Goal: Transaction & Acquisition: Purchase product/service

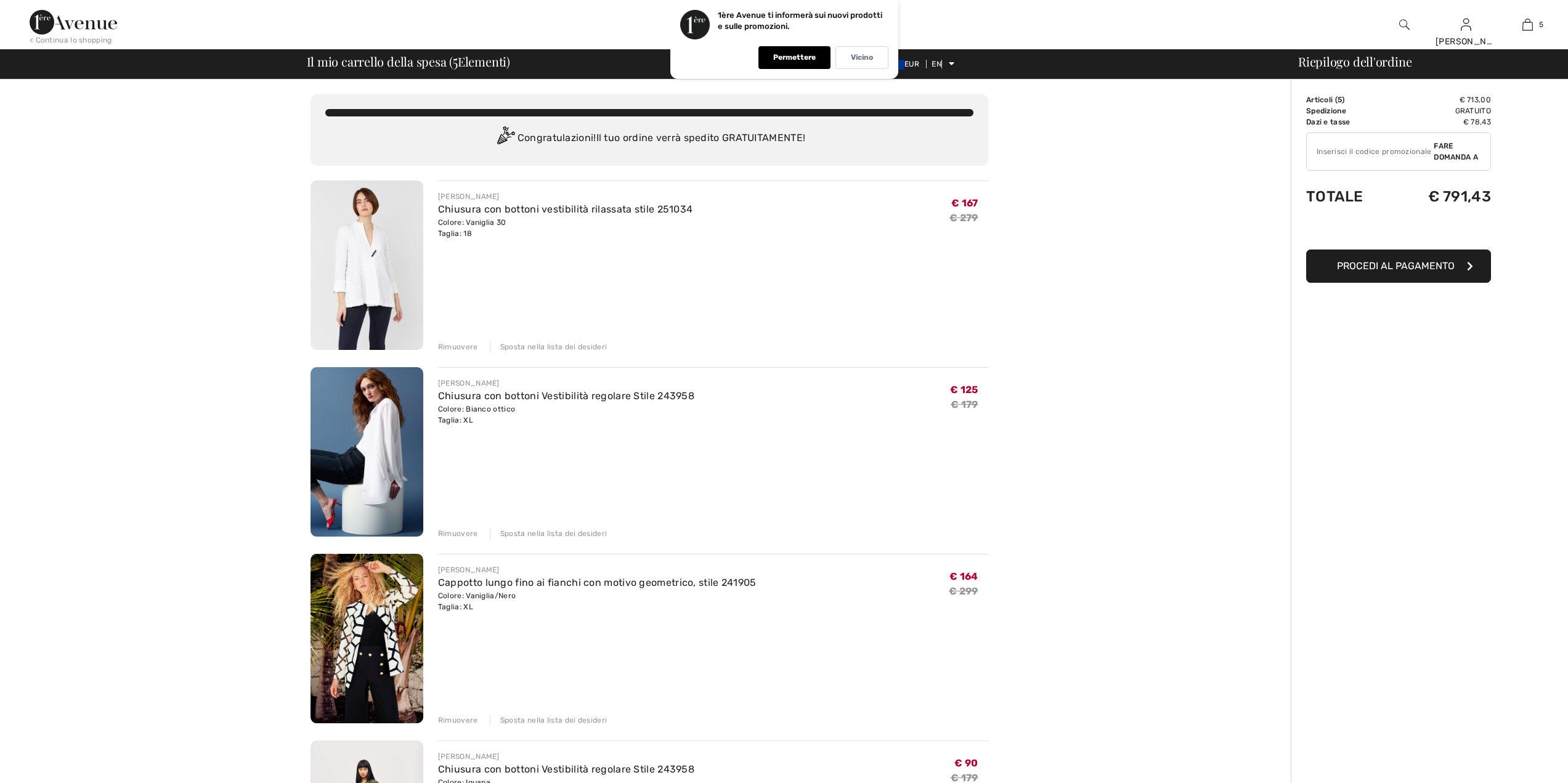
click at [1344, 160] on input "TEXT" at bounding box center [1371, 151] width 127 height 37
type input "EXTRA20"
click at [1455, 147] on span "Fare domanda a" at bounding box center [1457, 151] width 47 height 22
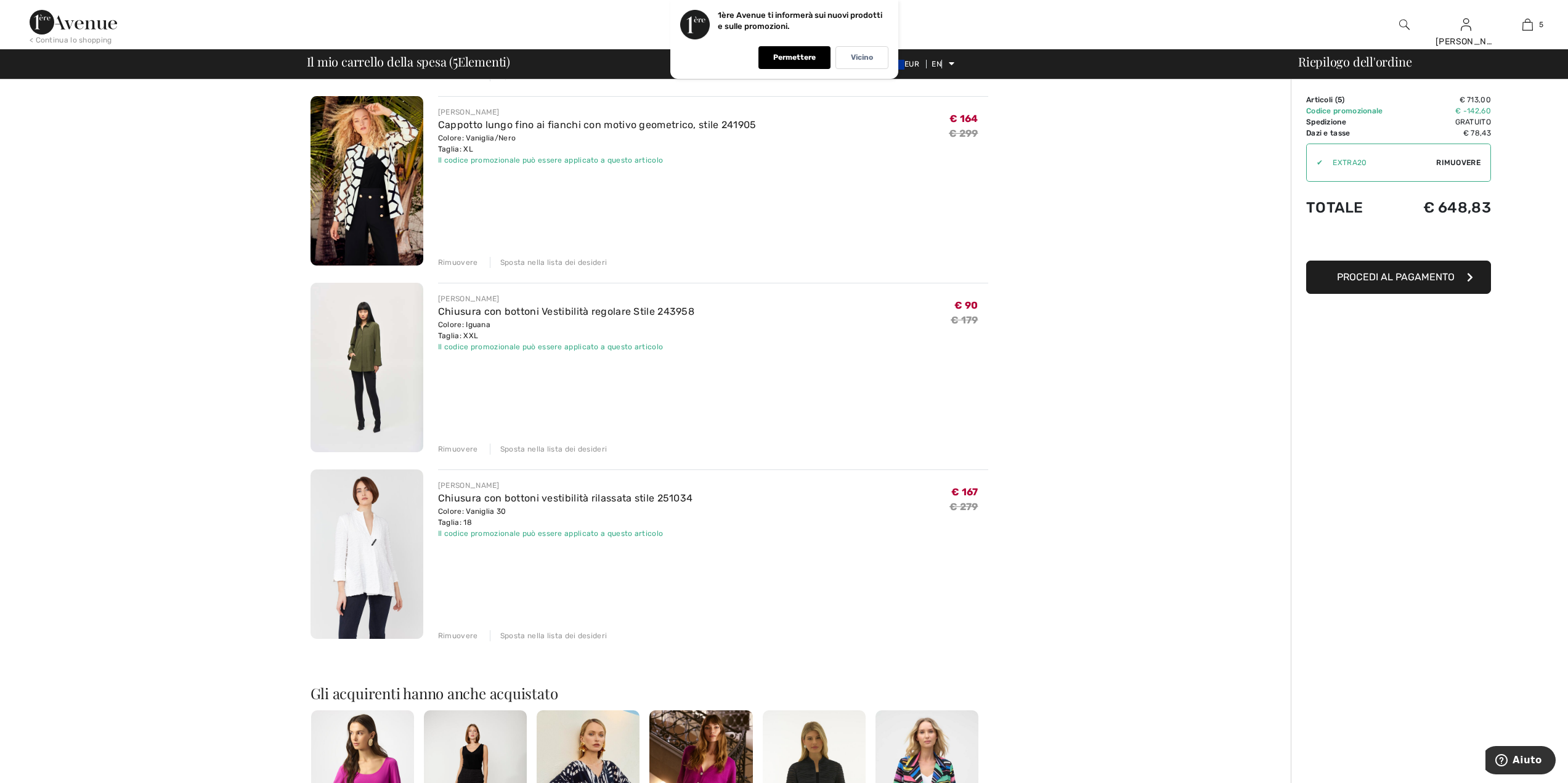
scroll to position [431, 0]
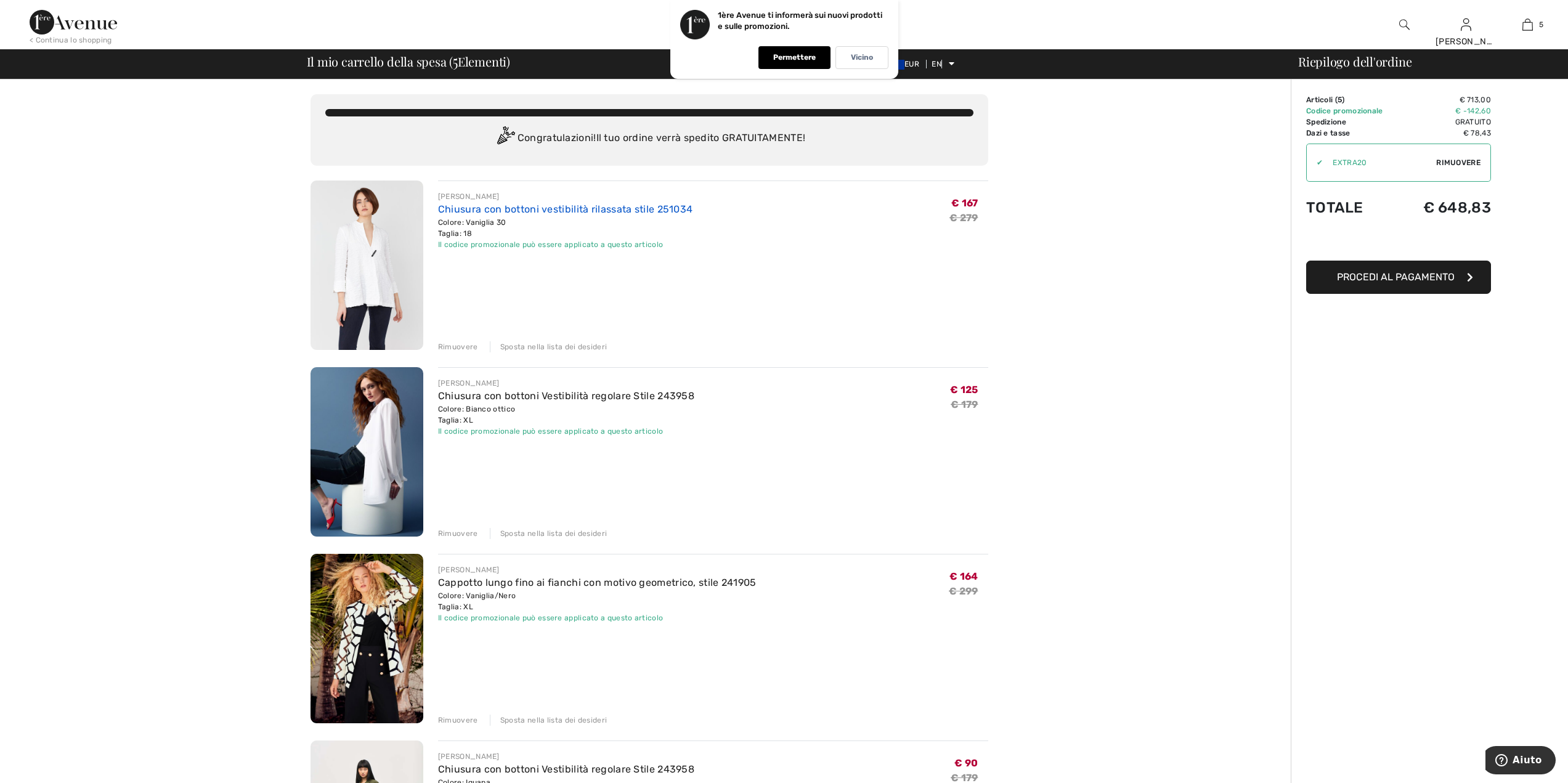
click at [480, 209] on font "Chiusura con bottoni vestibilità rilassata stile 251034" at bounding box center [565, 209] width 255 height 12
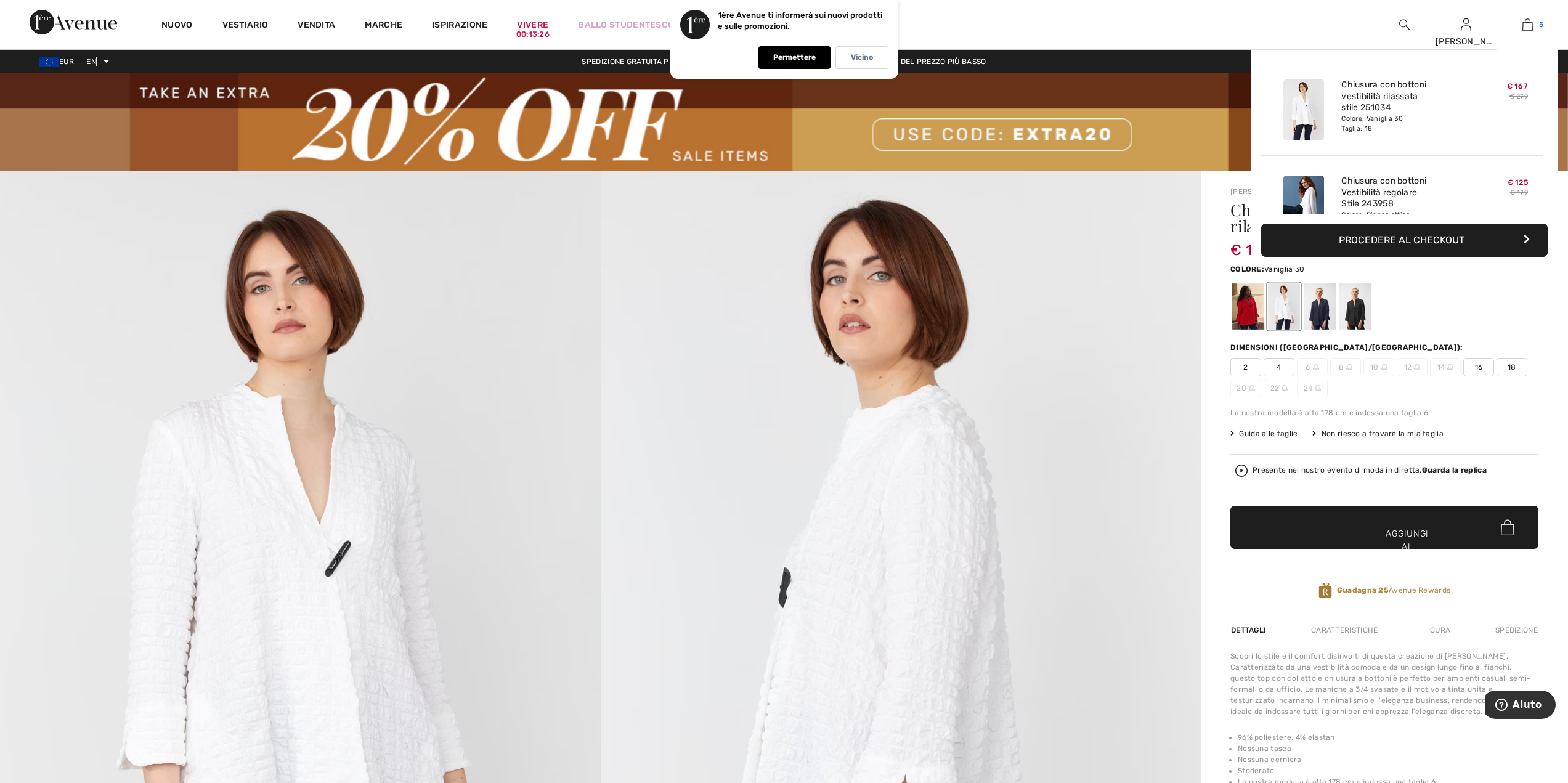
click at [1525, 22] on img at bounding box center [1528, 25] width 10 height 14
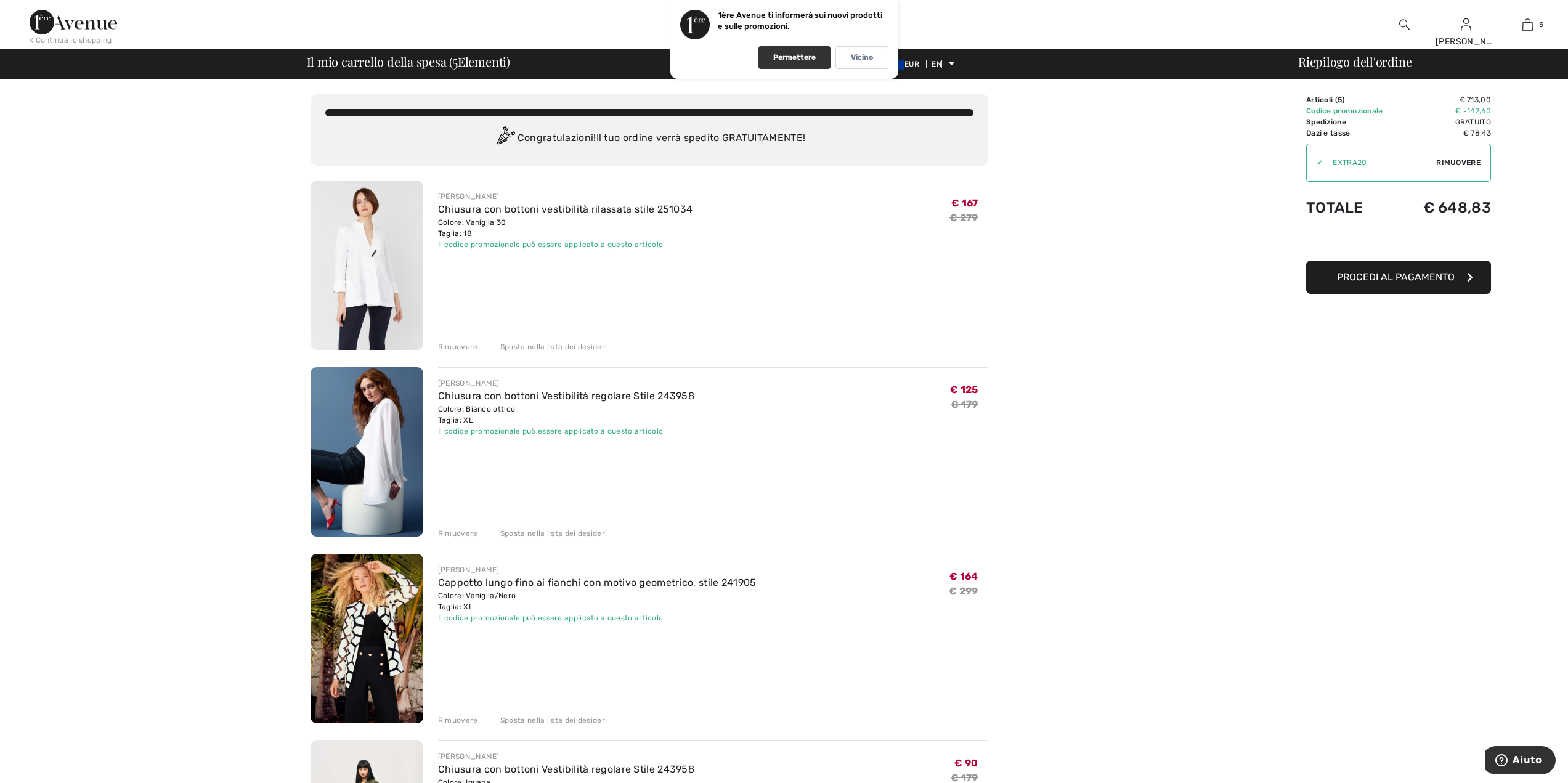
click at [785, 58] on font "Permettere" at bounding box center [794, 57] width 43 height 9
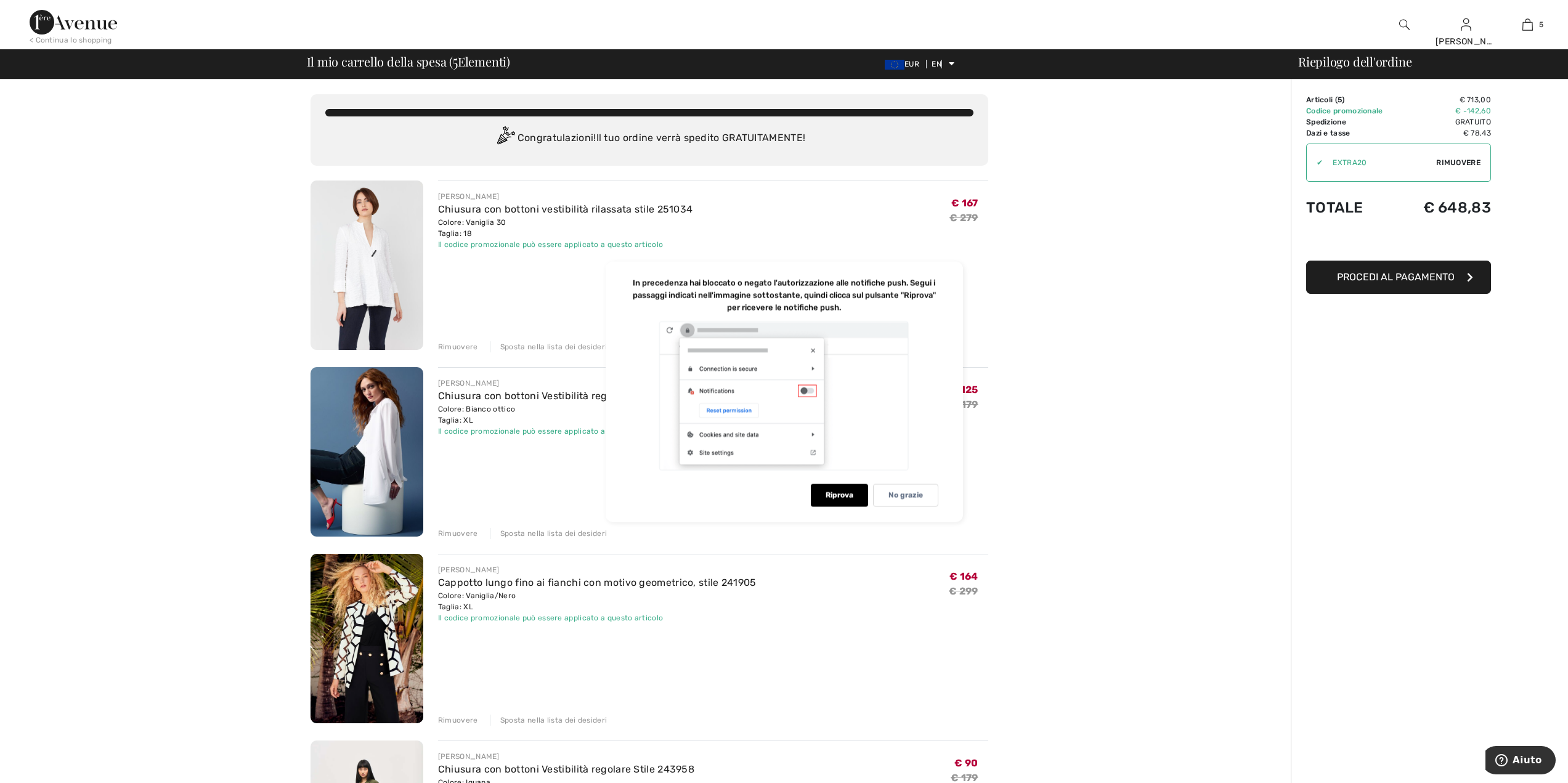
click at [892, 493] on font "No grazie" at bounding box center [906, 495] width 35 height 9
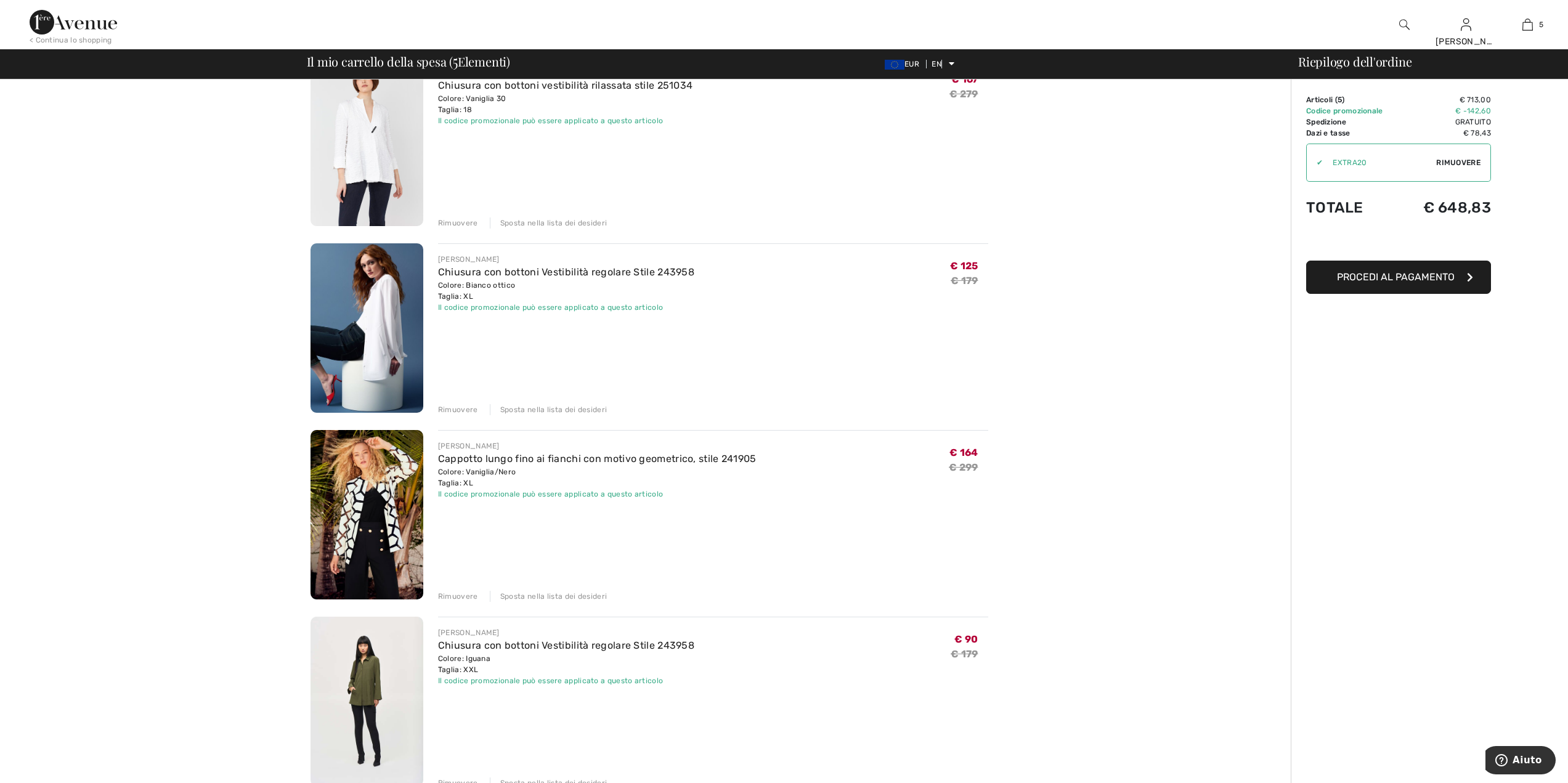
scroll to position [124, 0]
click at [578, 412] on font "Sposta nella lista dei desideri" at bounding box center [553, 410] width 107 height 9
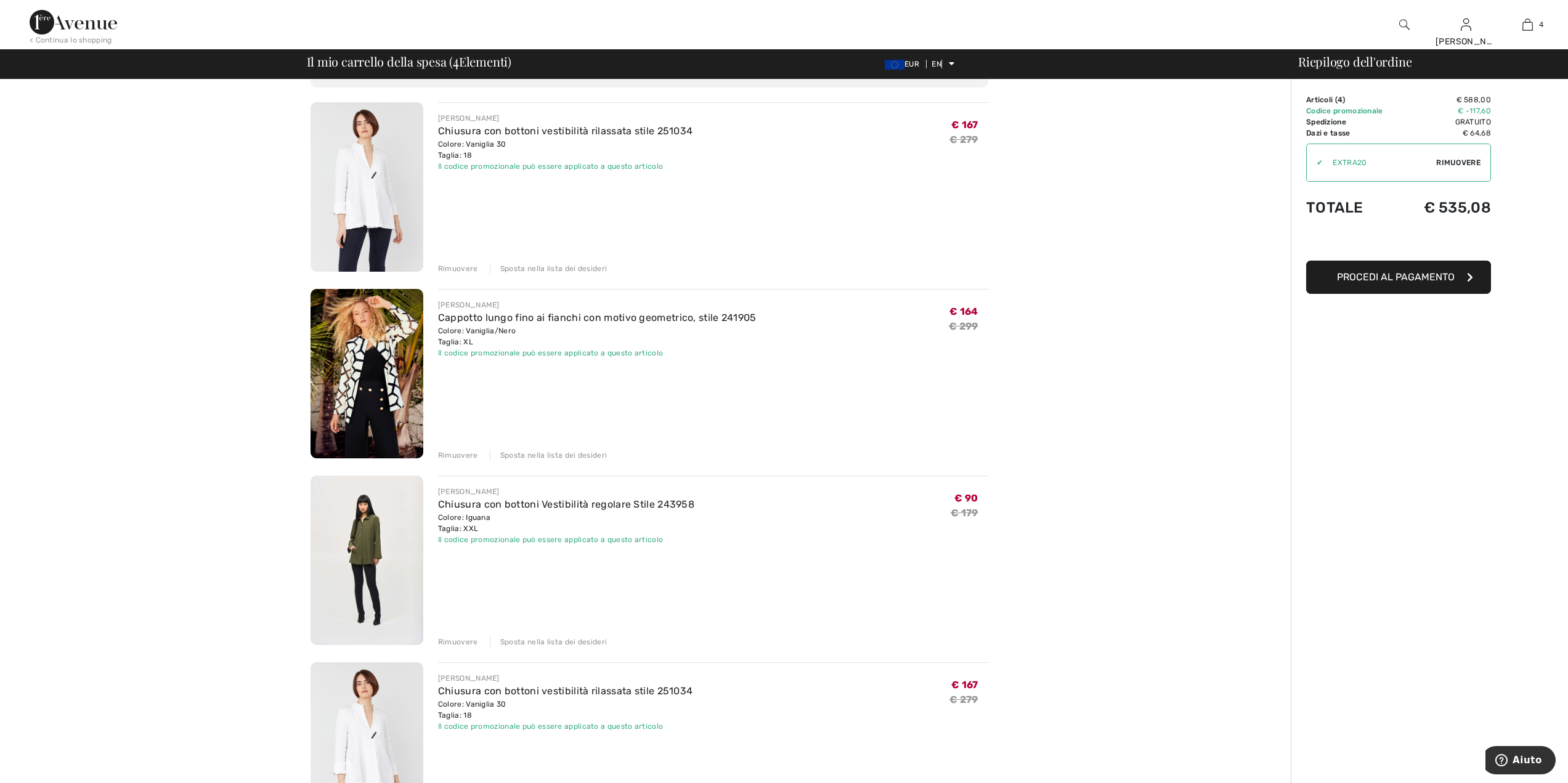
scroll to position [185, 0]
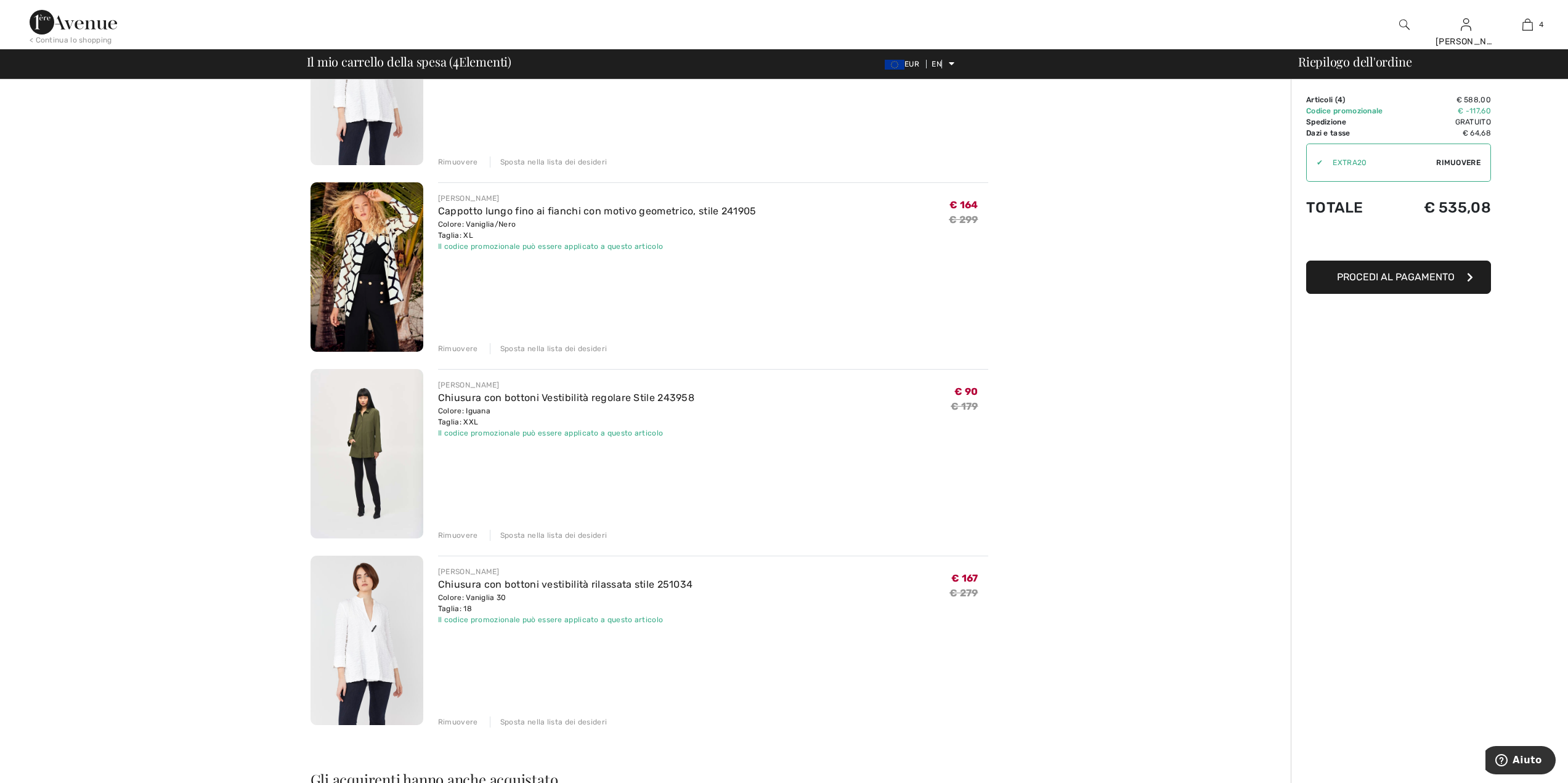
click at [571, 535] on font "Sposta nella lista dei desideri" at bounding box center [553, 535] width 107 height 9
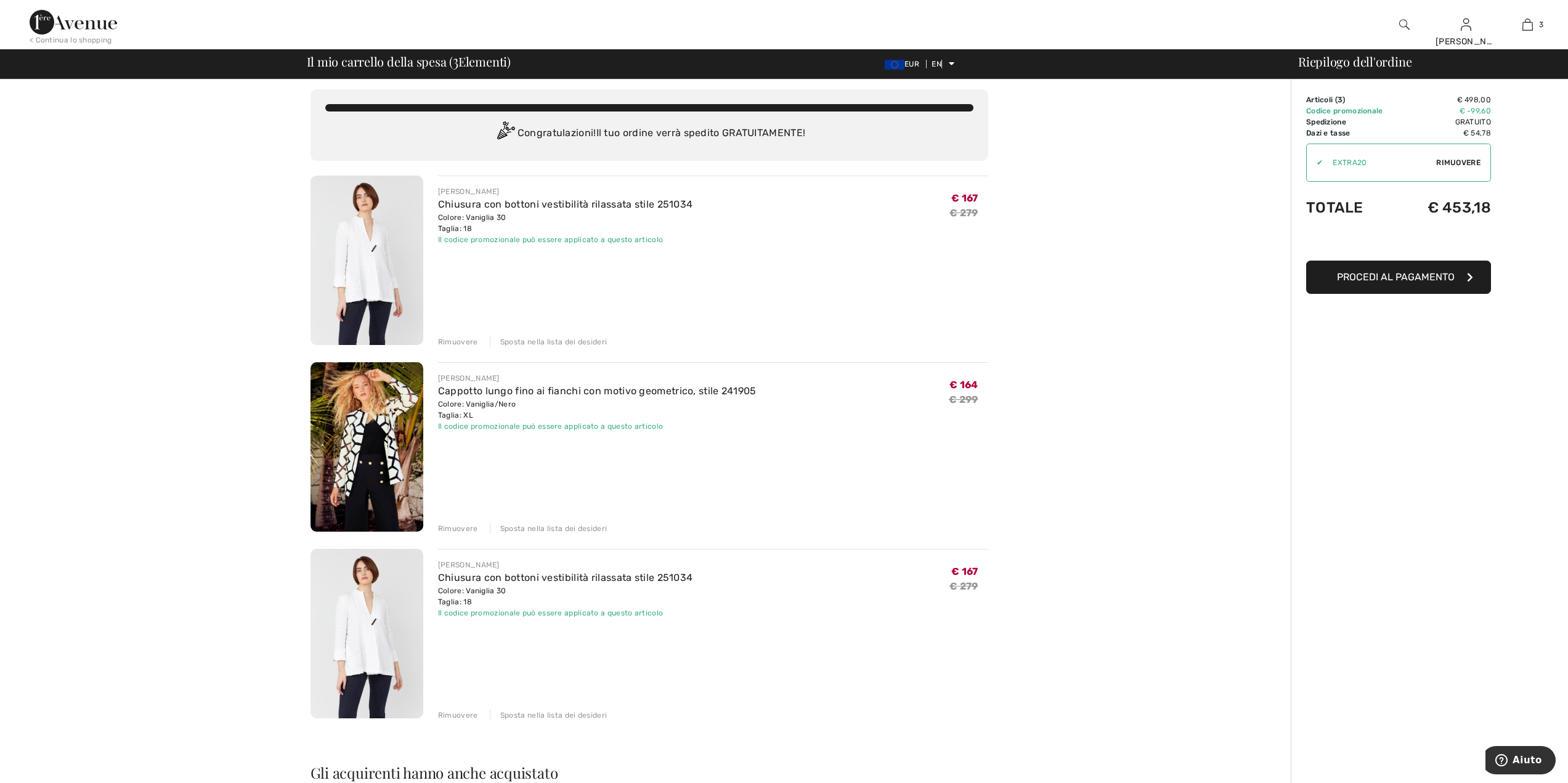
scroll to position [0, 0]
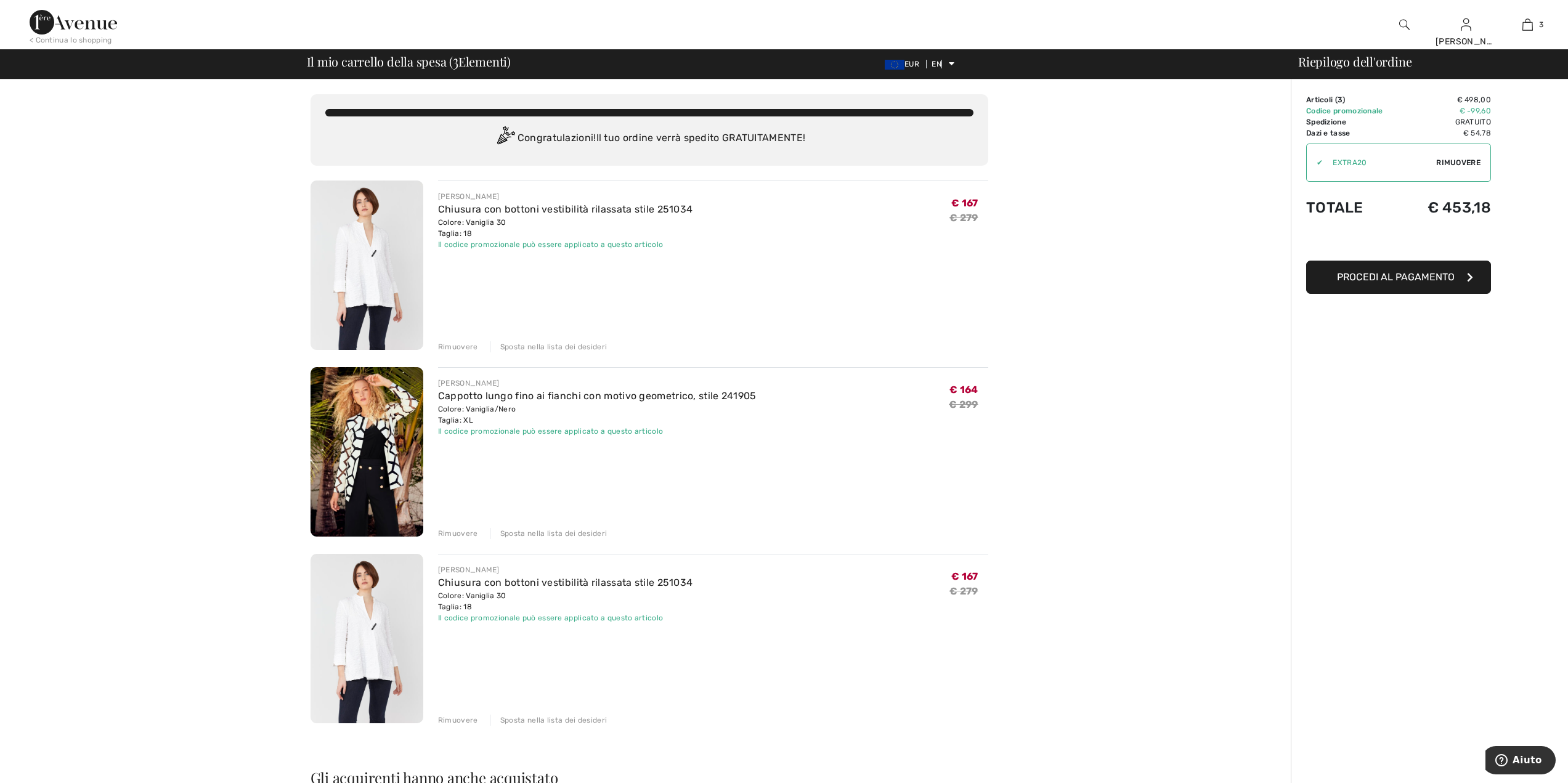
click at [462, 346] on font "Rimuovere" at bounding box center [457, 347] width 40 height 9
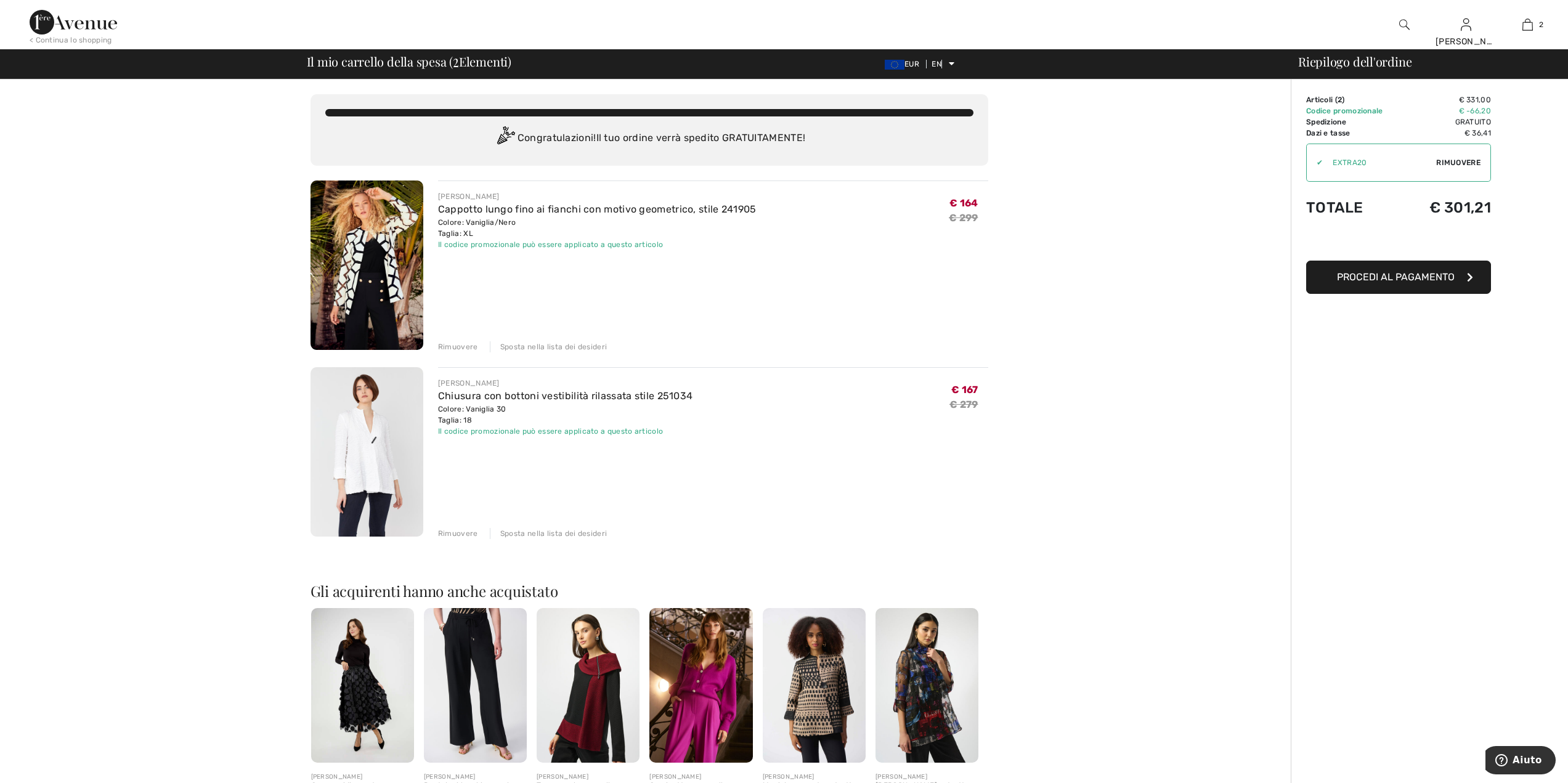
click at [380, 705] on img at bounding box center [363, 685] width 103 height 155
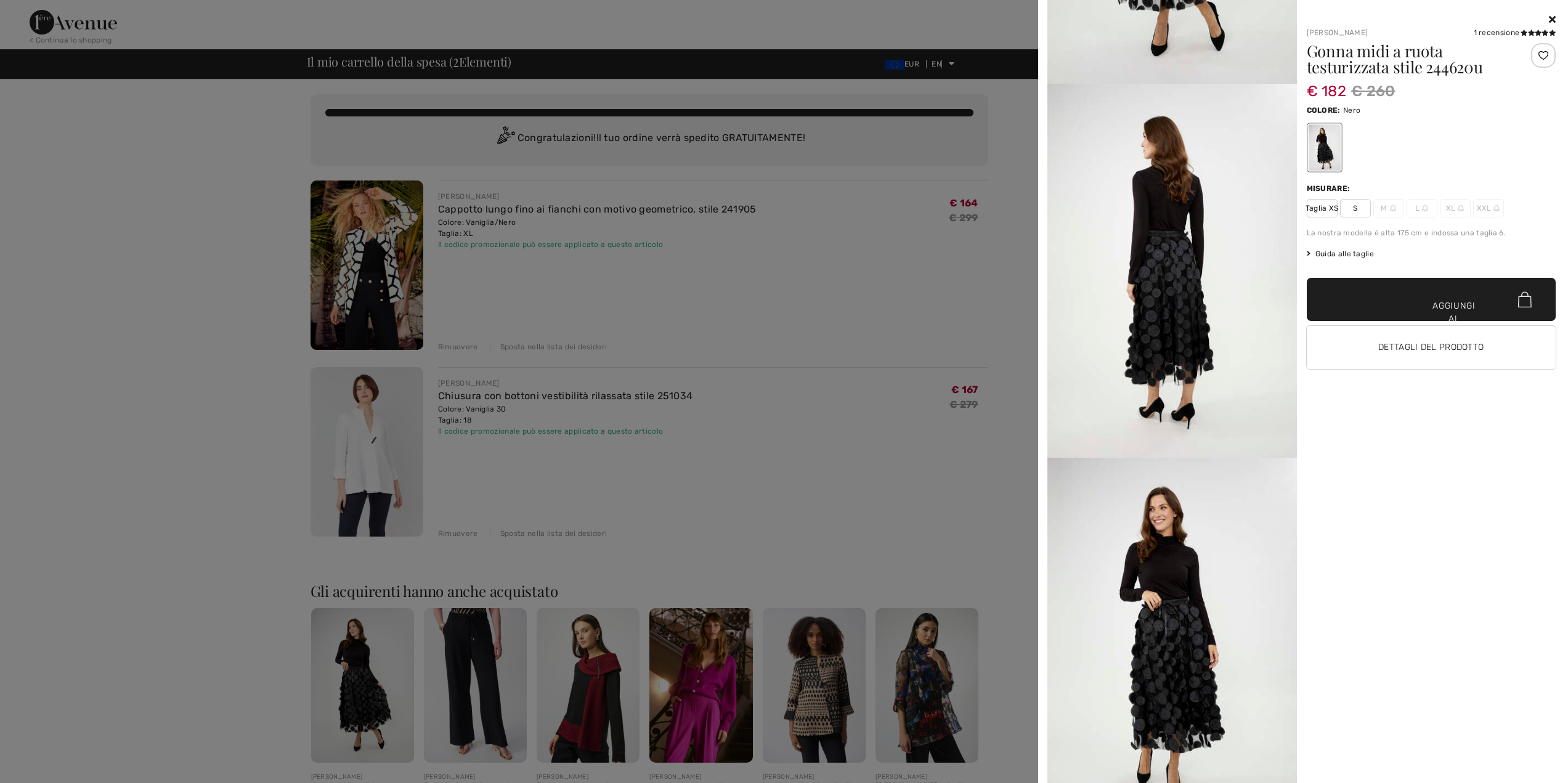
scroll to position [308, 0]
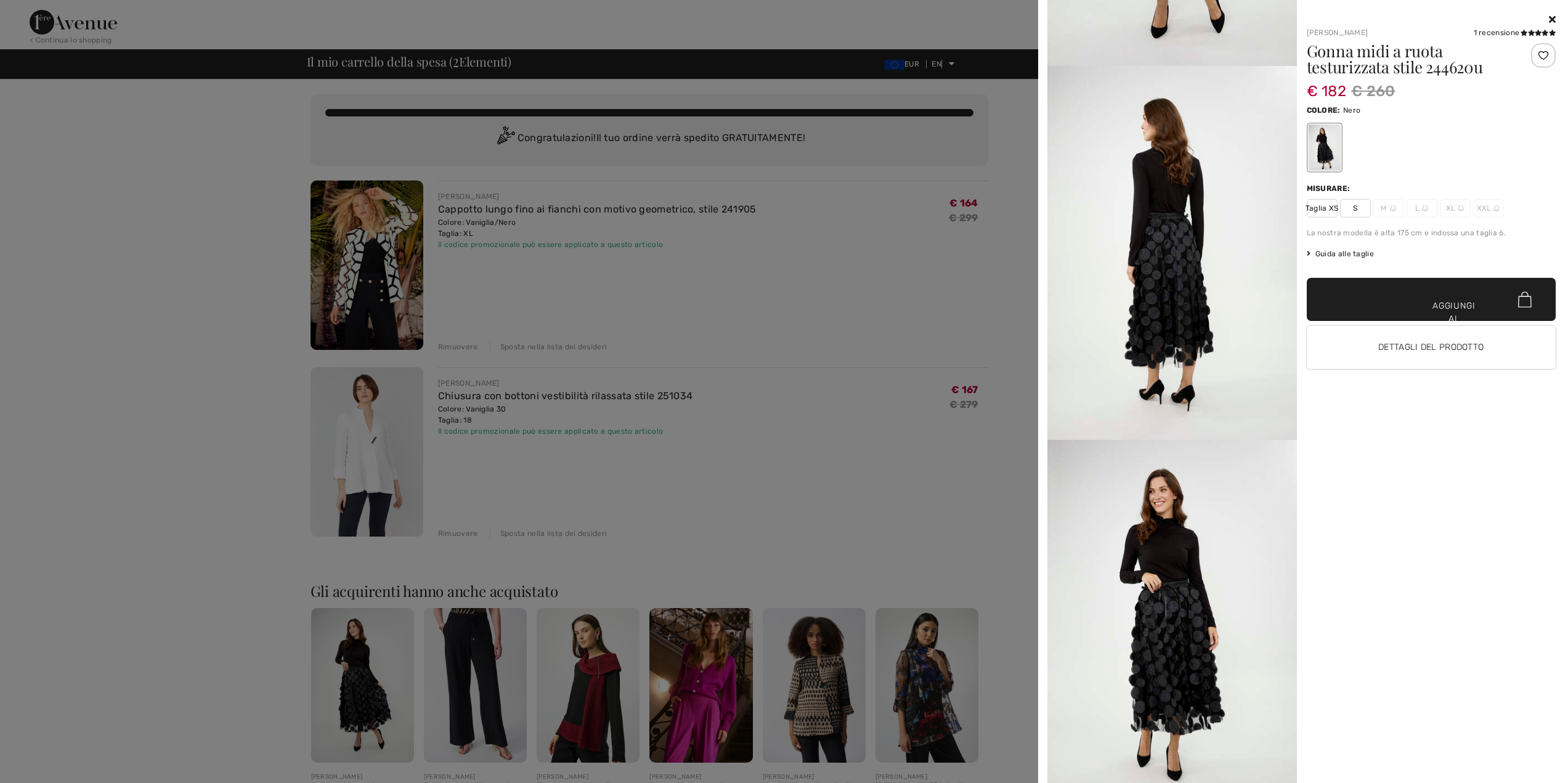
click at [594, 680] on div at bounding box center [784, 392] width 1568 height 783
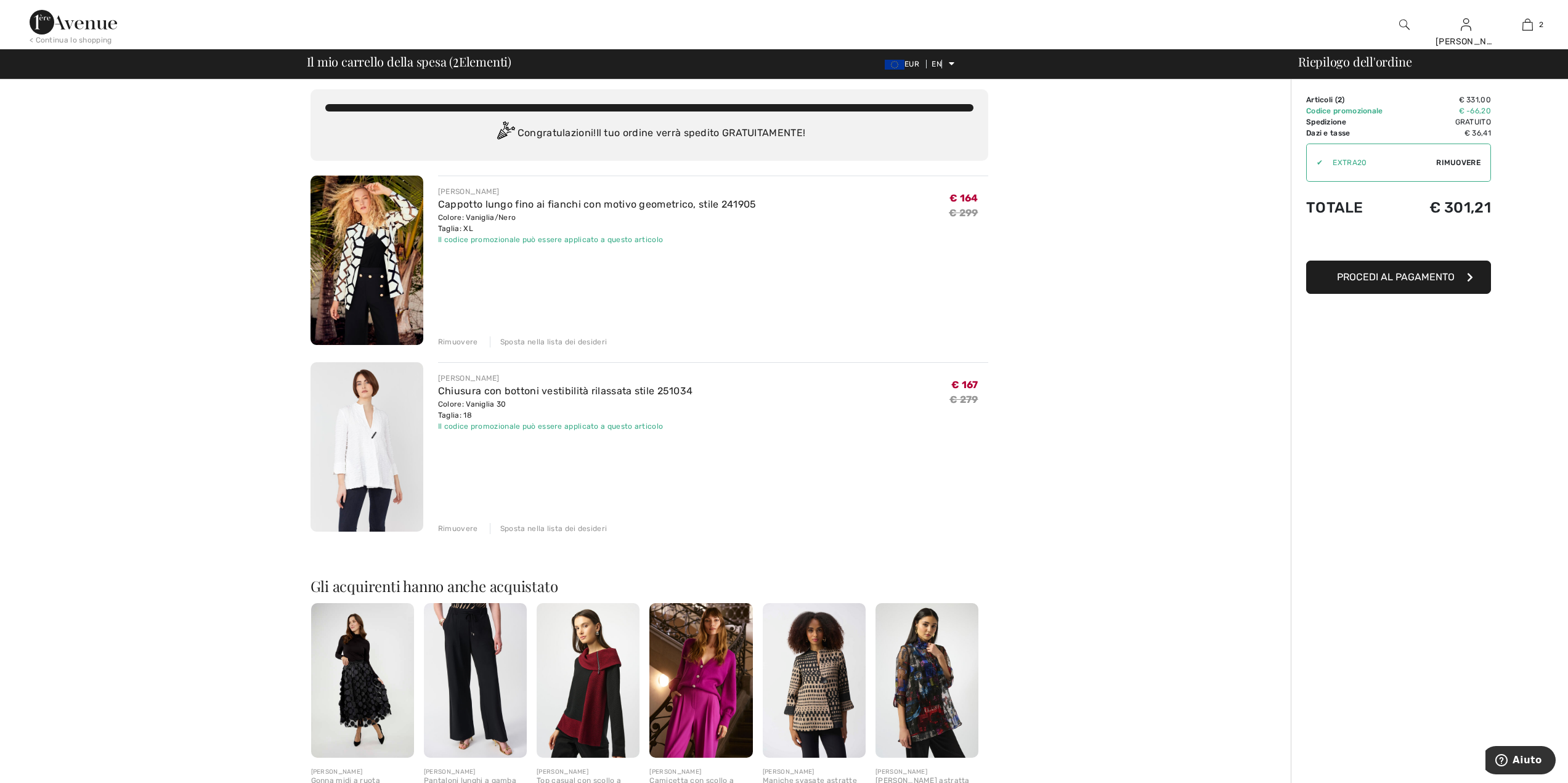
scroll to position [0, 0]
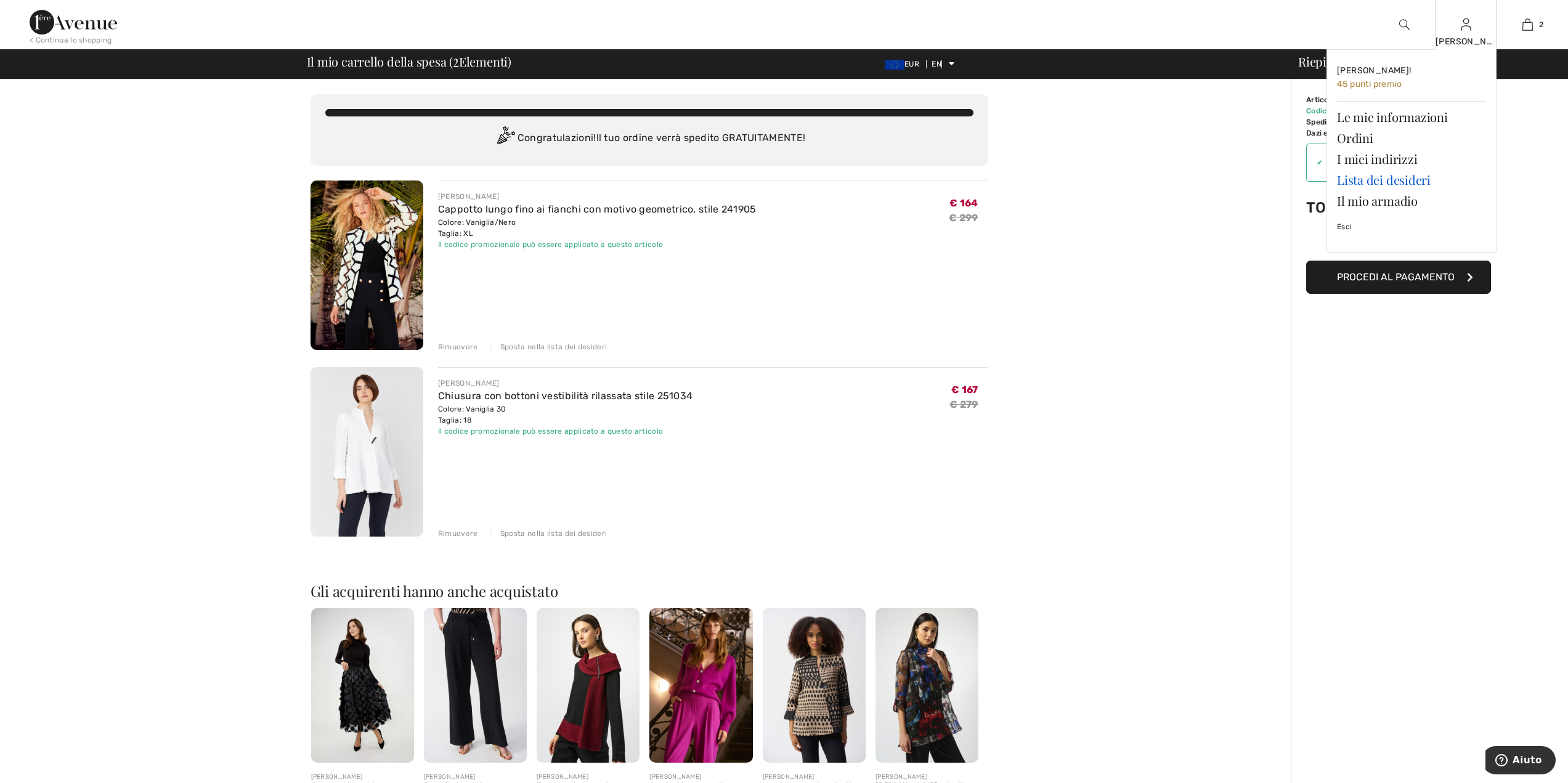
click at [1403, 181] on font "Lista dei desideri" at bounding box center [1384, 179] width 94 height 17
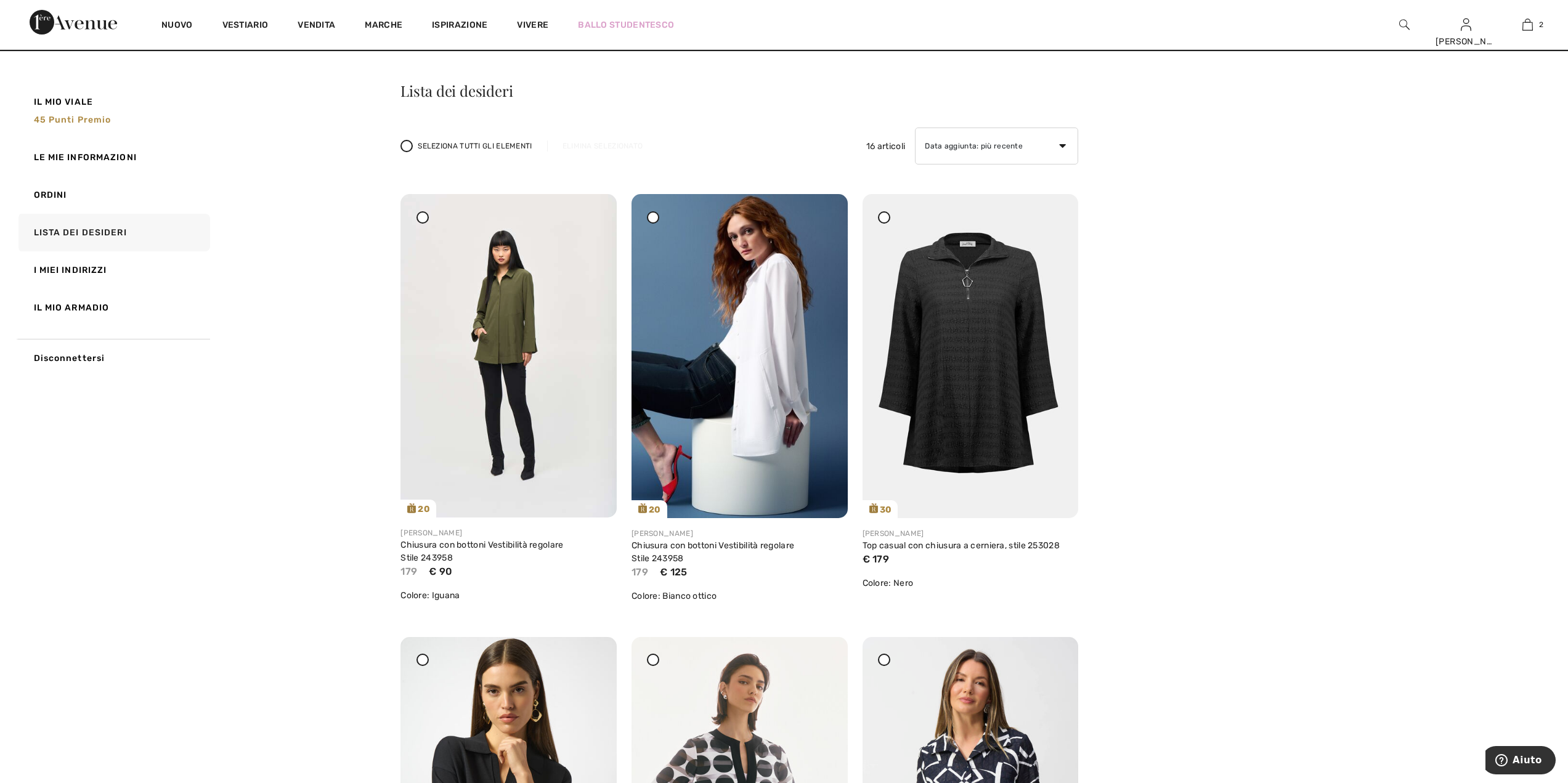
scroll to position [61, 0]
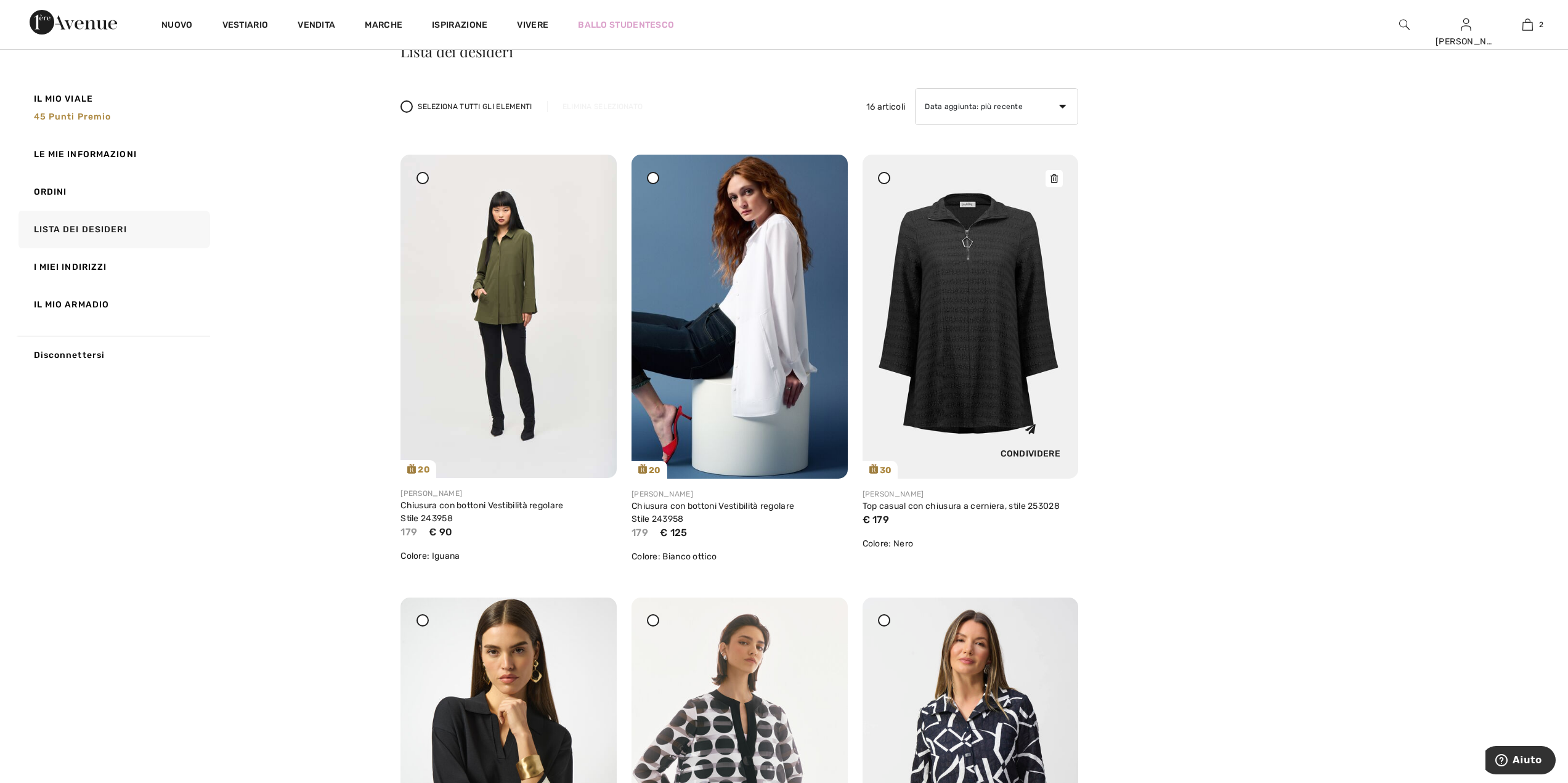
click at [1036, 332] on img at bounding box center [970, 316] width 216 height 324
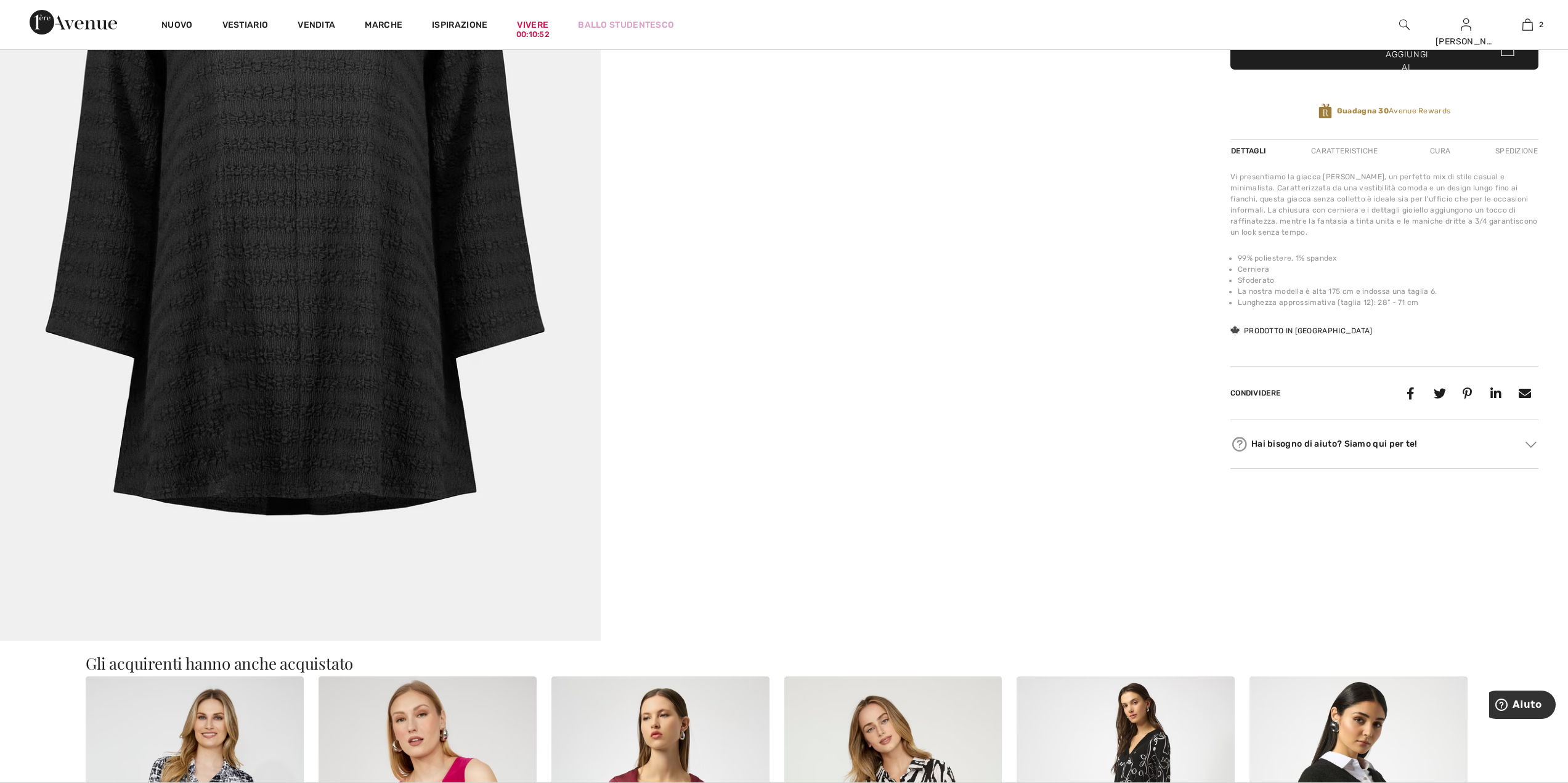
scroll to position [124, 0]
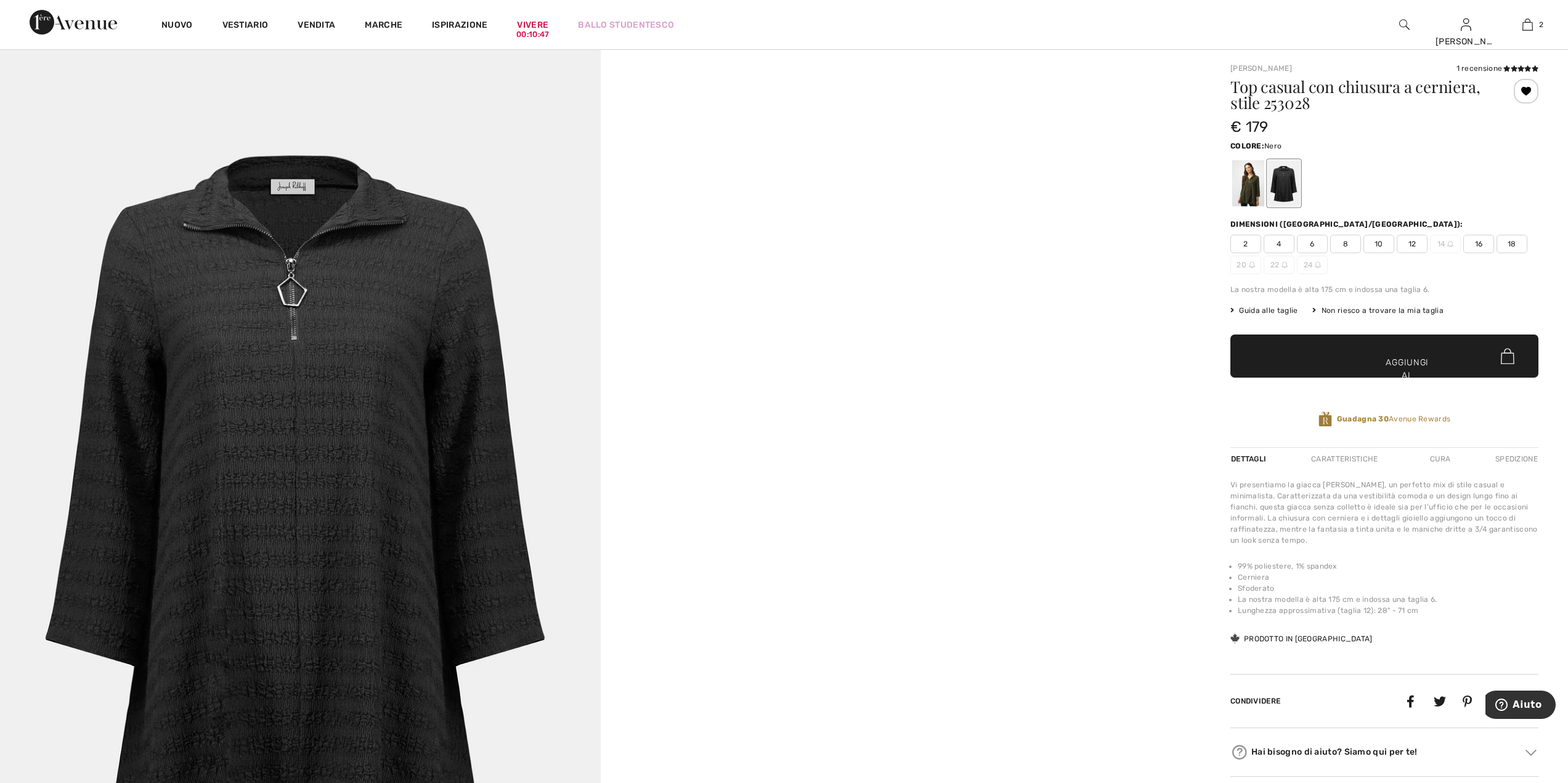
click at [1514, 239] on font "18" at bounding box center [1512, 243] width 9 height 11
click at [1463, 363] on span "✔ Aggiunto al carrello Aggiungi al carrello" at bounding box center [1384, 356] width 308 height 43
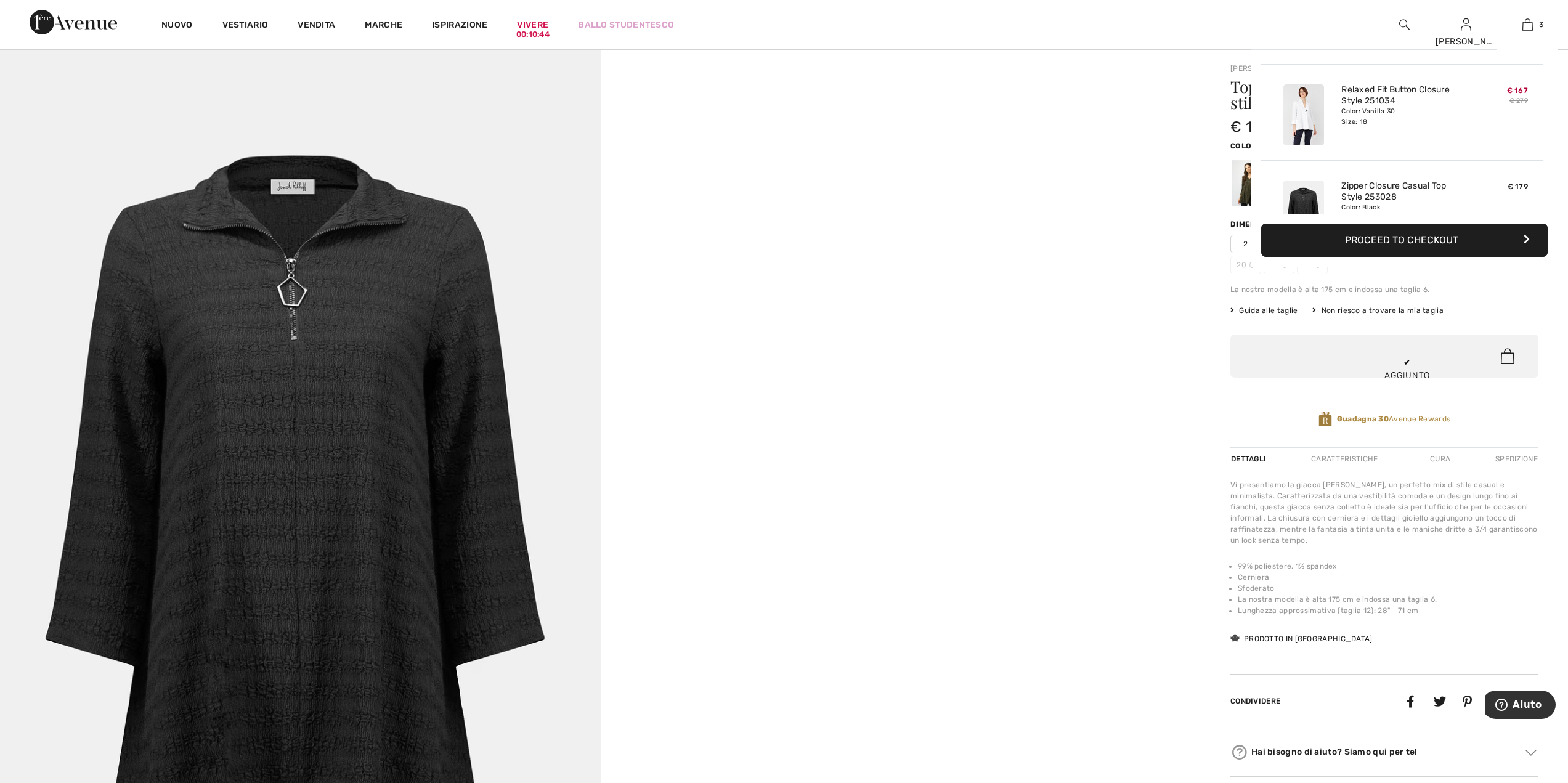
scroll to position [134, 0]
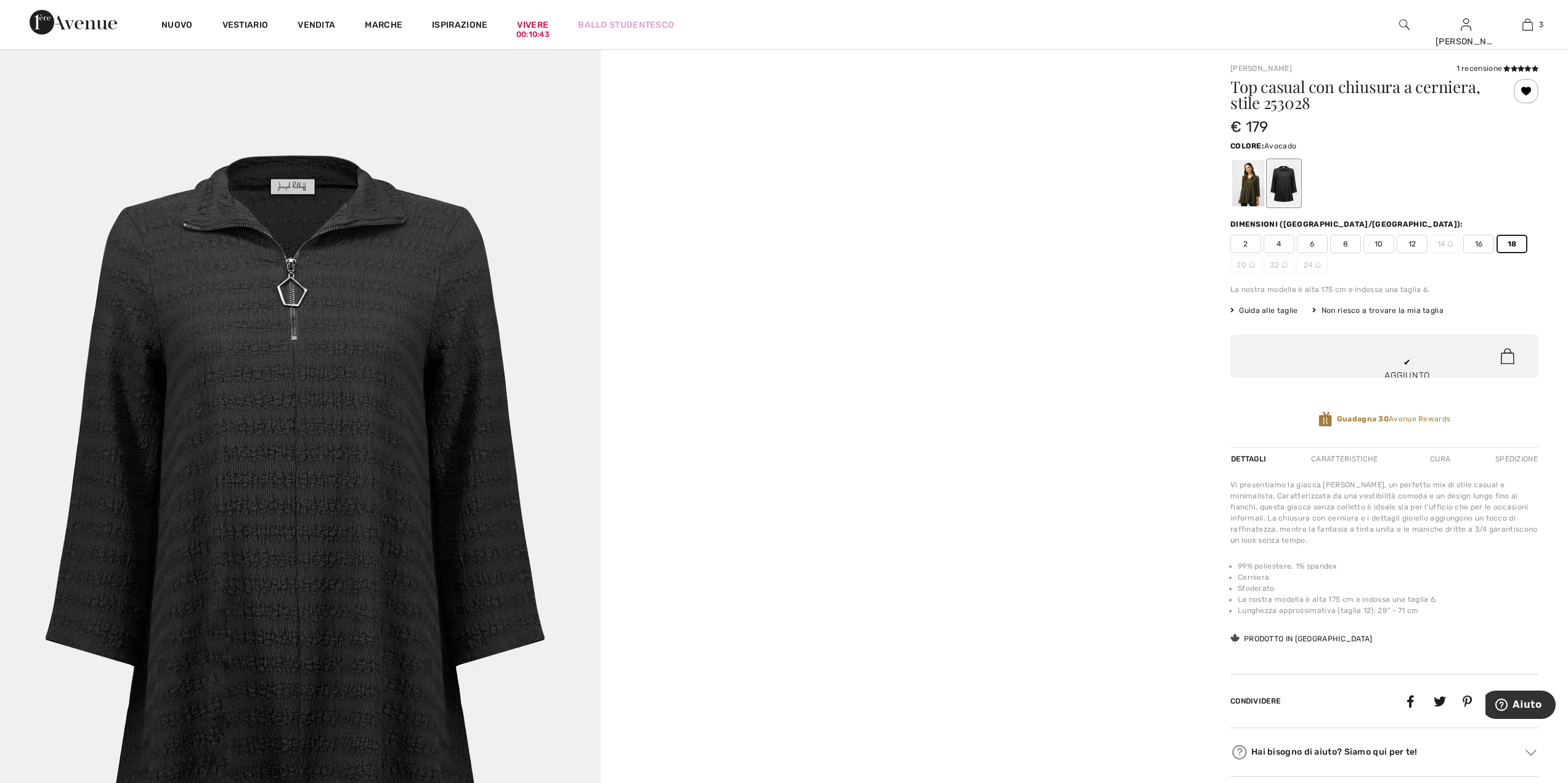
click at [1241, 190] on div at bounding box center [1249, 183] width 32 height 46
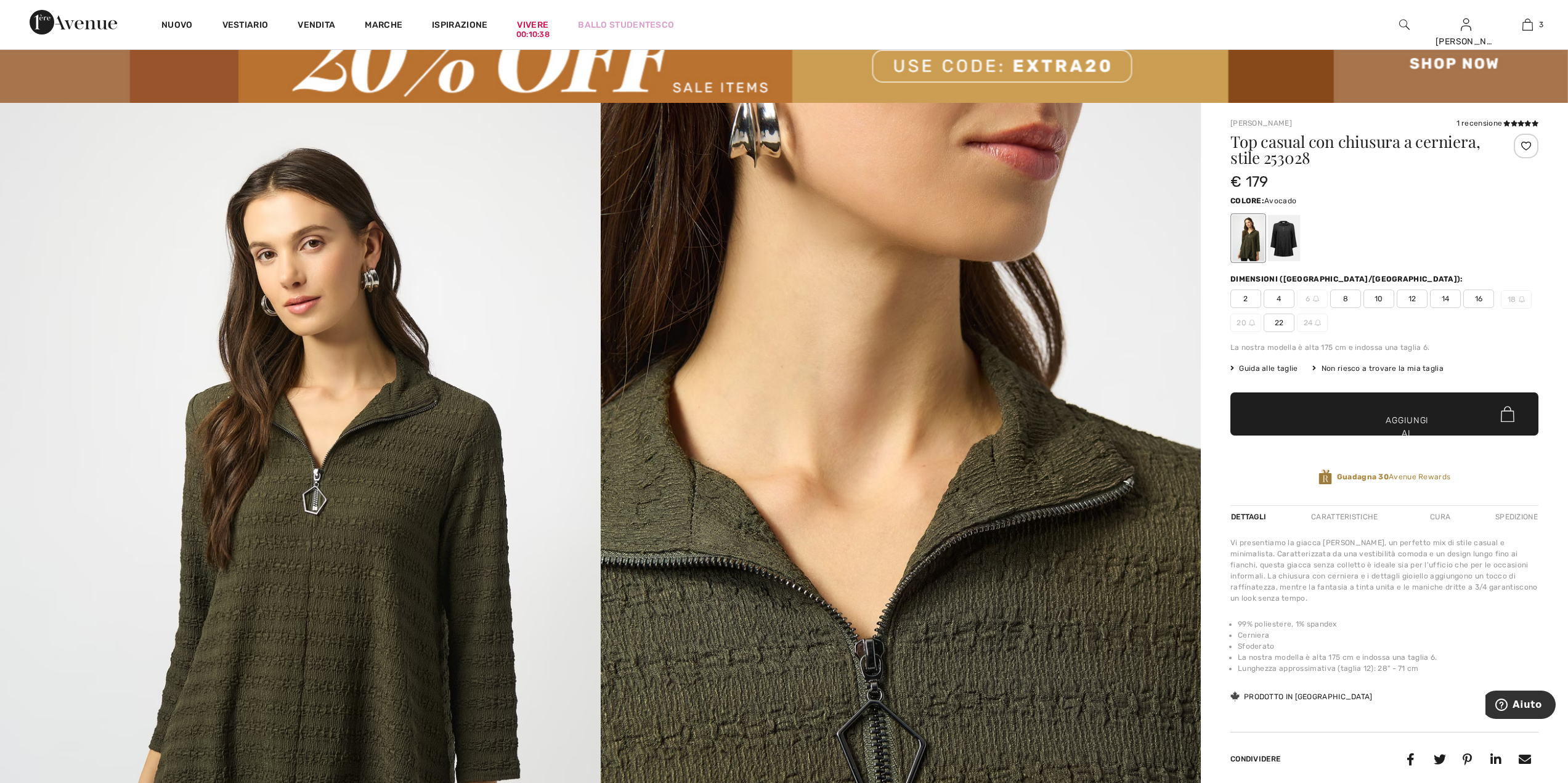
scroll to position [61, 0]
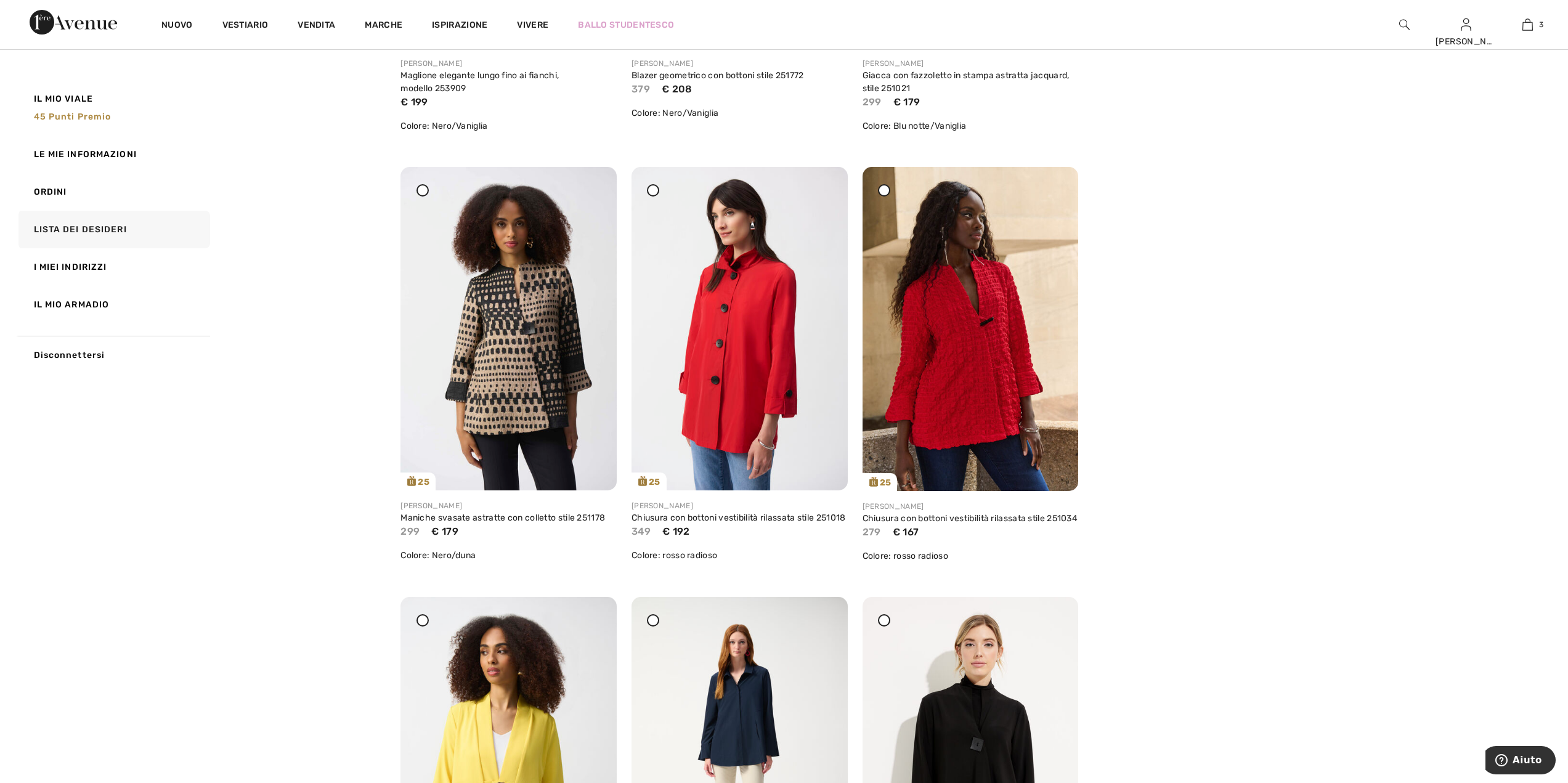
scroll to position [1047, 0]
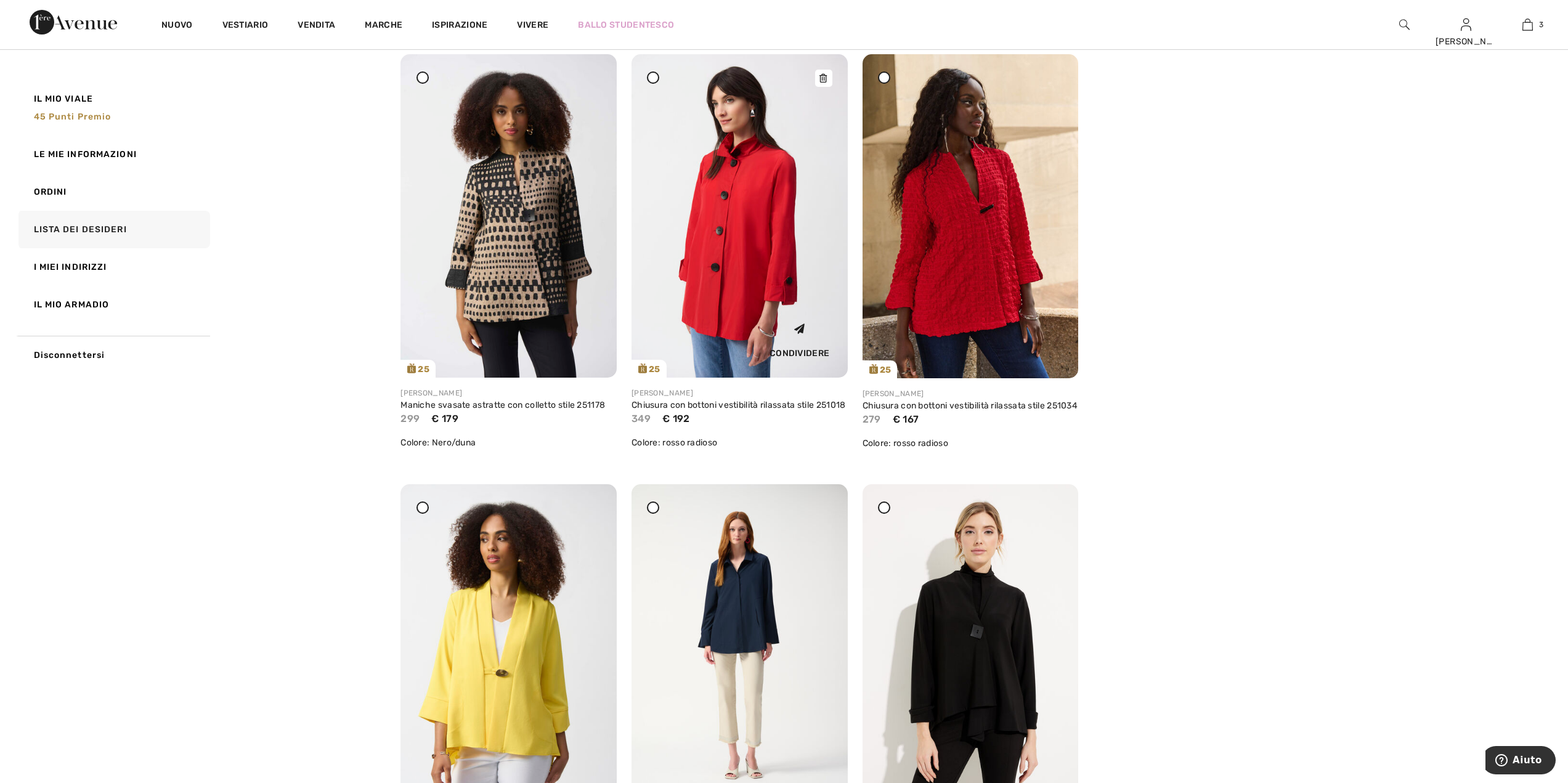
click at [747, 235] on img at bounding box center [739, 216] width 216 height 324
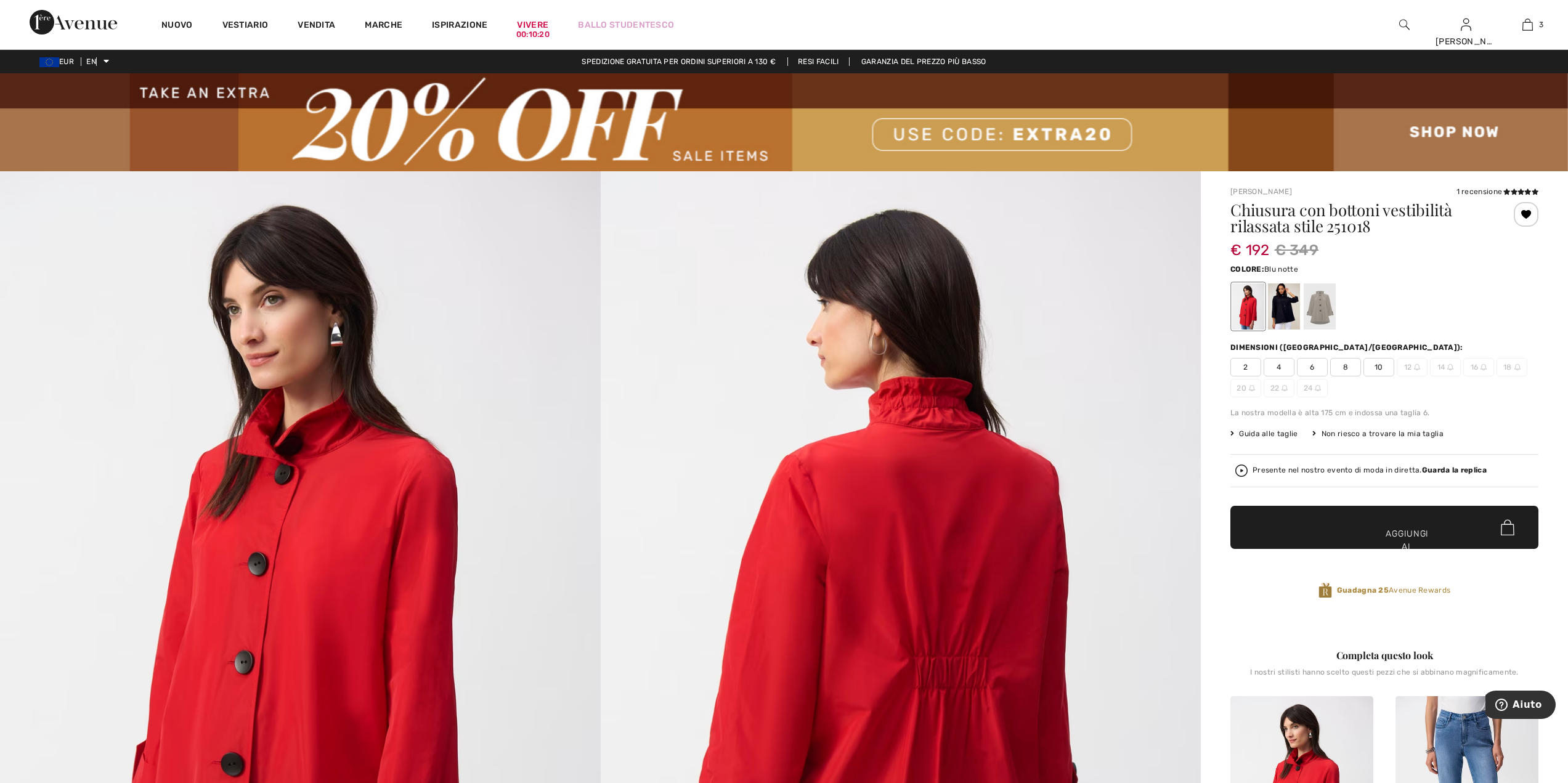
click at [1283, 315] on div at bounding box center [1284, 306] width 32 height 46
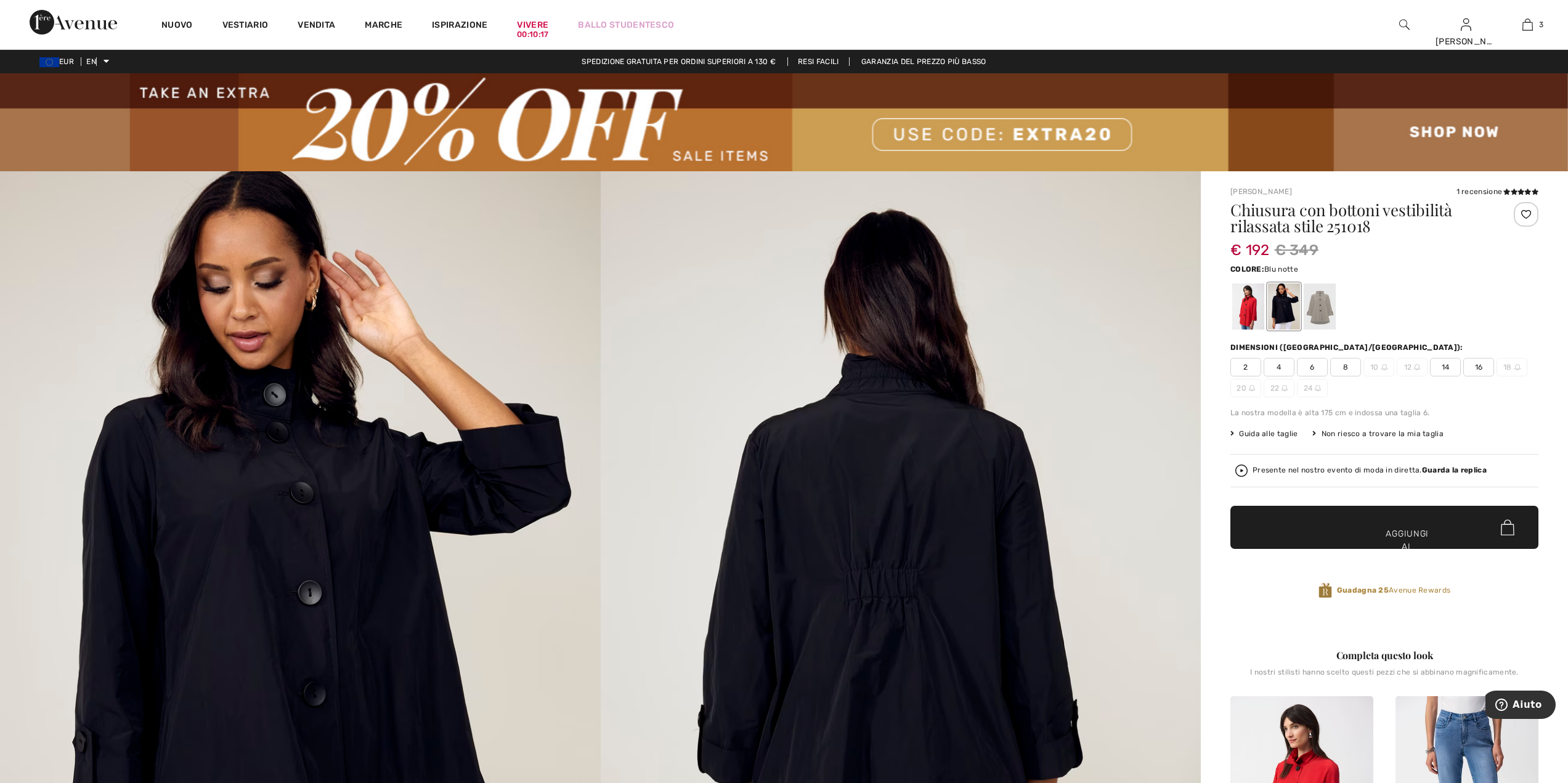
scroll to position [246, 0]
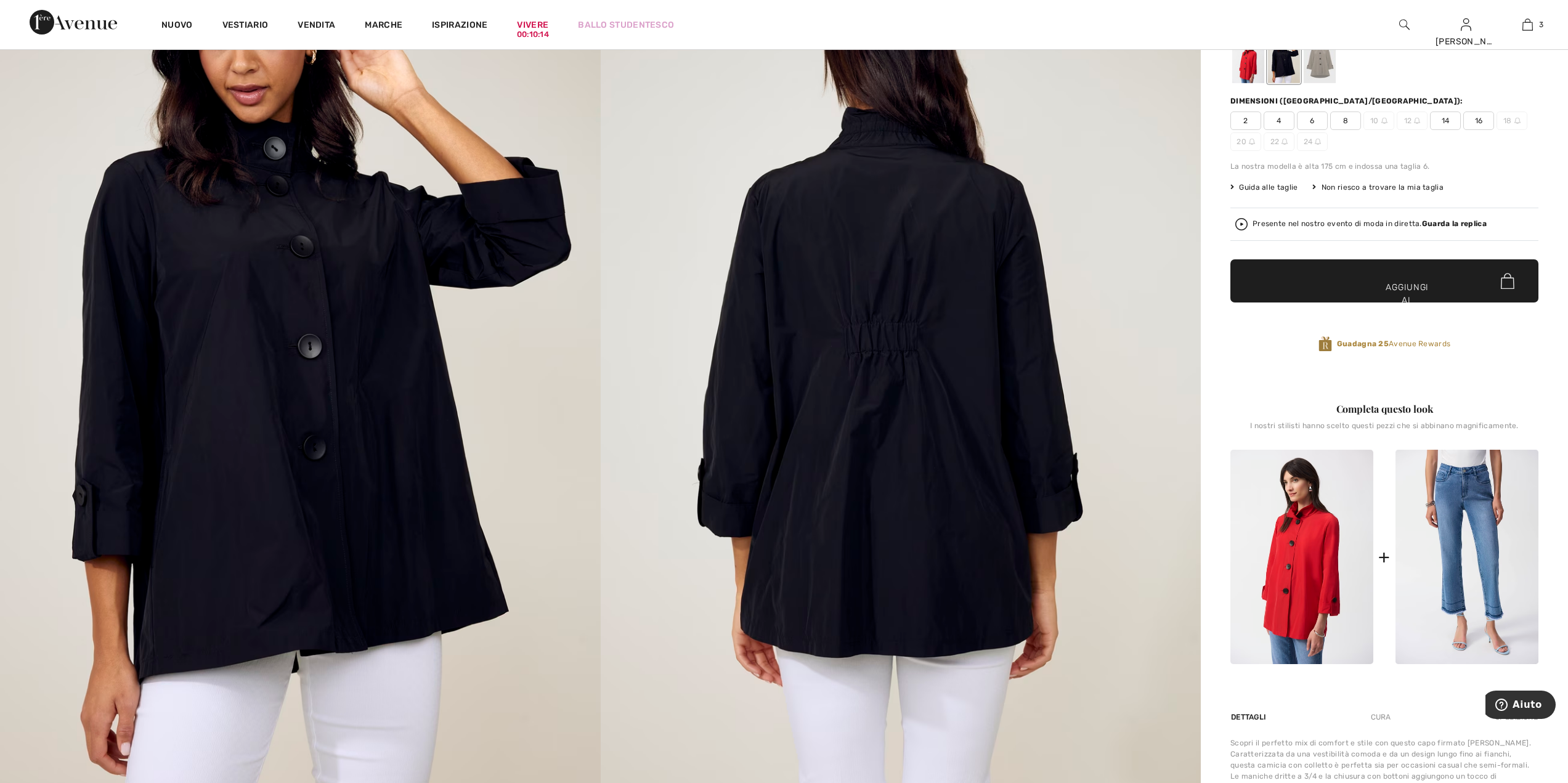
click at [1476, 124] on font "16" at bounding box center [1479, 121] width 8 height 9
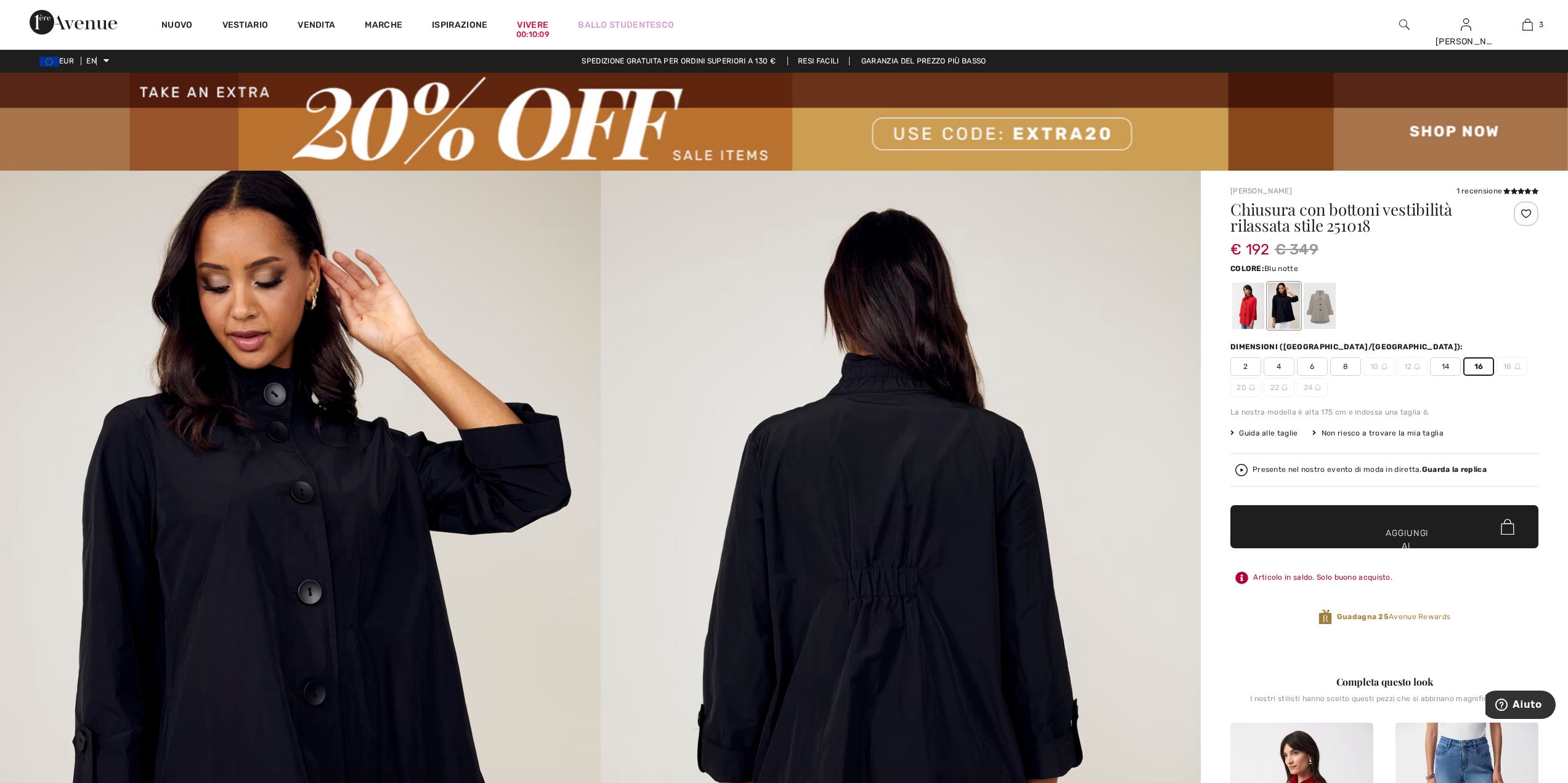
scroll to position [0, 0]
click at [1526, 209] on div at bounding box center [1526, 215] width 25 height 25
click at [1452, 519] on span "✔ Aggiunto al carrello Aggiungi al carrello" at bounding box center [1384, 527] width 308 height 43
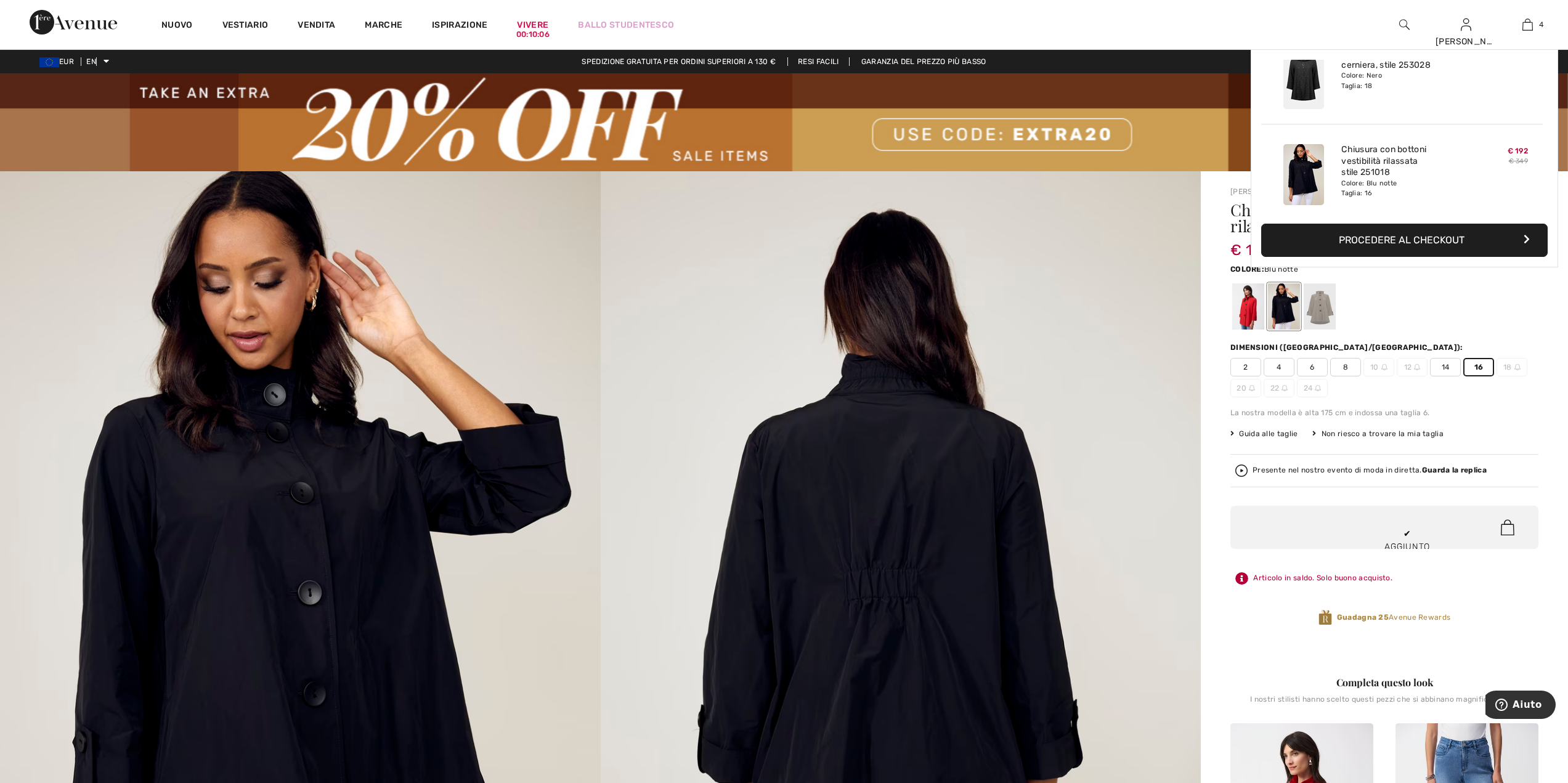
scroll to position [230, 0]
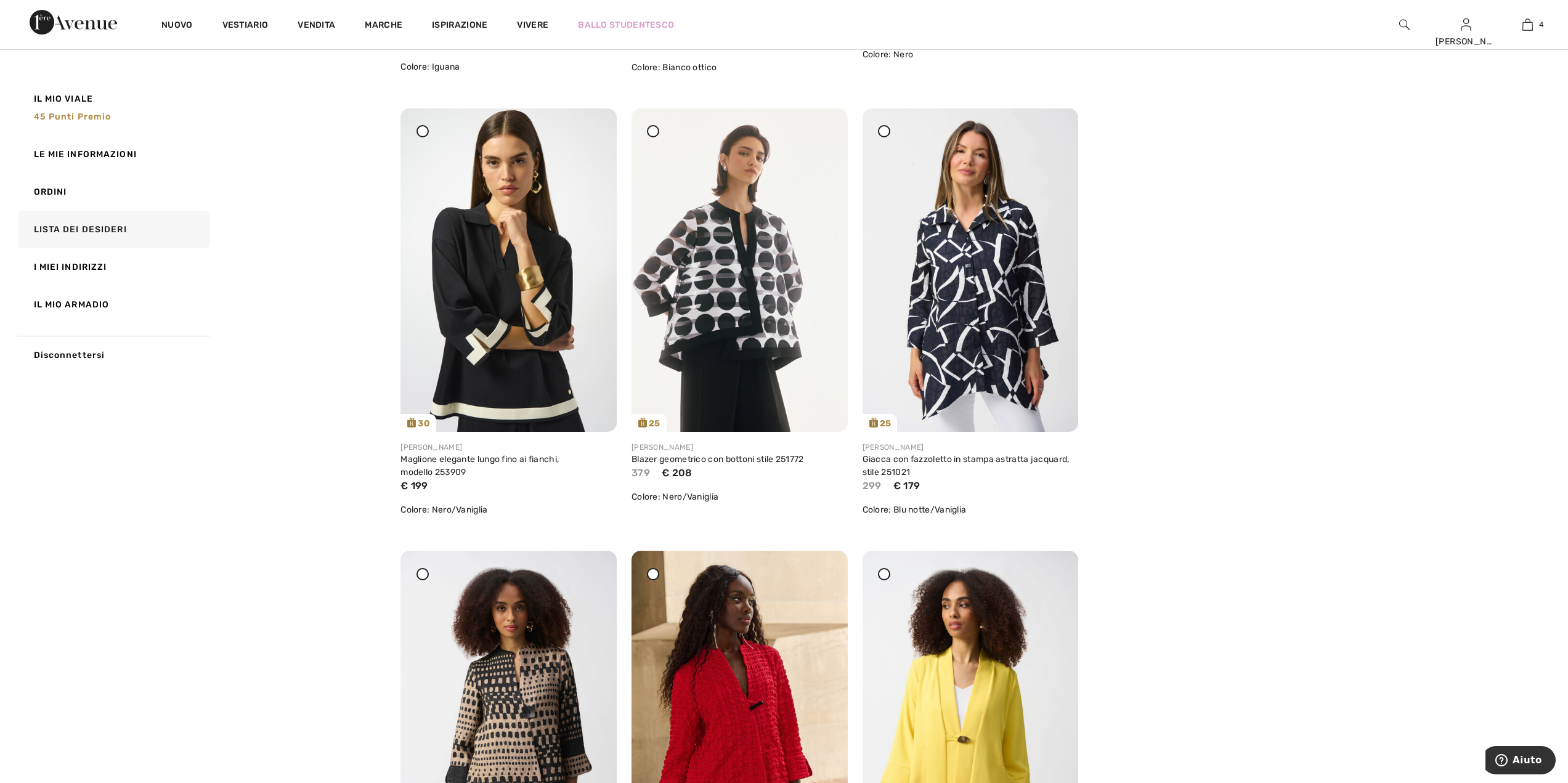
scroll to position [555, 0]
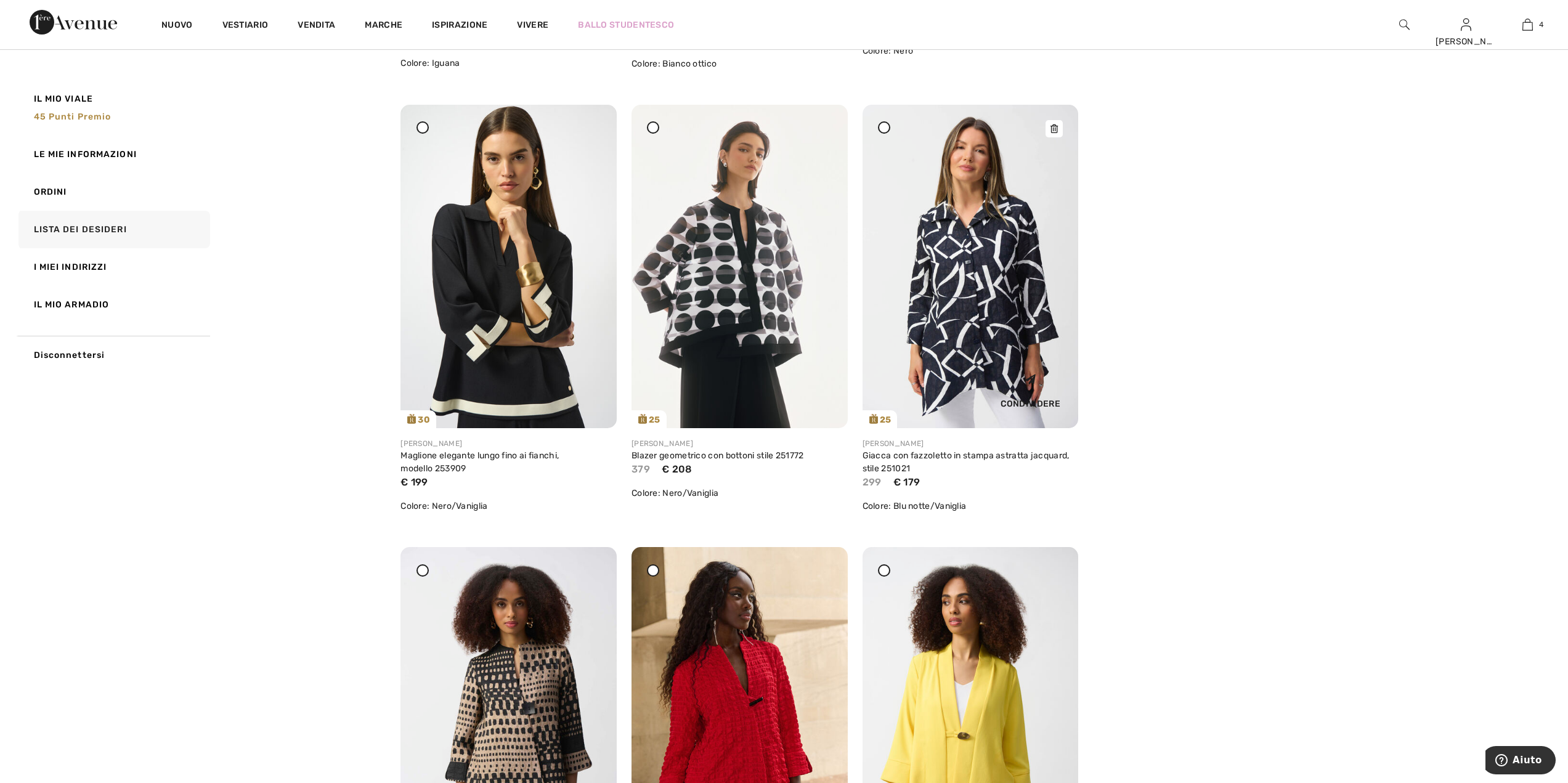
click at [1051, 131] on icon at bounding box center [1054, 129] width 7 height 9
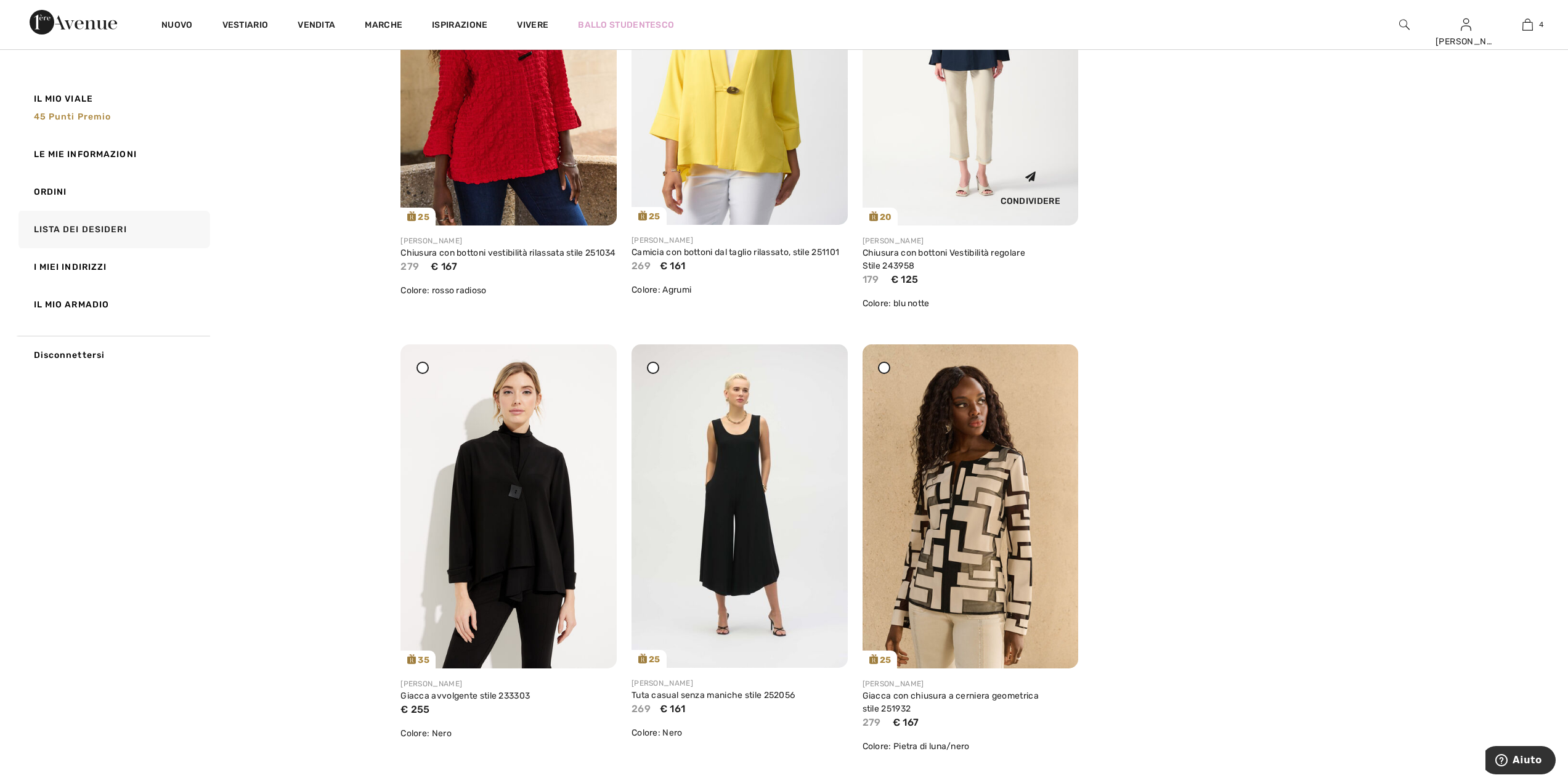
scroll to position [1294, 0]
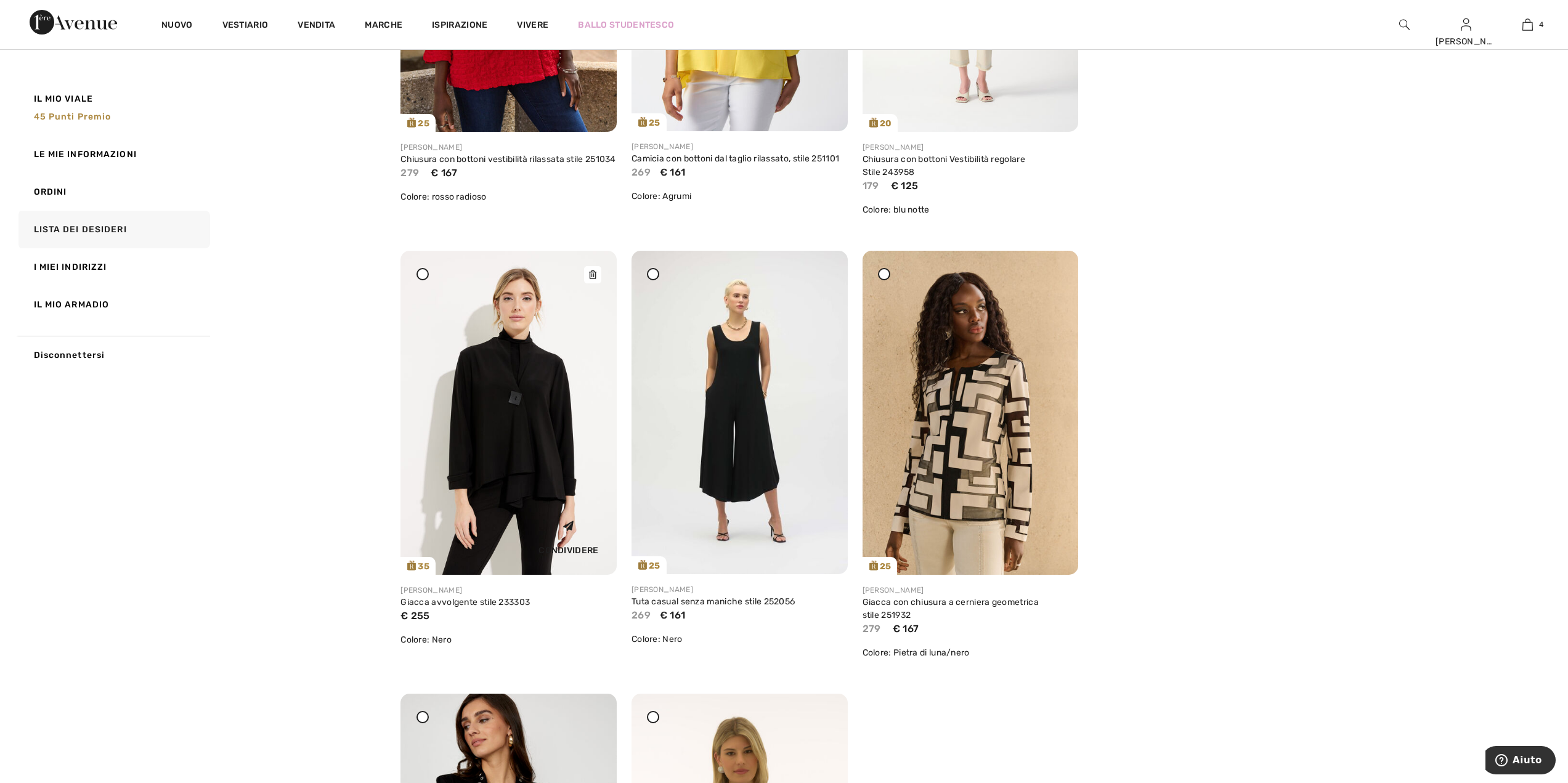
click at [513, 387] on img at bounding box center [508, 412] width 216 height 324
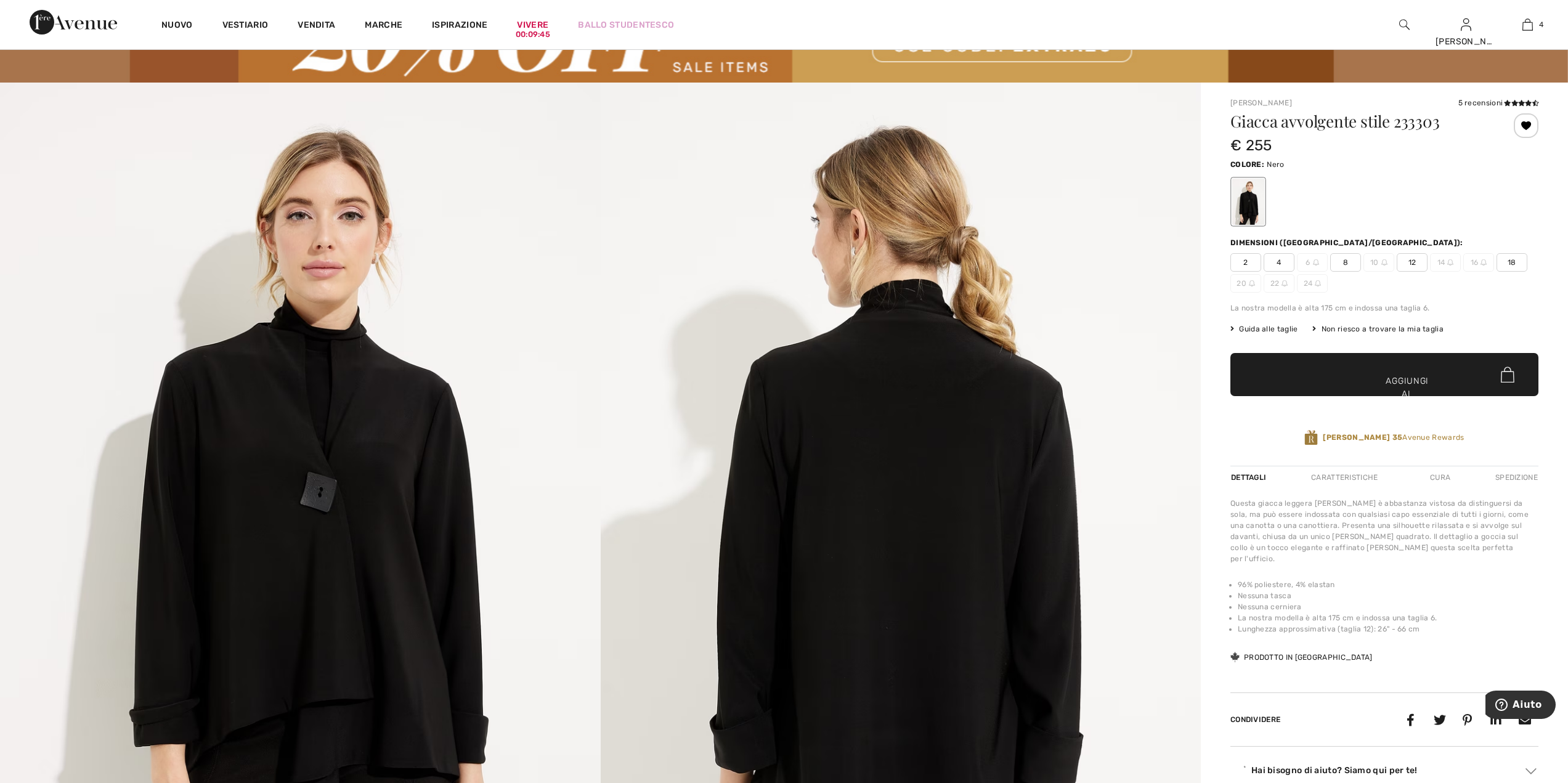
scroll to position [246, 0]
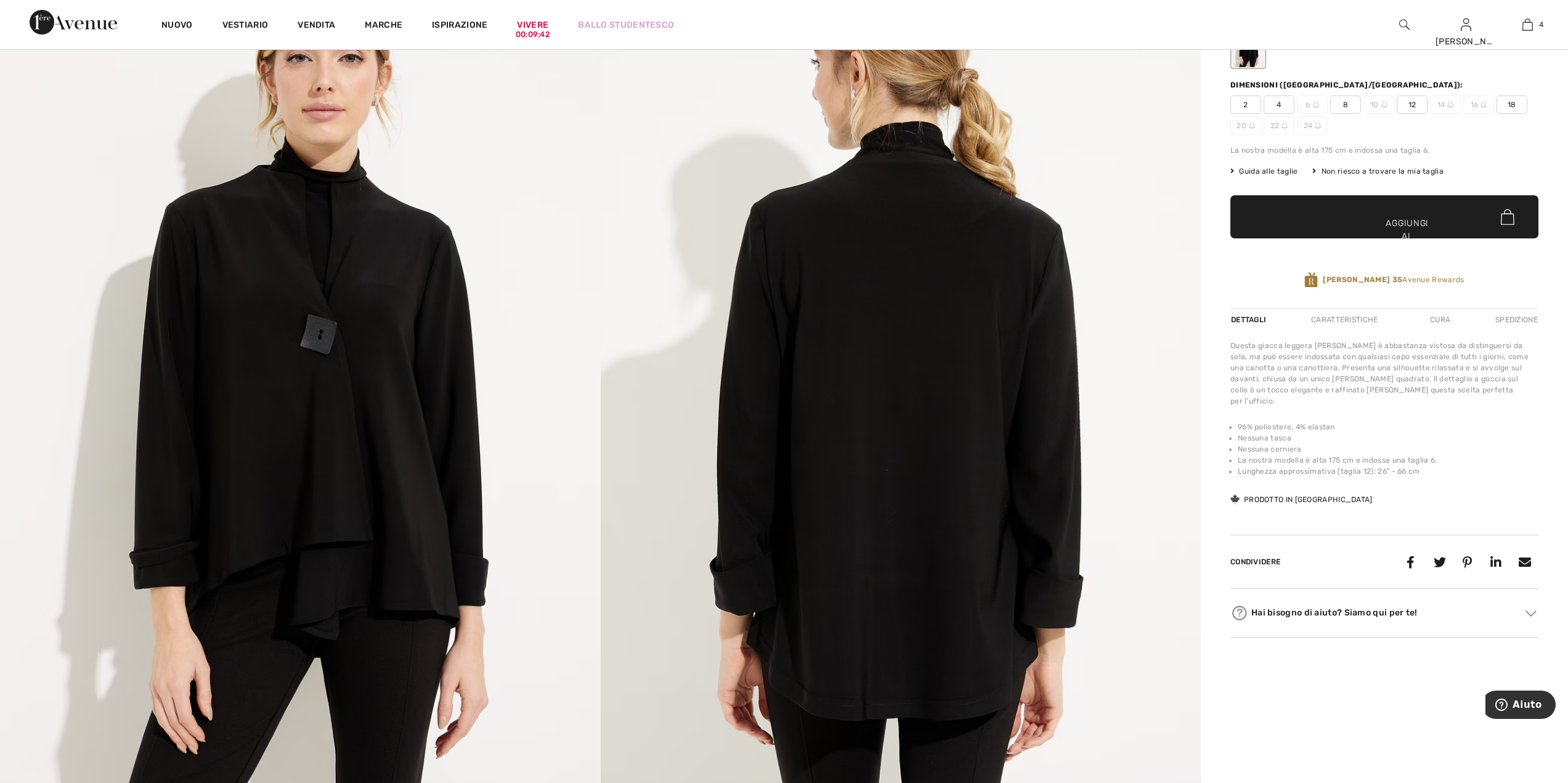
click at [1516, 107] on font "18" at bounding box center [1512, 105] width 9 height 9
click at [1468, 217] on span "✔ Aggiunto al carrello Aggiungi al carrello" at bounding box center [1384, 217] width 308 height 43
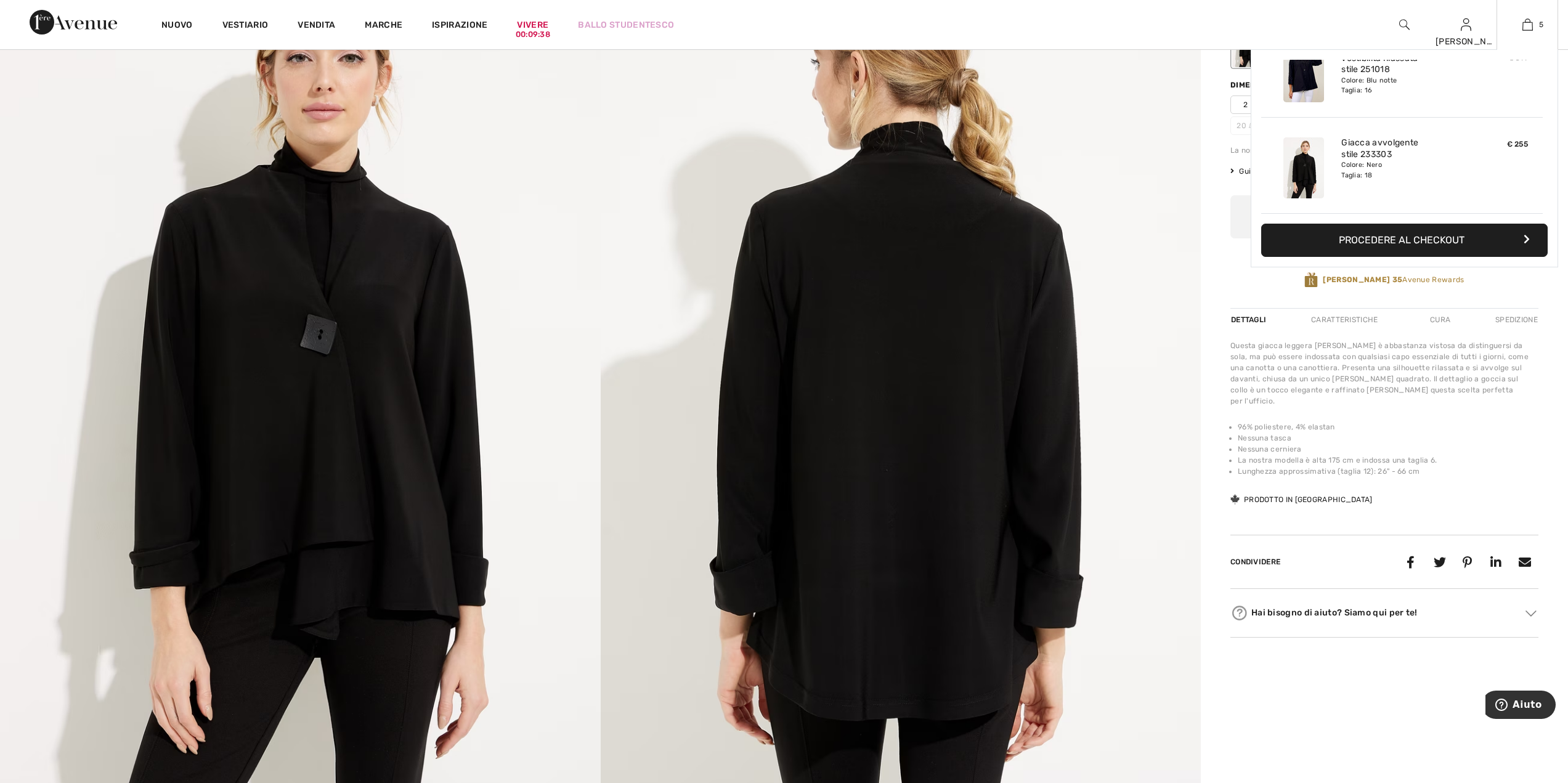
scroll to position [326, 0]
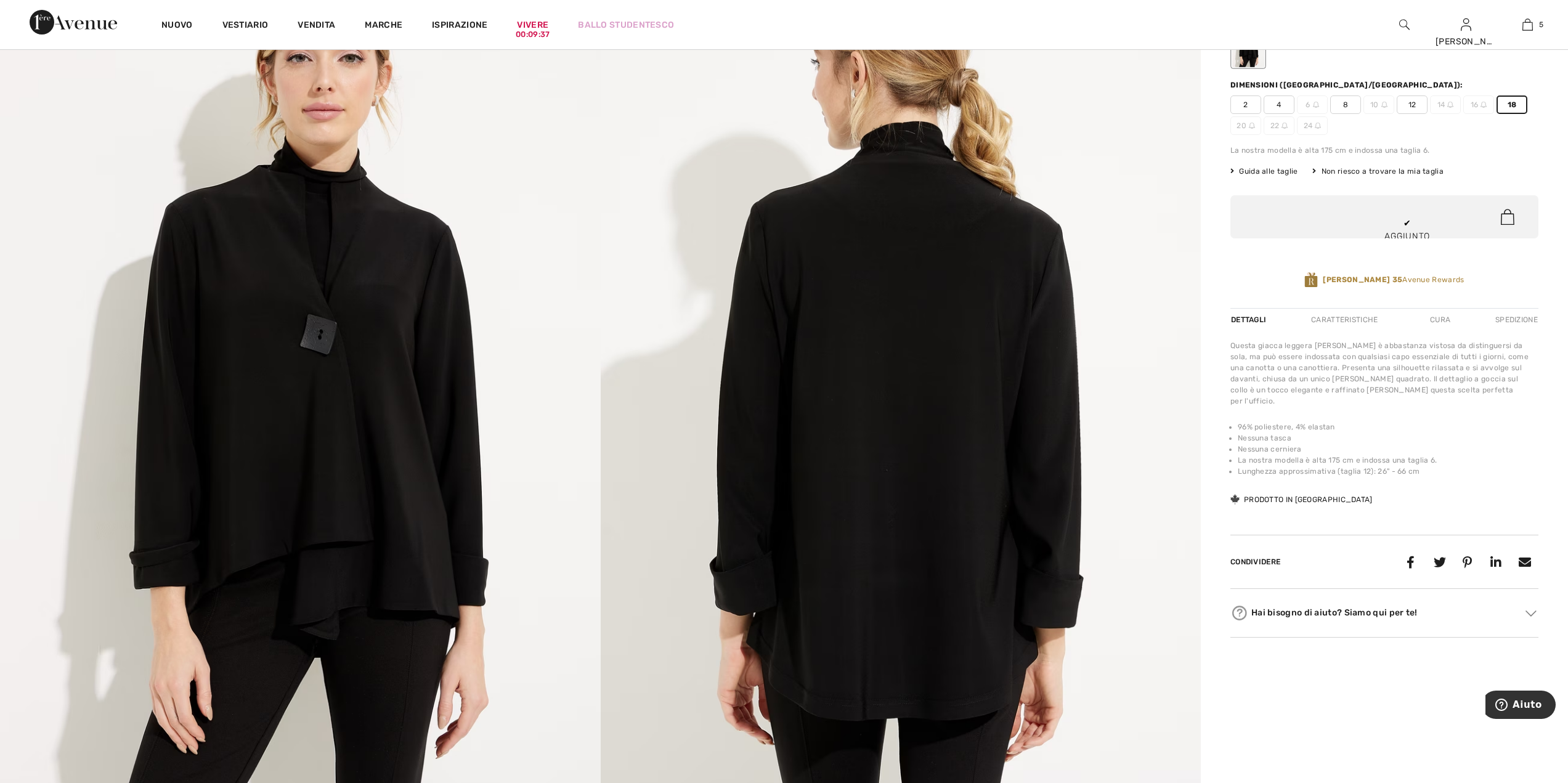
click at [1160, 261] on img at bounding box center [900, 375] width 600 height 901
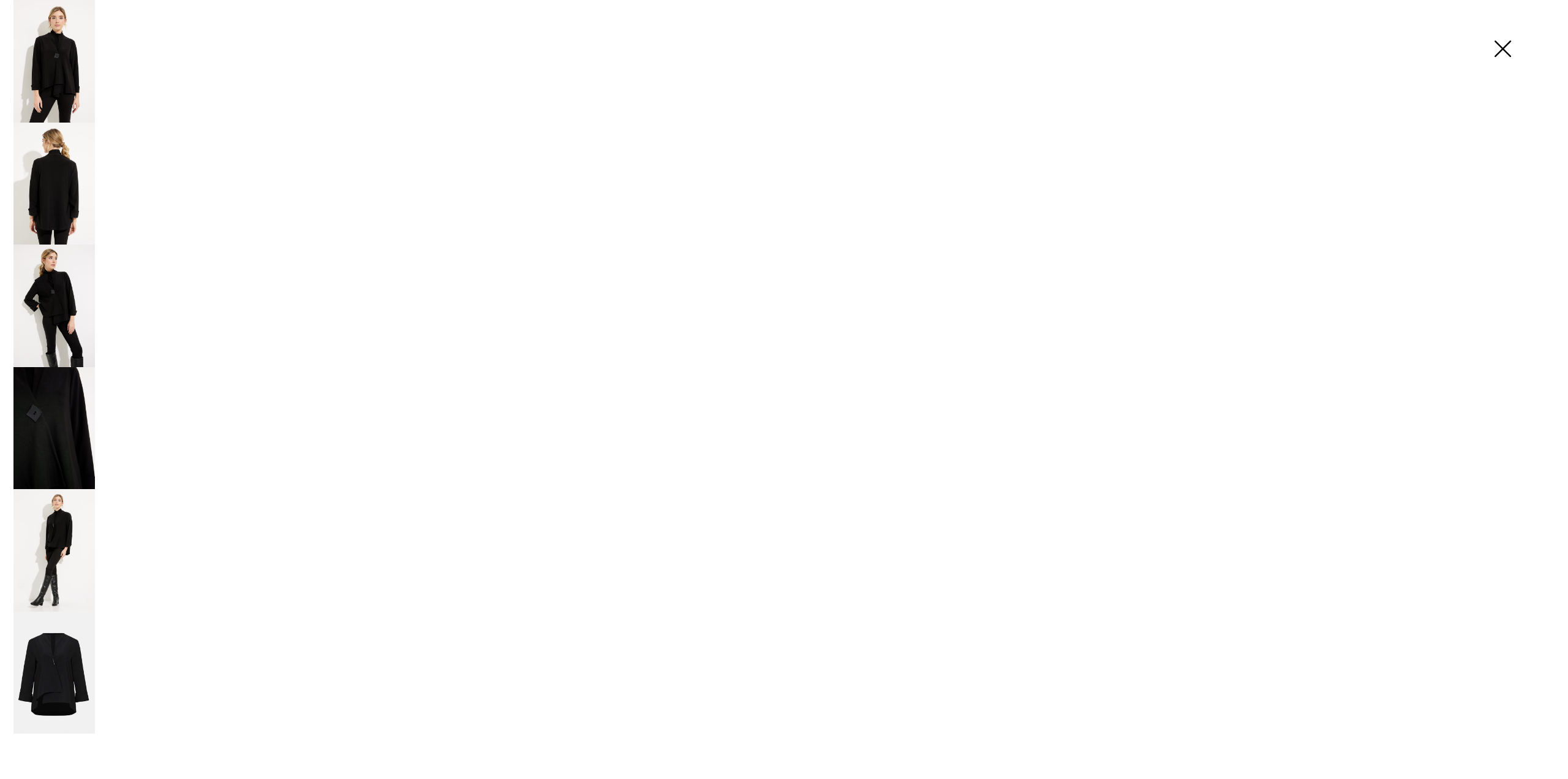
scroll to position [246, 0]
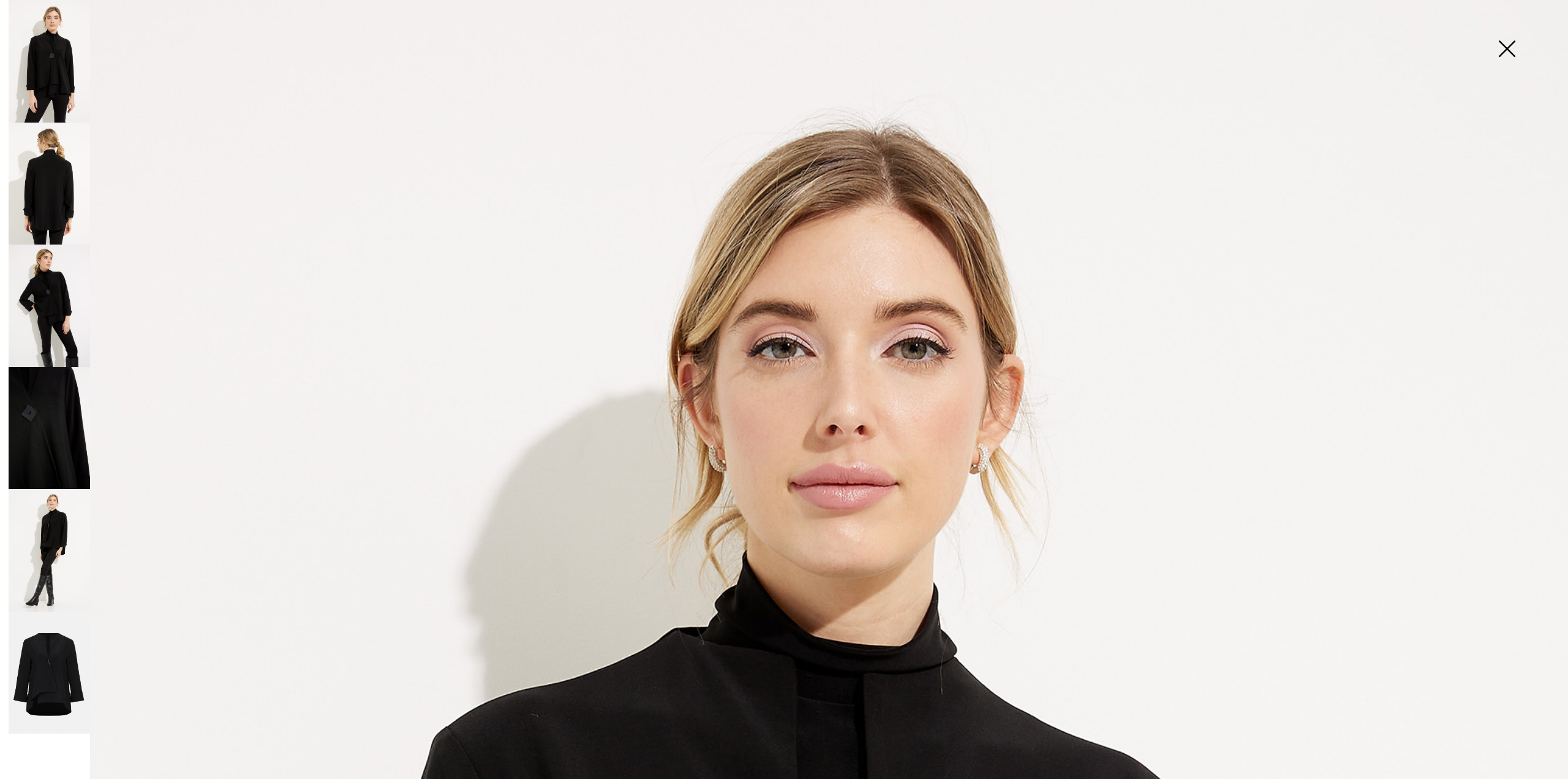
click at [1513, 56] on img at bounding box center [1506, 50] width 61 height 63
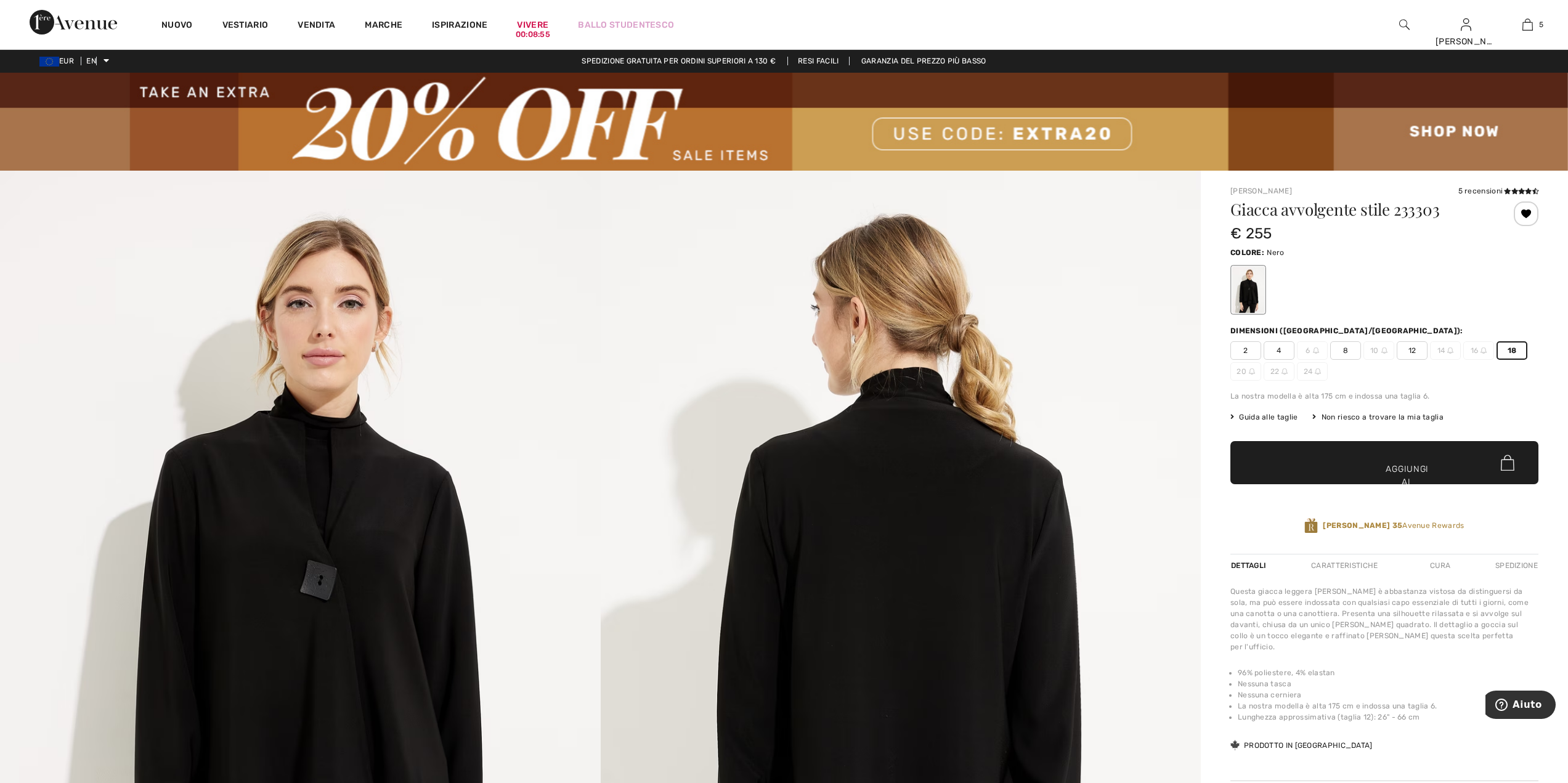
scroll to position [0, 0]
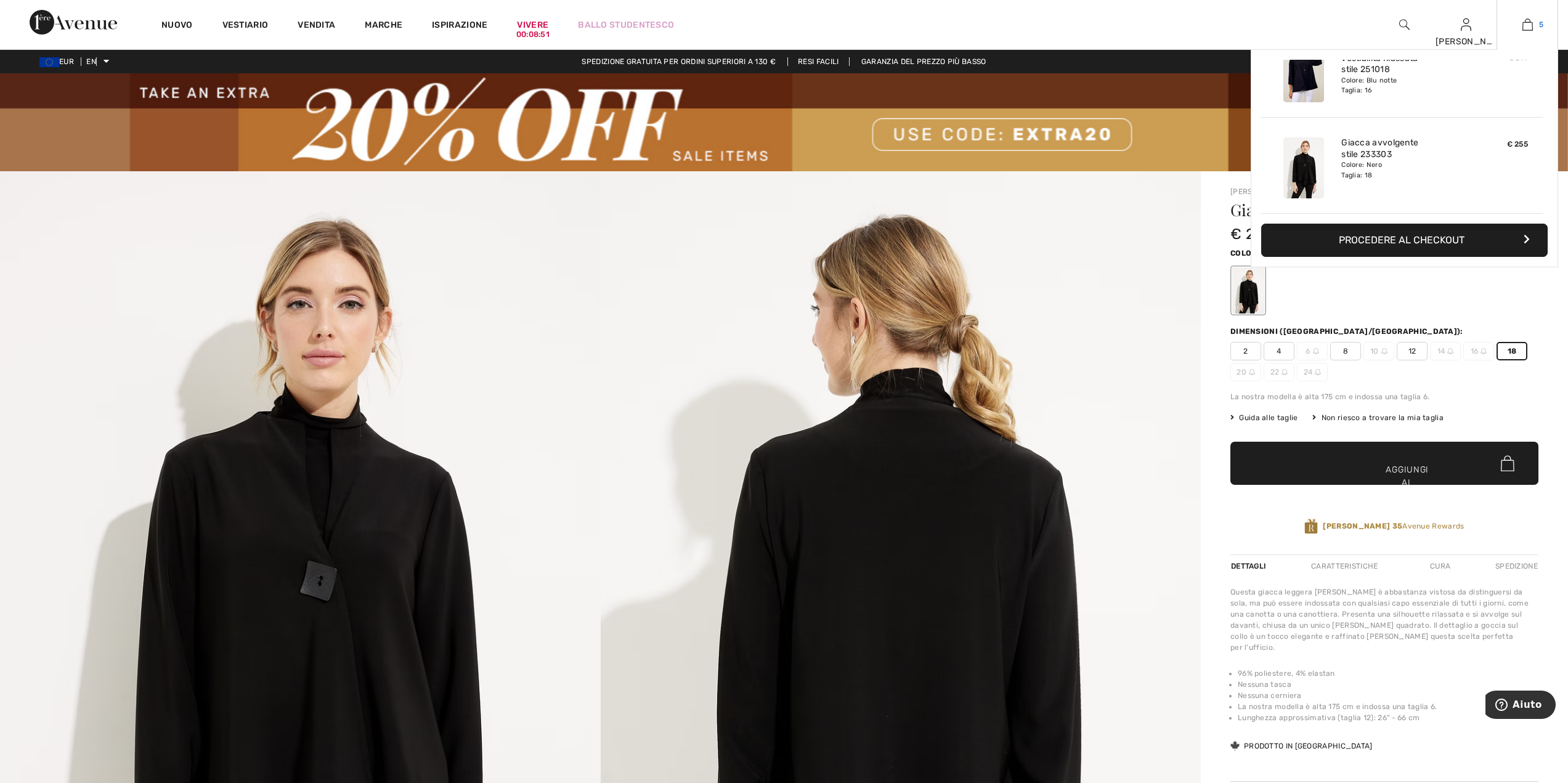
click at [1532, 27] on img at bounding box center [1528, 25] width 10 height 14
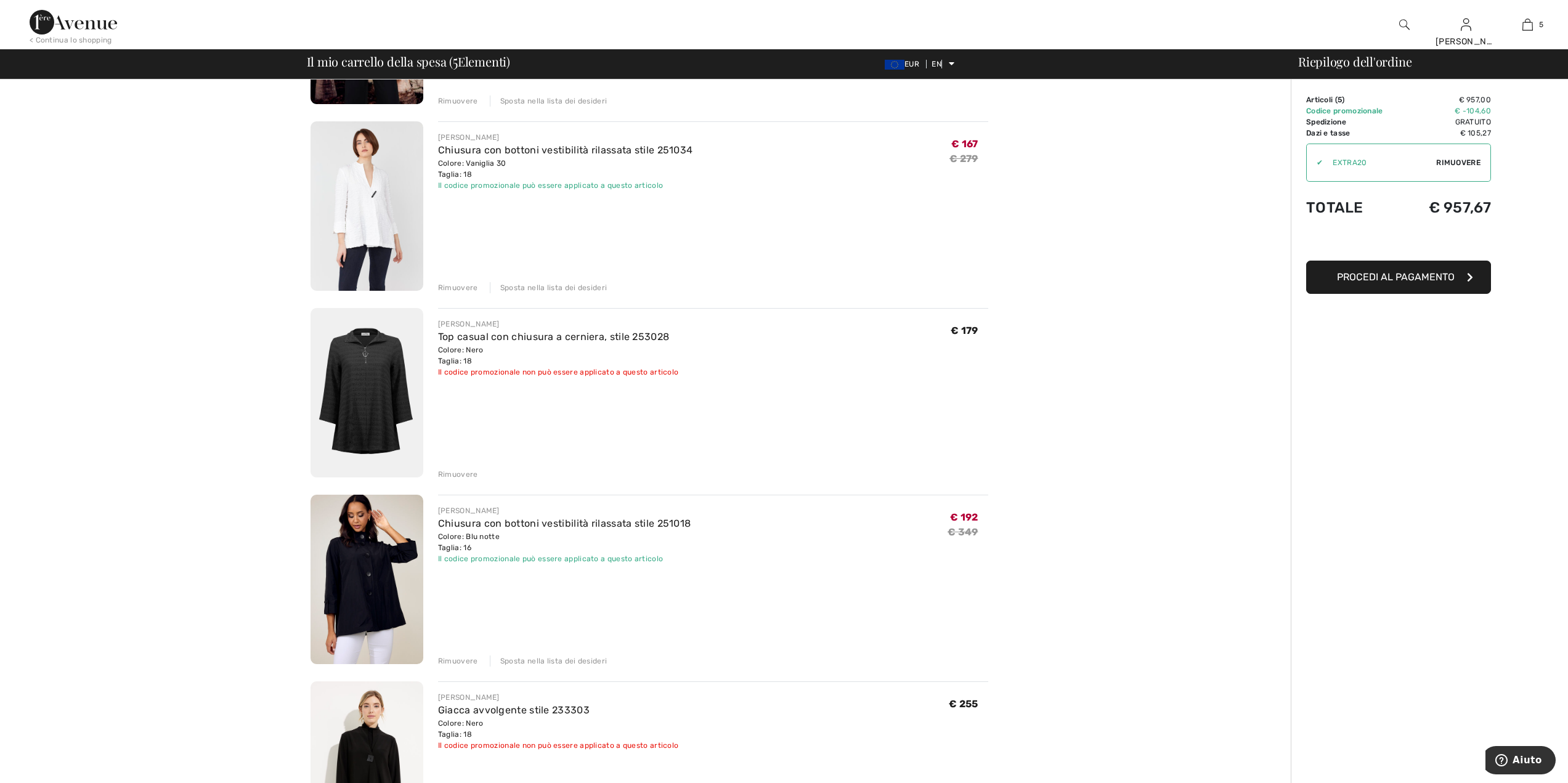
scroll to position [246, 0]
click at [470, 476] on font "Rimuovere" at bounding box center [457, 474] width 40 height 9
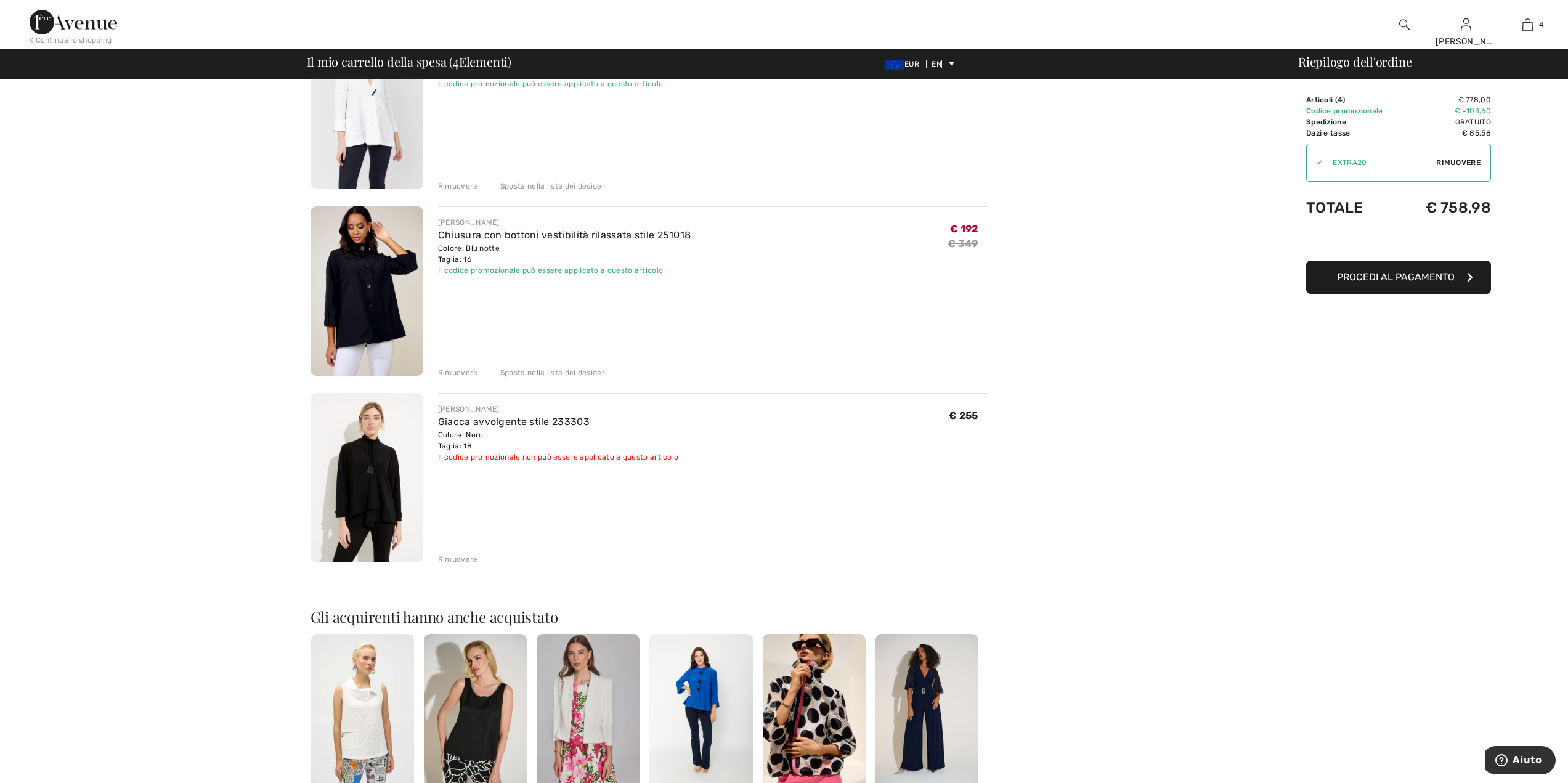
scroll to position [431, 0]
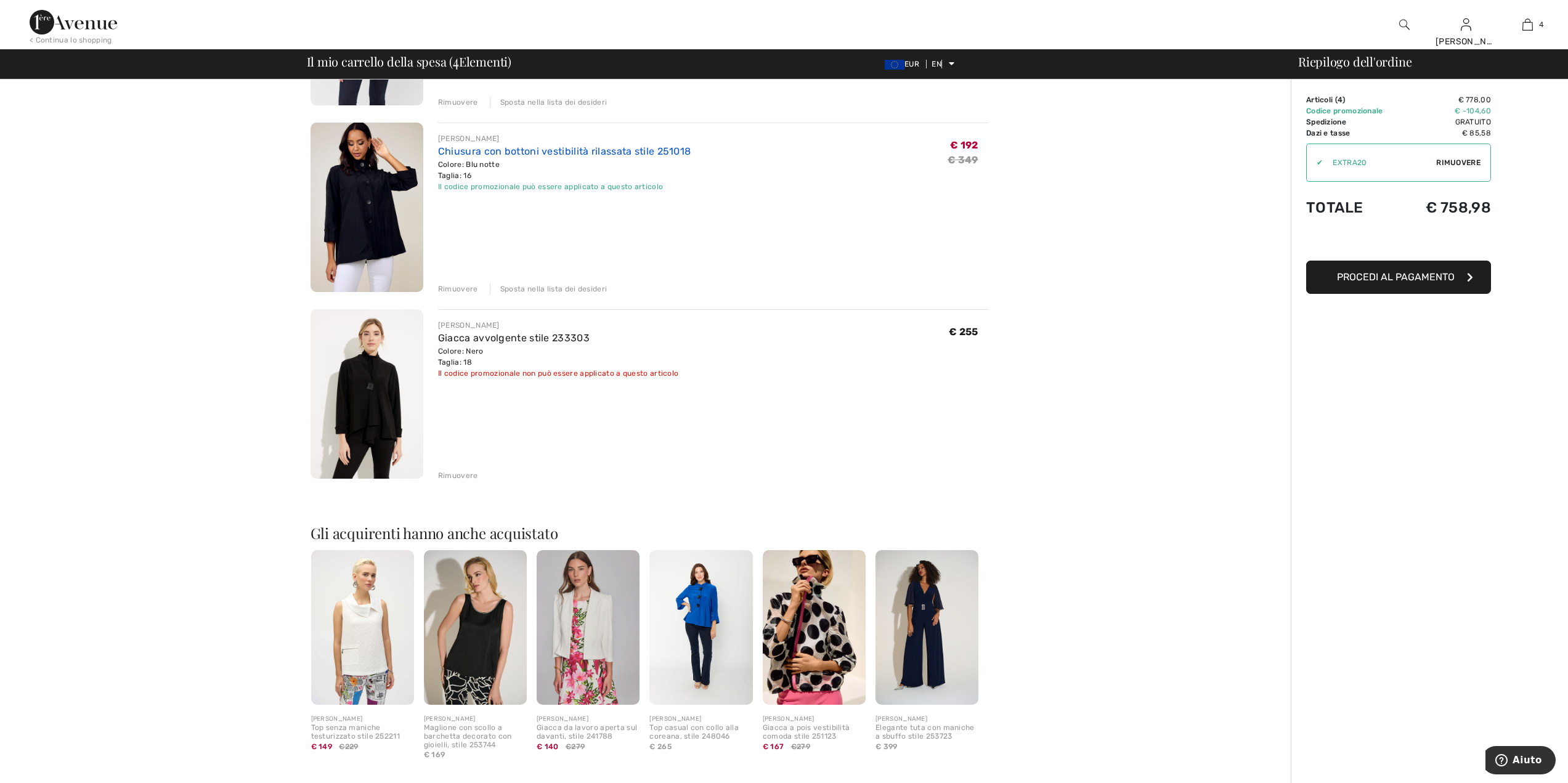
click at [496, 154] on font "Chiusura con bottoni vestibilità rilassata stile 251018" at bounding box center [564, 151] width 254 height 12
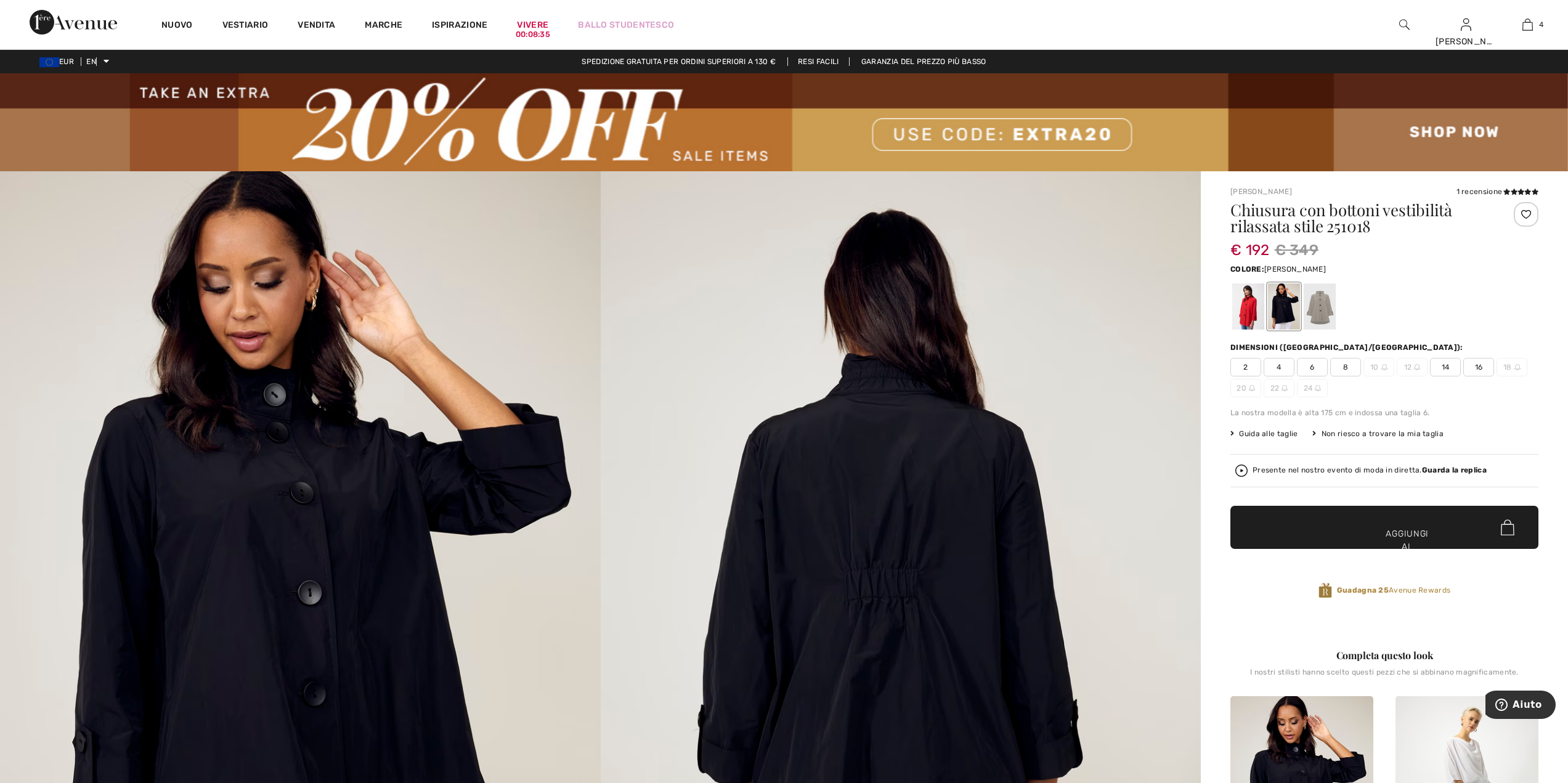
click at [1320, 308] on div at bounding box center [1320, 306] width 32 height 46
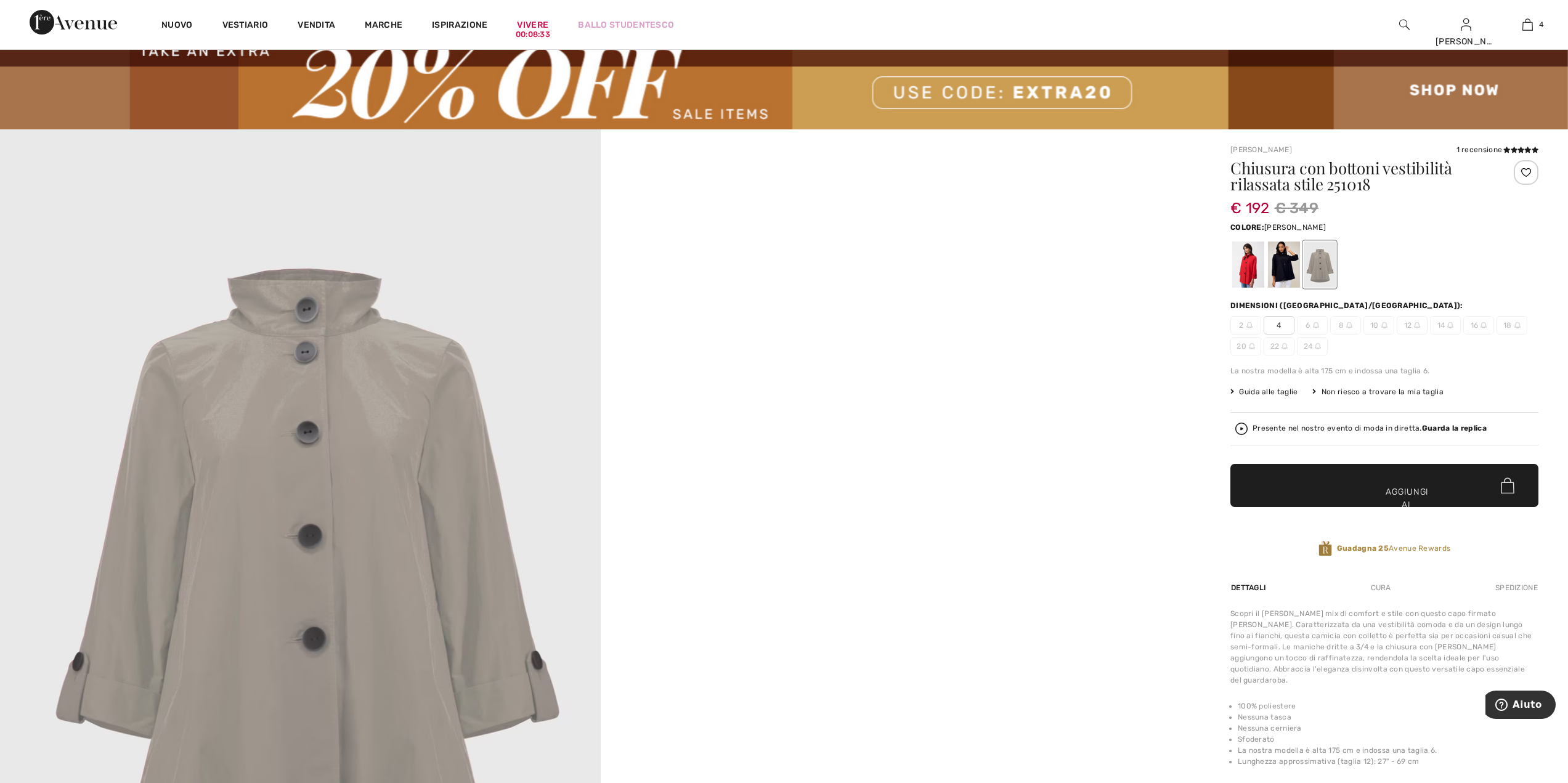
scroll to position [61, 0]
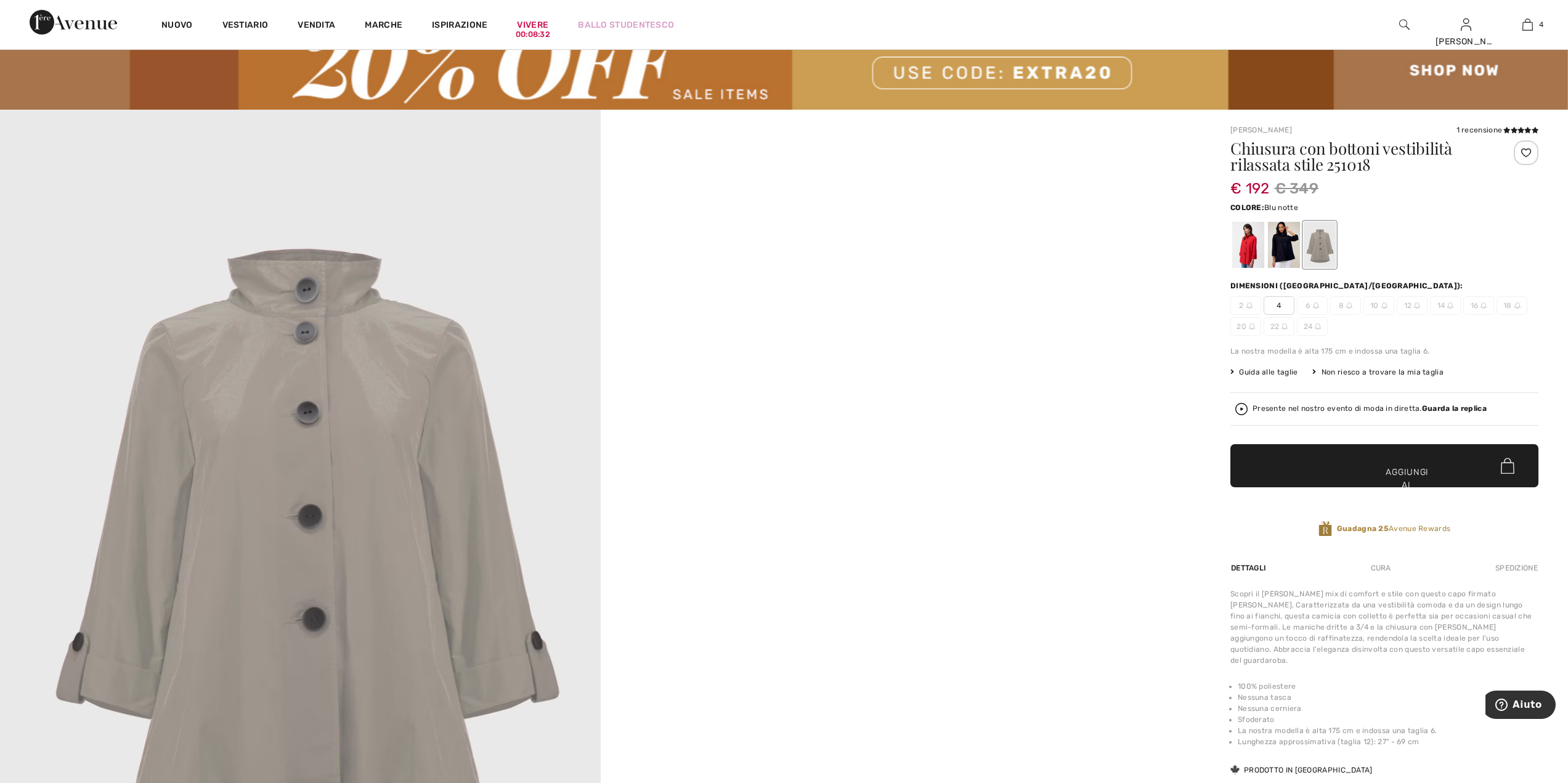
click at [1291, 241] on div at bounding box center [1284, 245] width 32 height 46
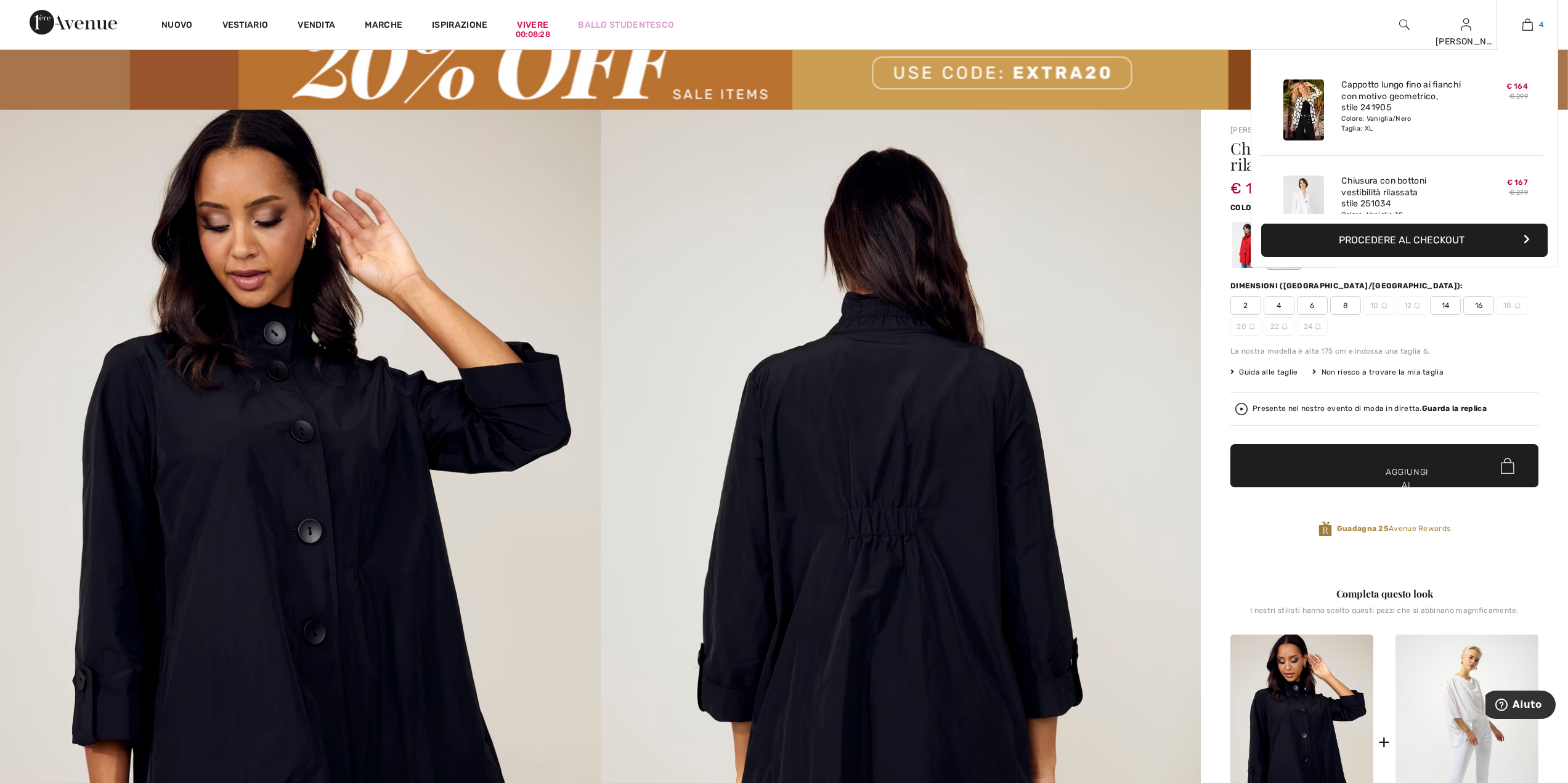
click at [1527, 19] on img at bounding box center [1528, 25] width 10 height 14
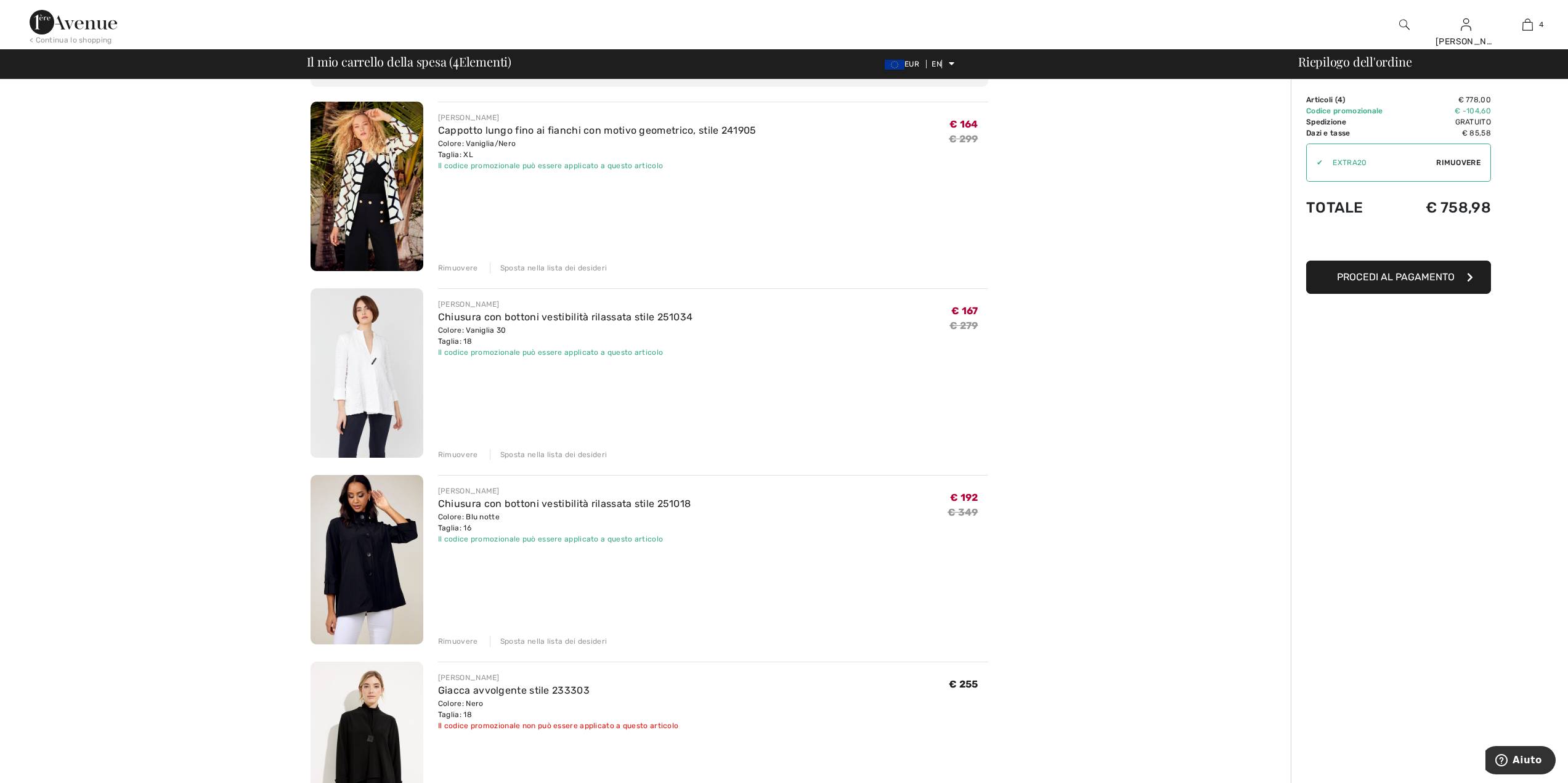
scroll to position [246, 0]
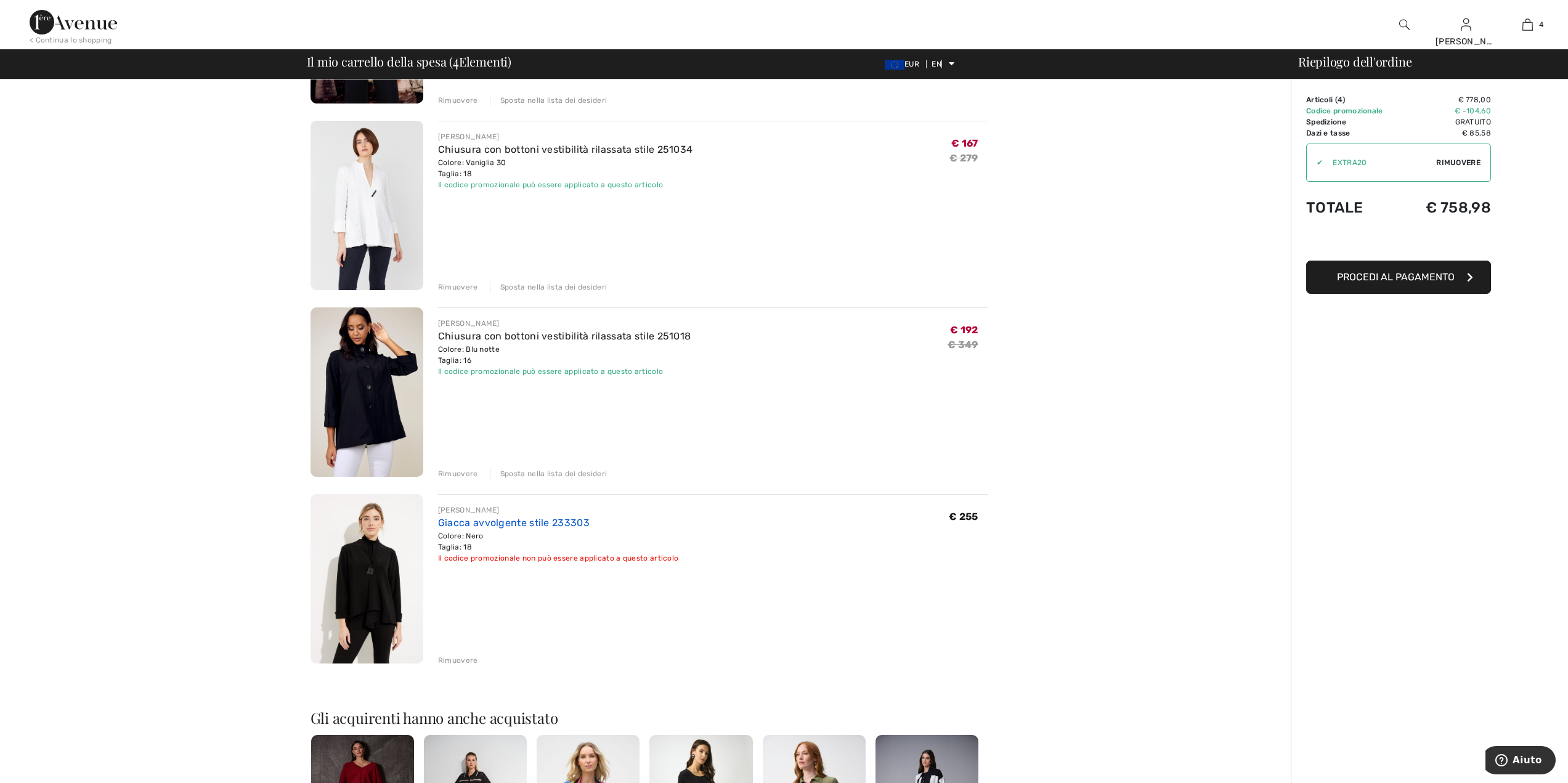
click at [460, 524] on font "Giacca avvolgente stile 233303" at bounding box center [514, 523] width 152 height 12
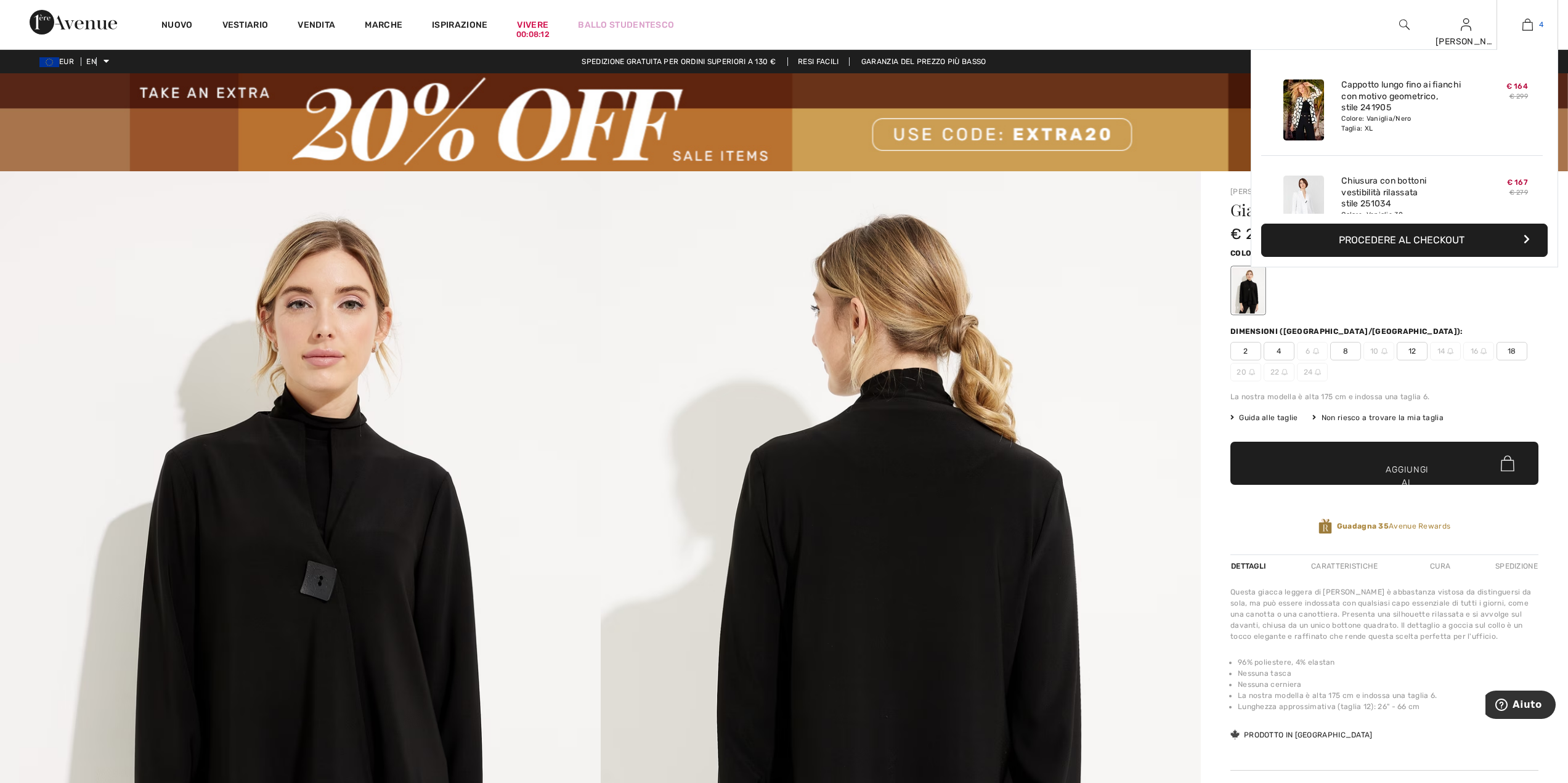
click at [1523, 21] on img at bounding box center [1528, 25] width 10 height 14
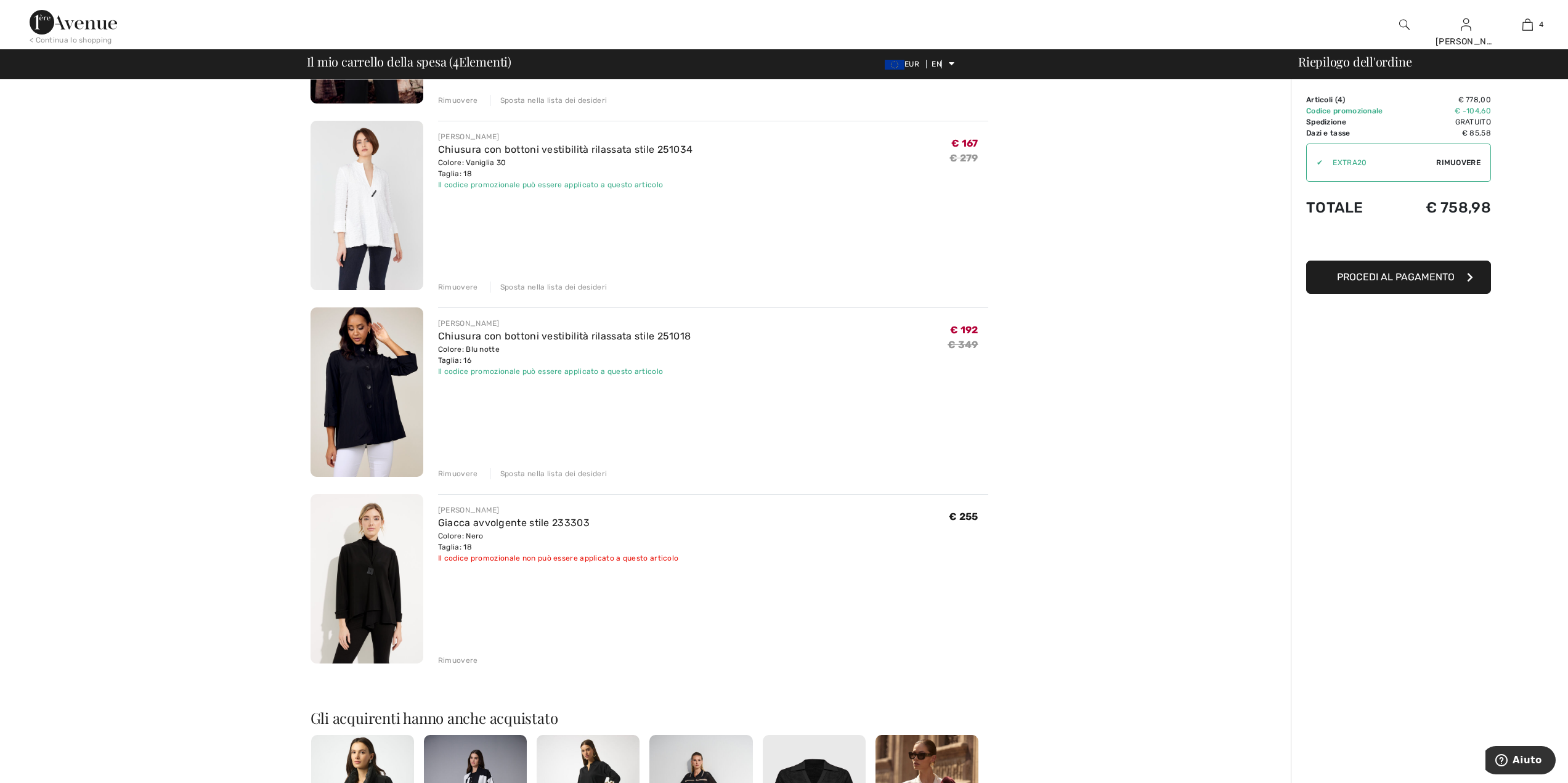
scroll to position [431, 0]
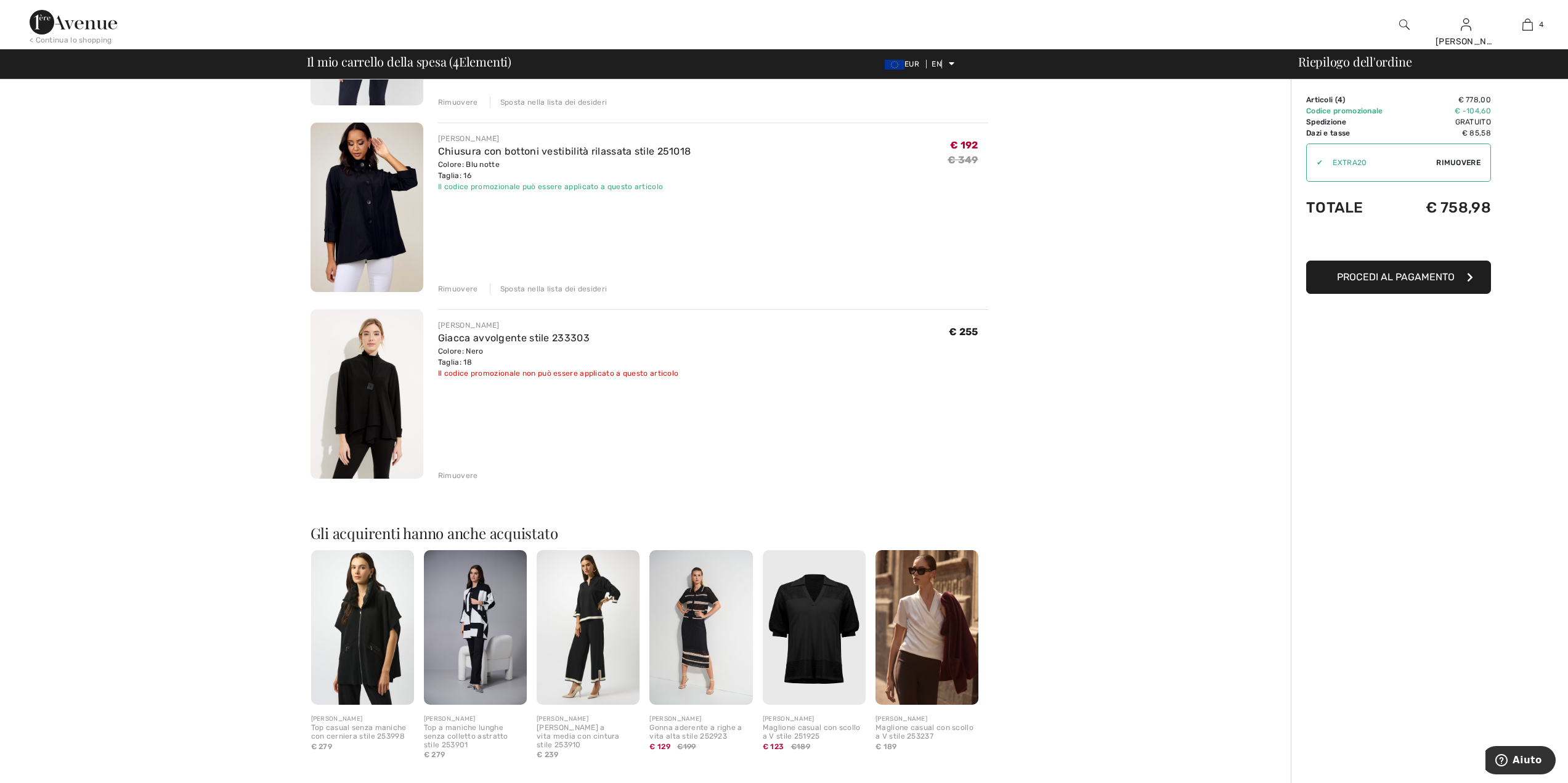
click at [459, 474] on font "Rimuovere" at bounding box center [457, 475] width 40 height 9
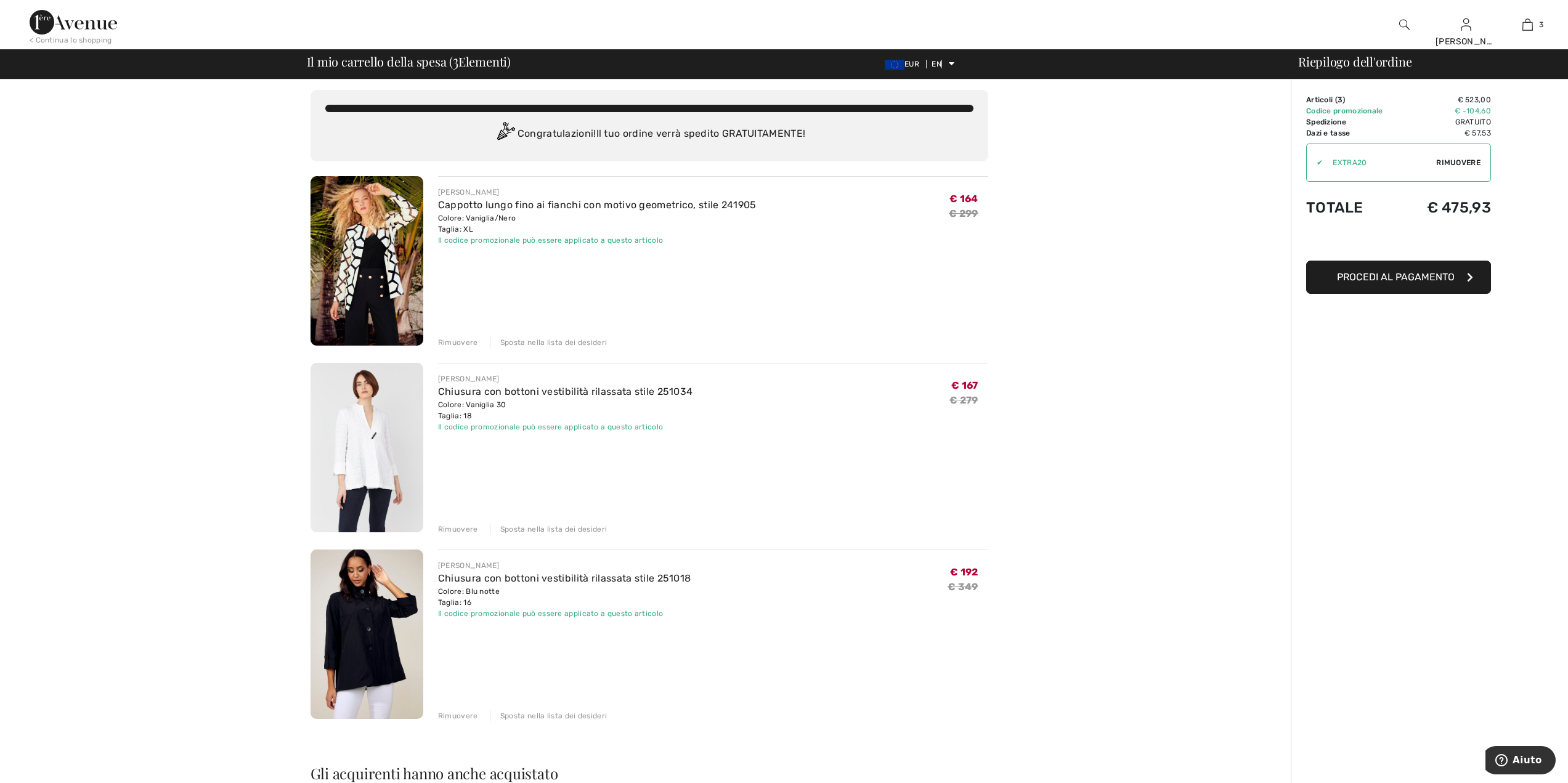
scroll to position [0, 0]
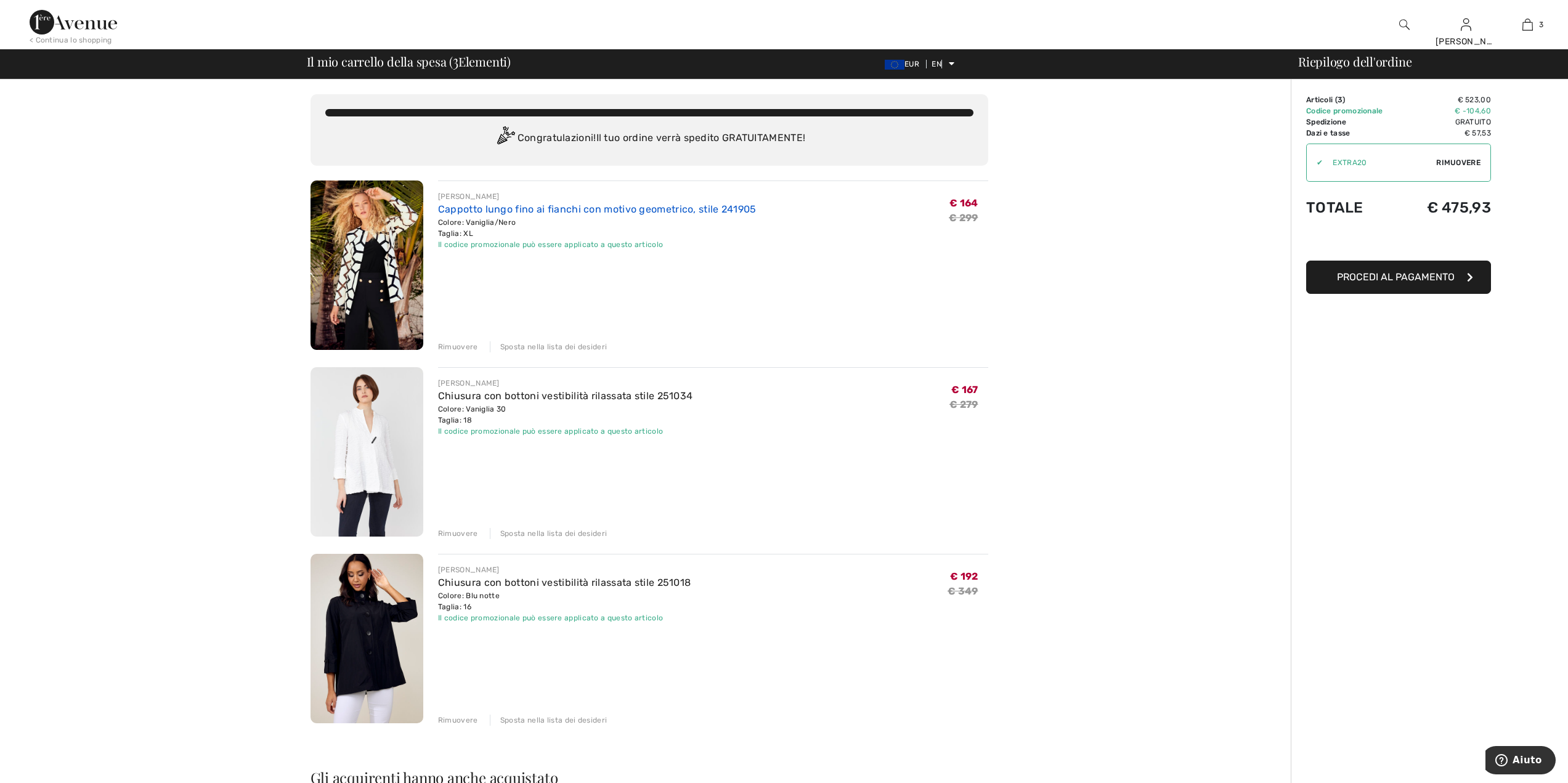
click at [553, 214] on font "Cappotto lungo fino ai fianchi con motivo geometrico, stile 241905" at bounding box center [597, 209] width 319 height 12
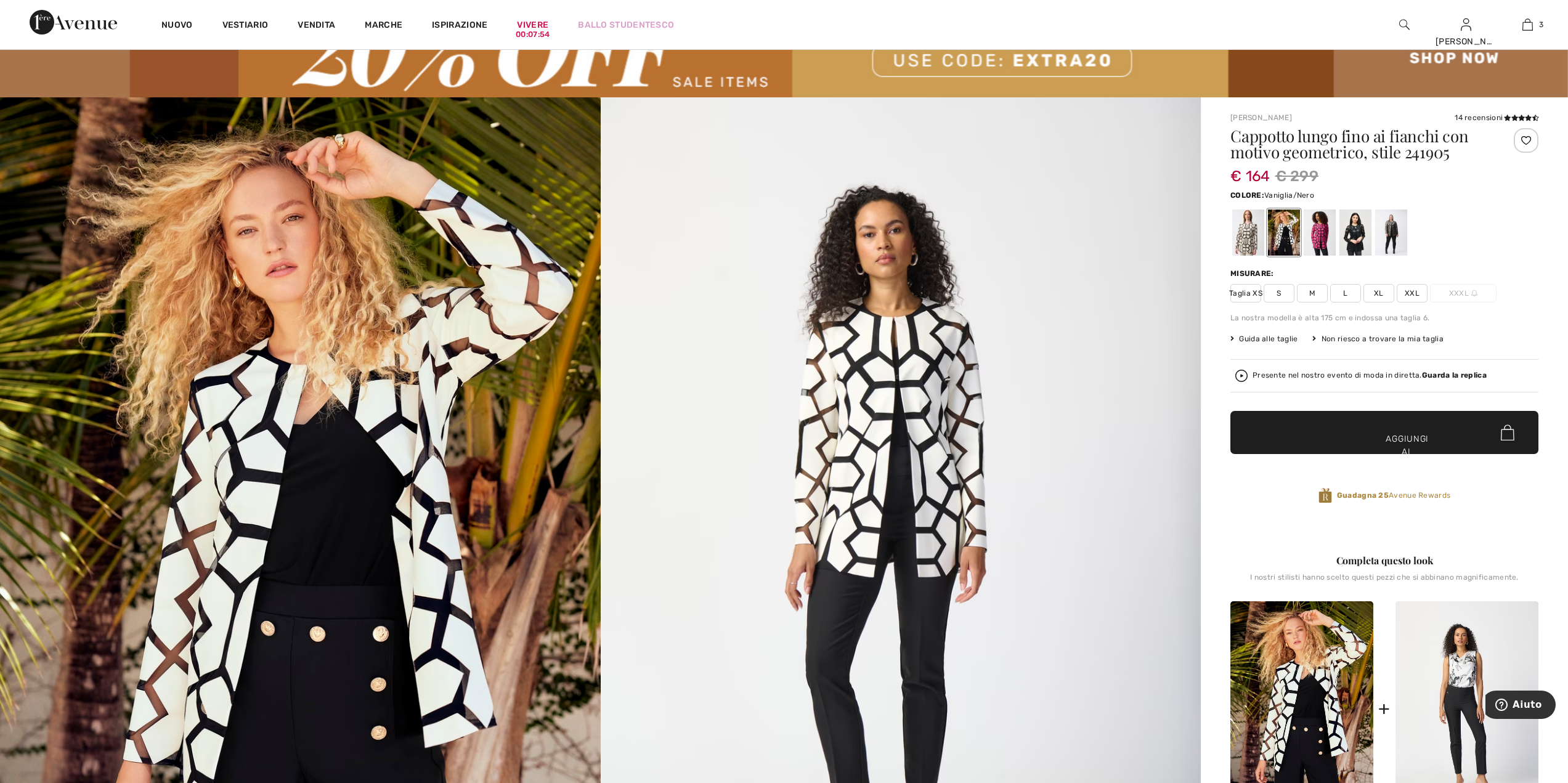
scroll to position [185, 0]
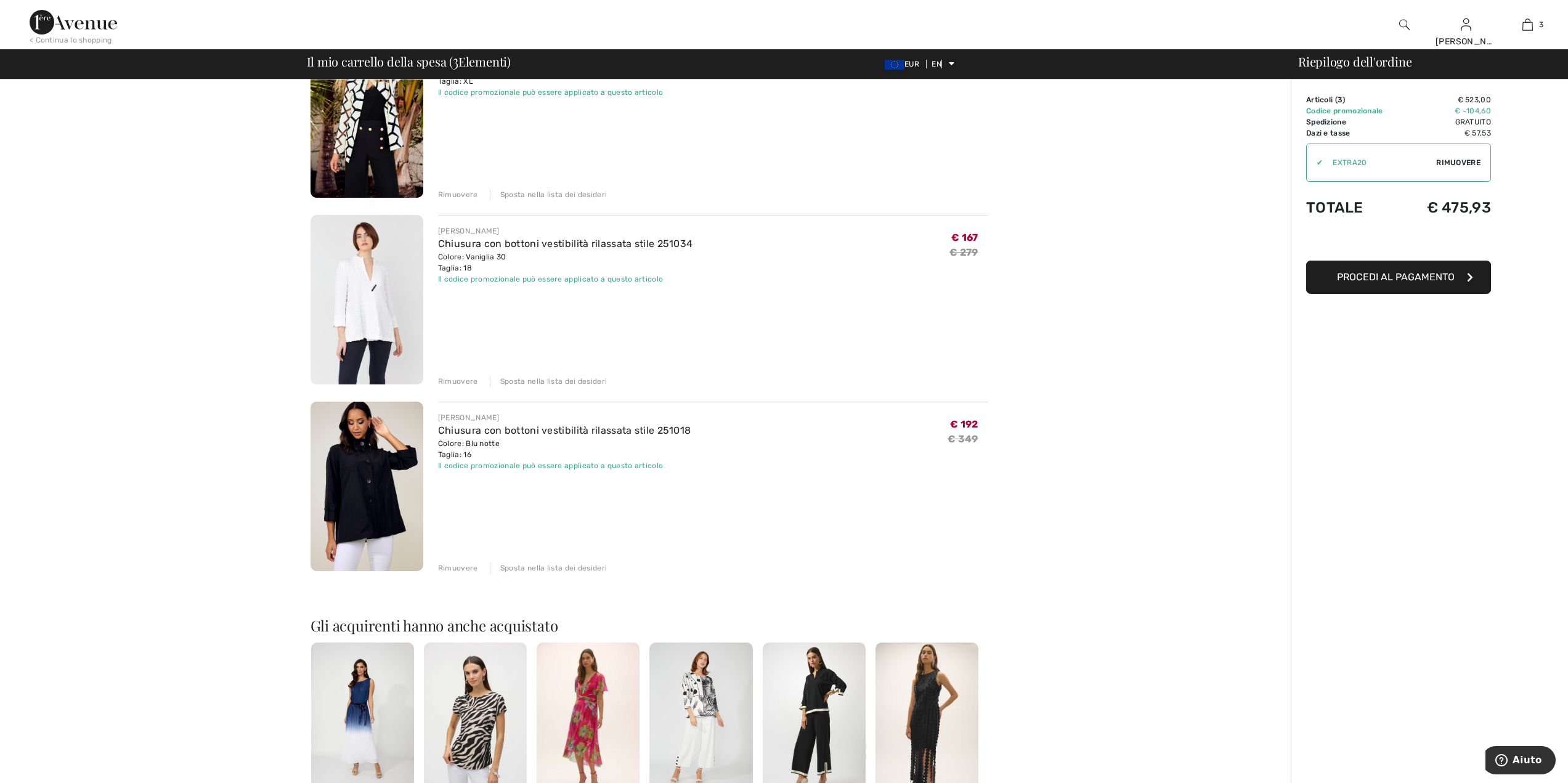
scroll to position [246, 0]
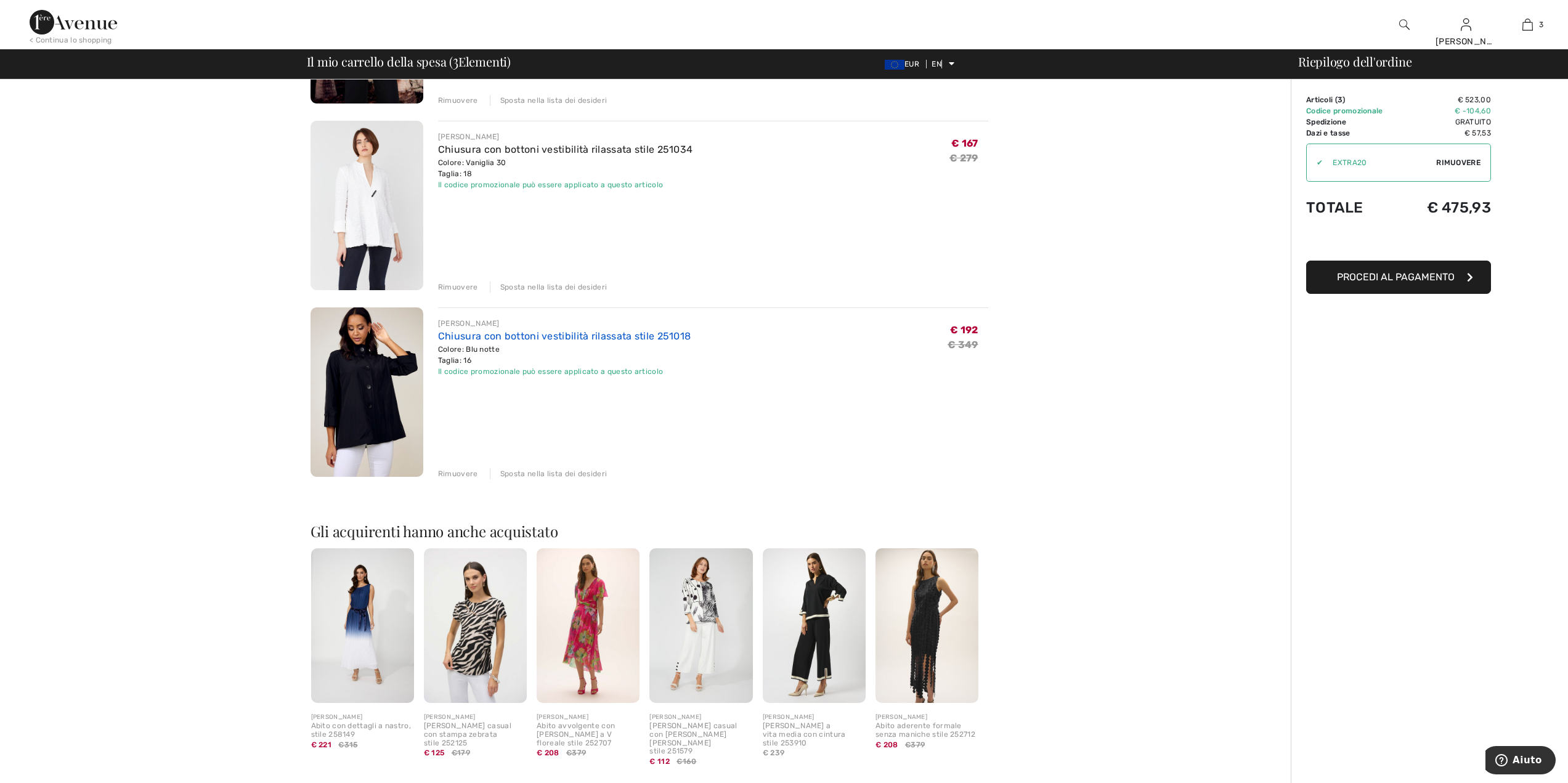
click at [499, 338] on font "Chiusura con bottoni vestibilità rilassata stile 251018" at bounding box center [564, 336] width 254 height 12
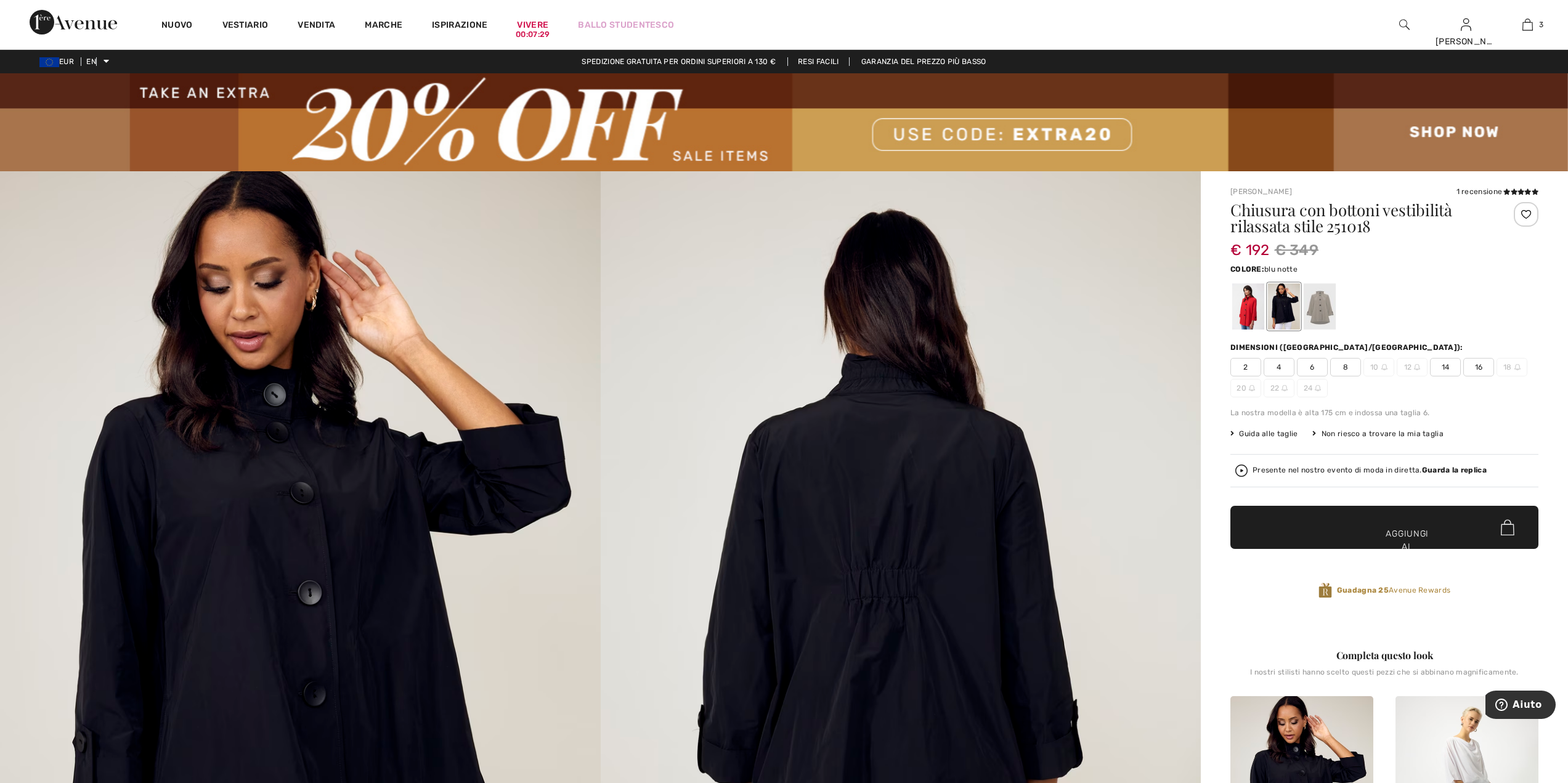
click at [1267, 431] on font "Guida alle taglie" at bounding box center [1268, 433] width 59 height 9
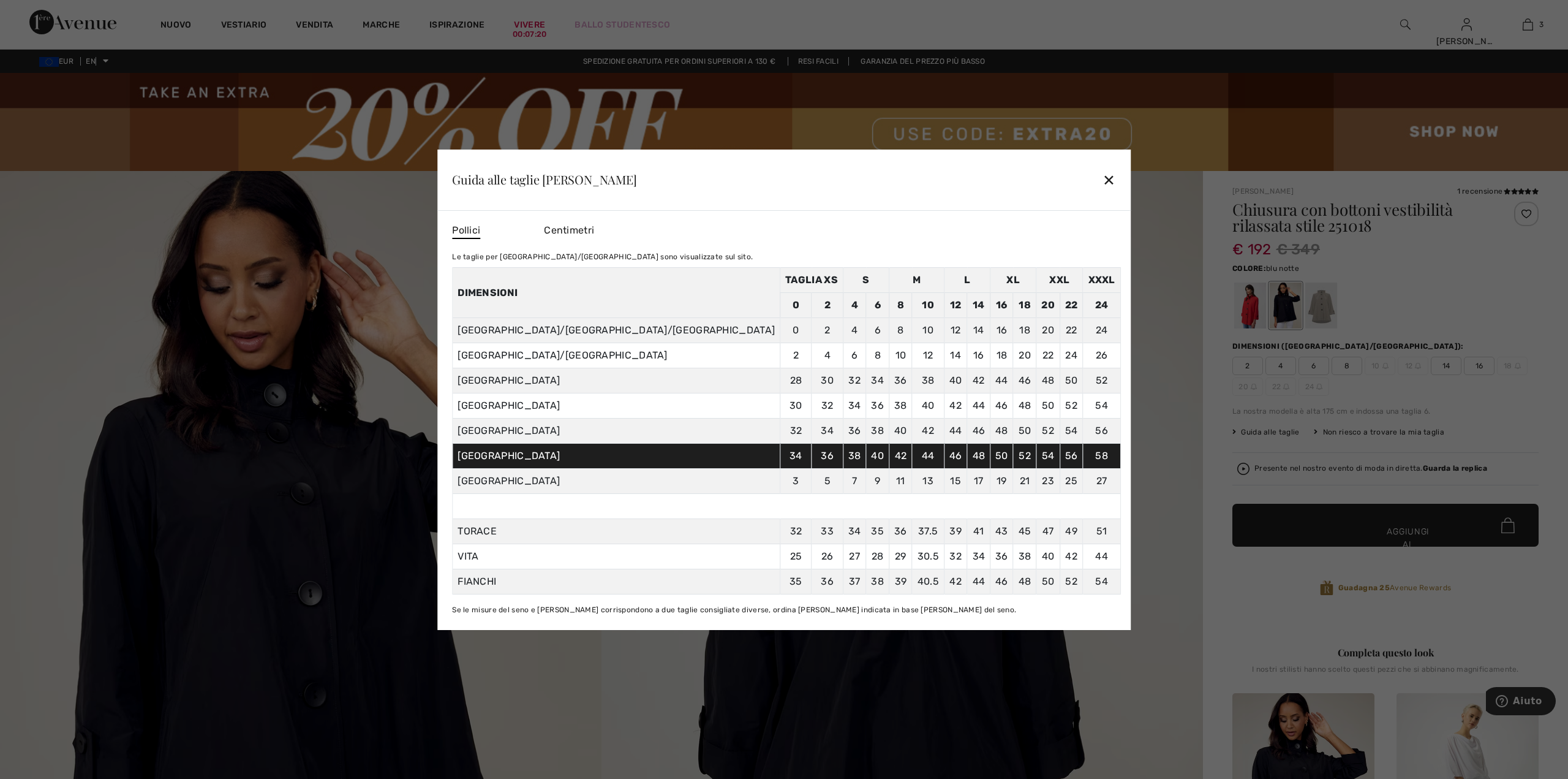
click at [1087, 326] on div at bounding box center [784, 390] width 1568 height 779
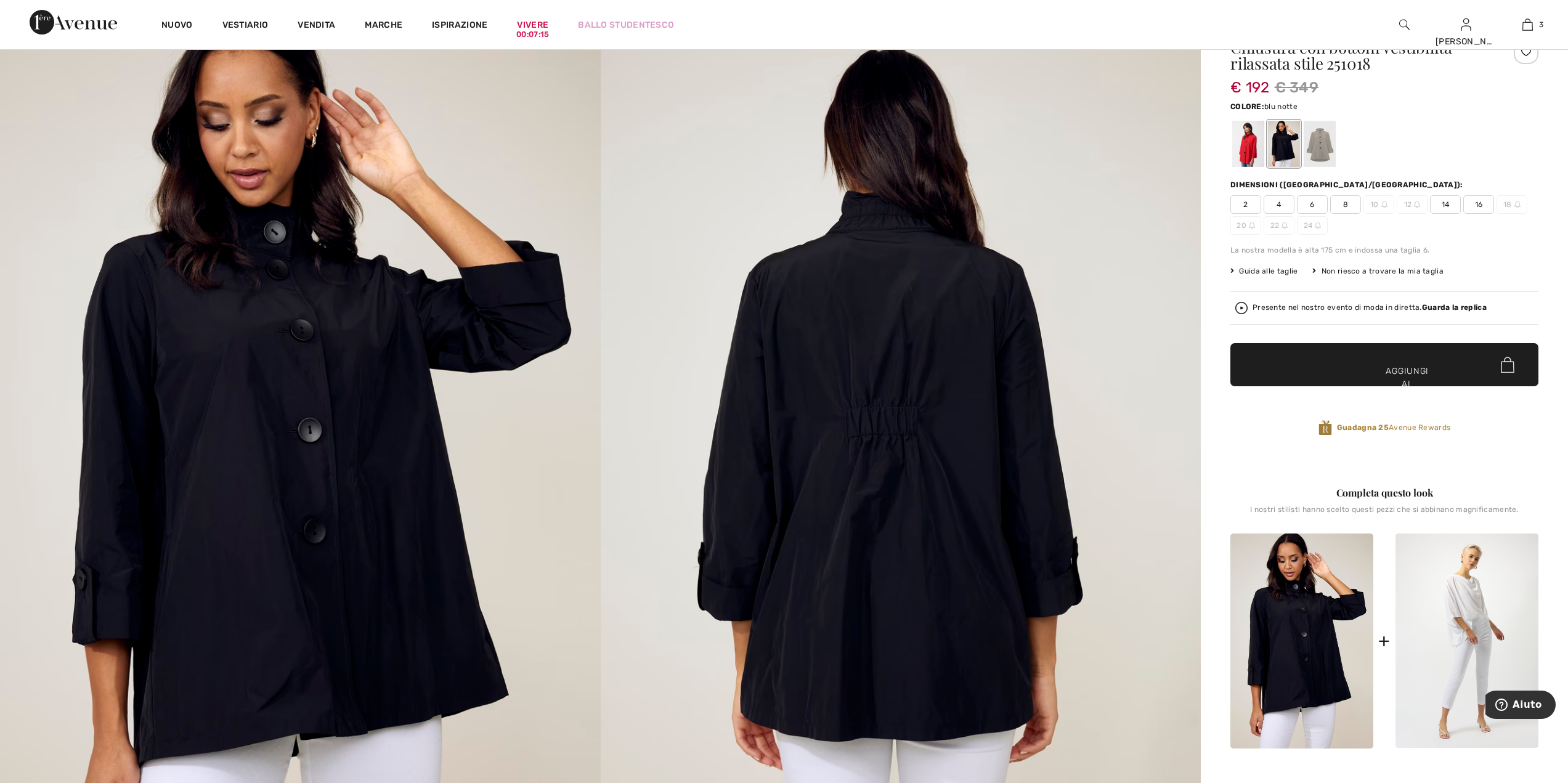
scroll to position [124, 0]
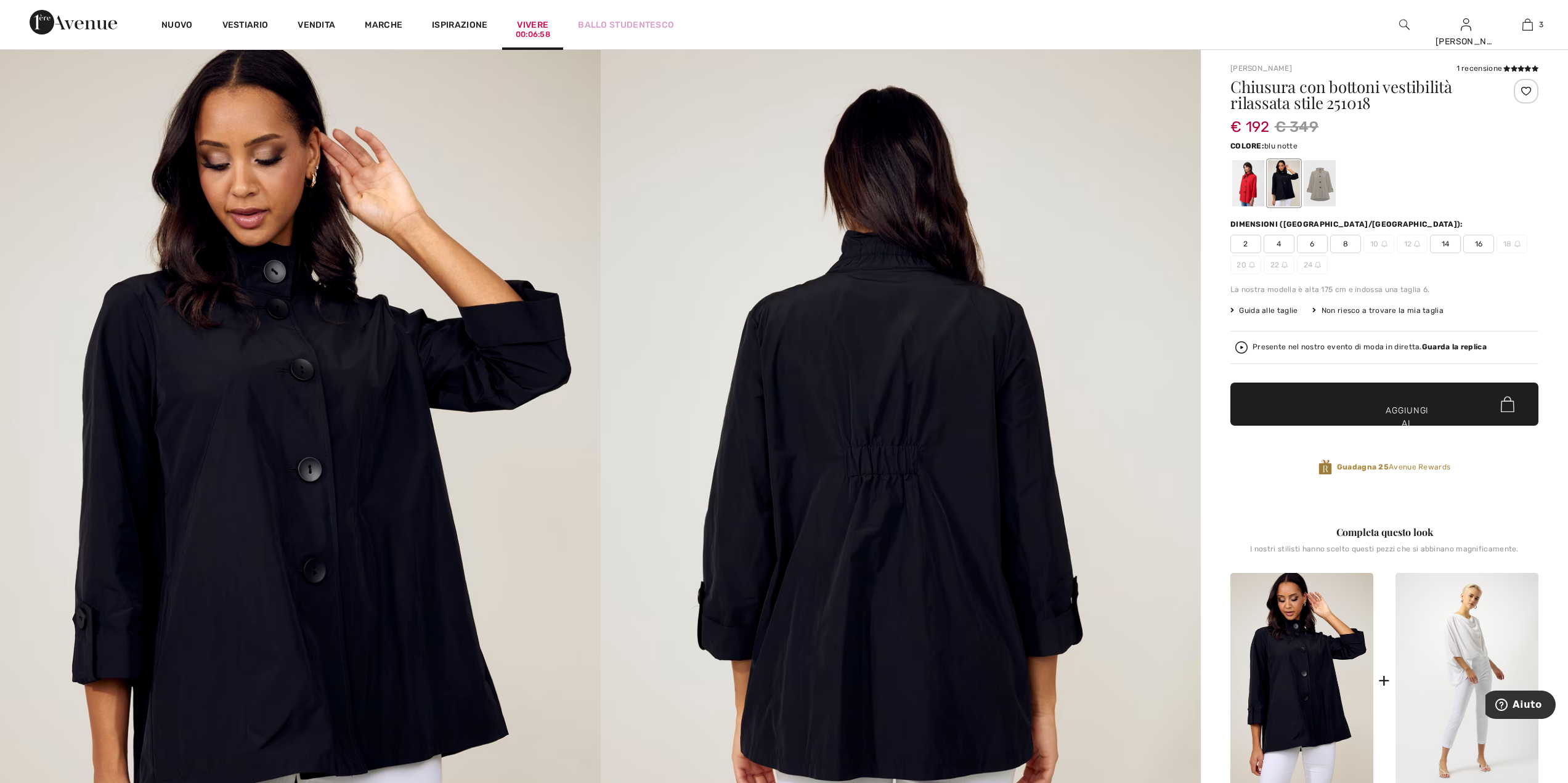
click at [535, 30] on div "00:06:58" at bounding box center [533, 35] width 35 height 12
click at [535, 30] on font "00:06:57" at bounding box center [533, 34] width 34 height 9
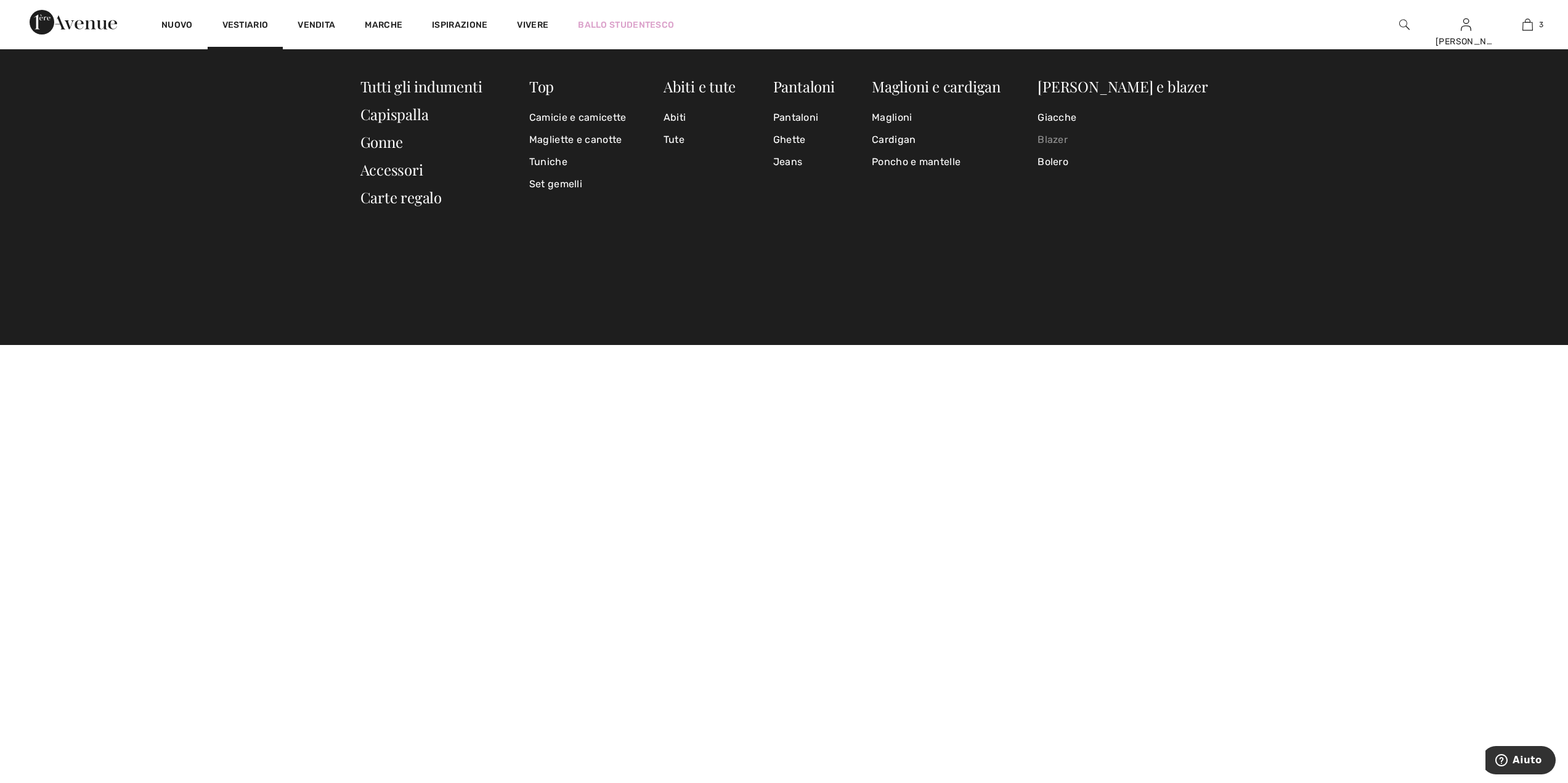
click at [1068, 144] on font "Blazer" at bounding box center [1053, 139] width 30 height 12
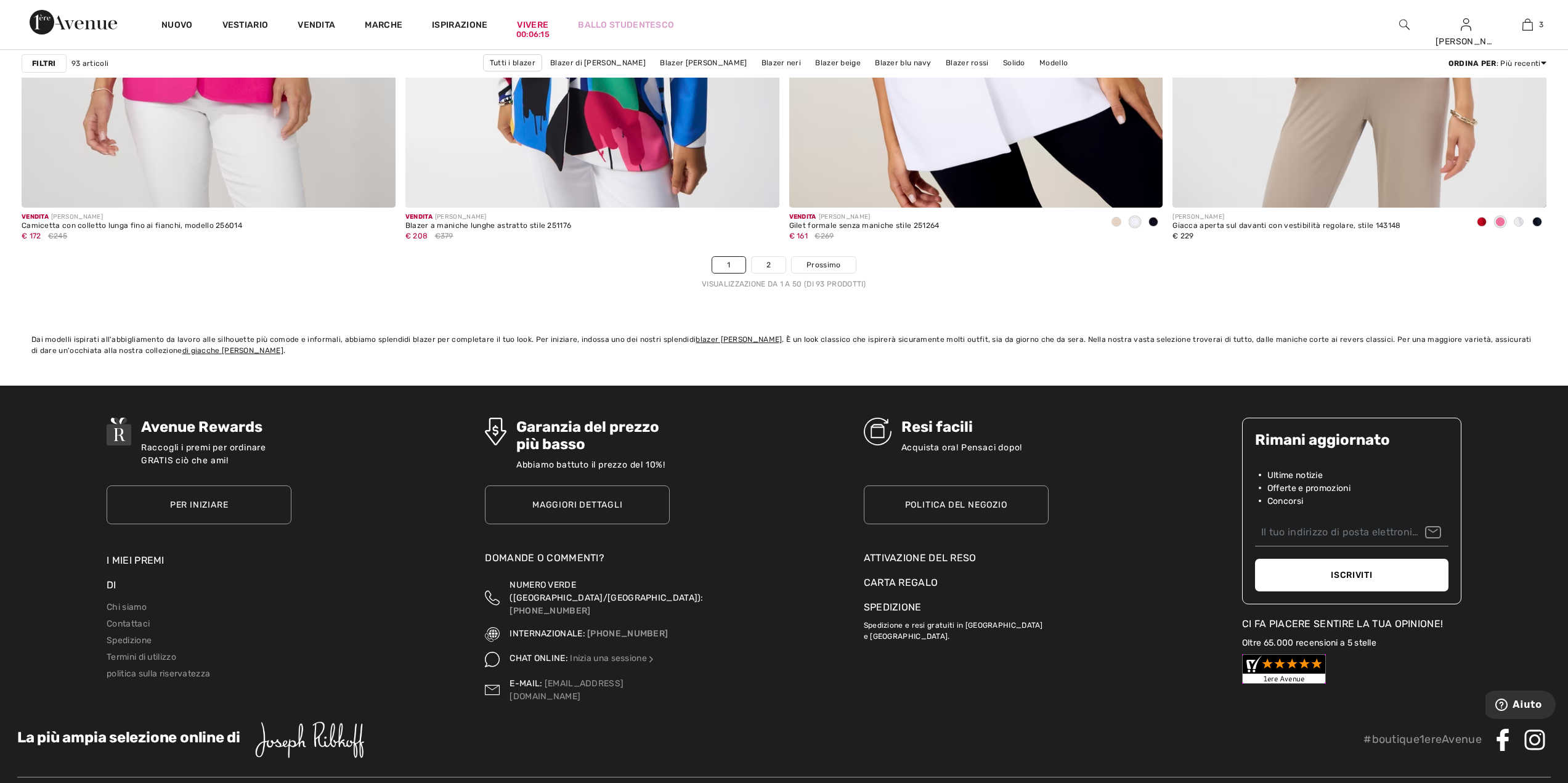
scroll to position [9408, 0]
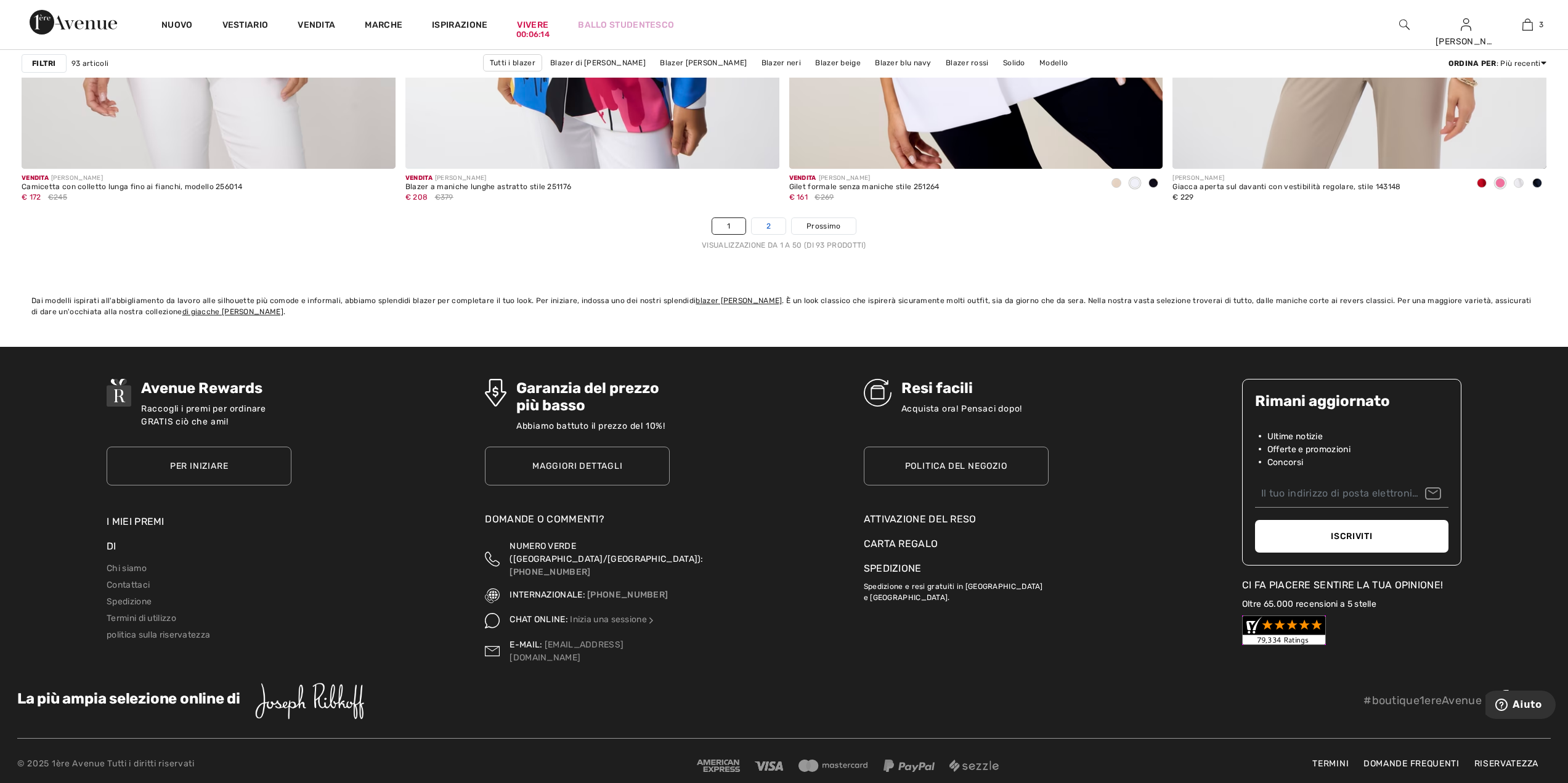
click at [768, 228] on font "2" at bounding box center [769, 226] width 4 height 9
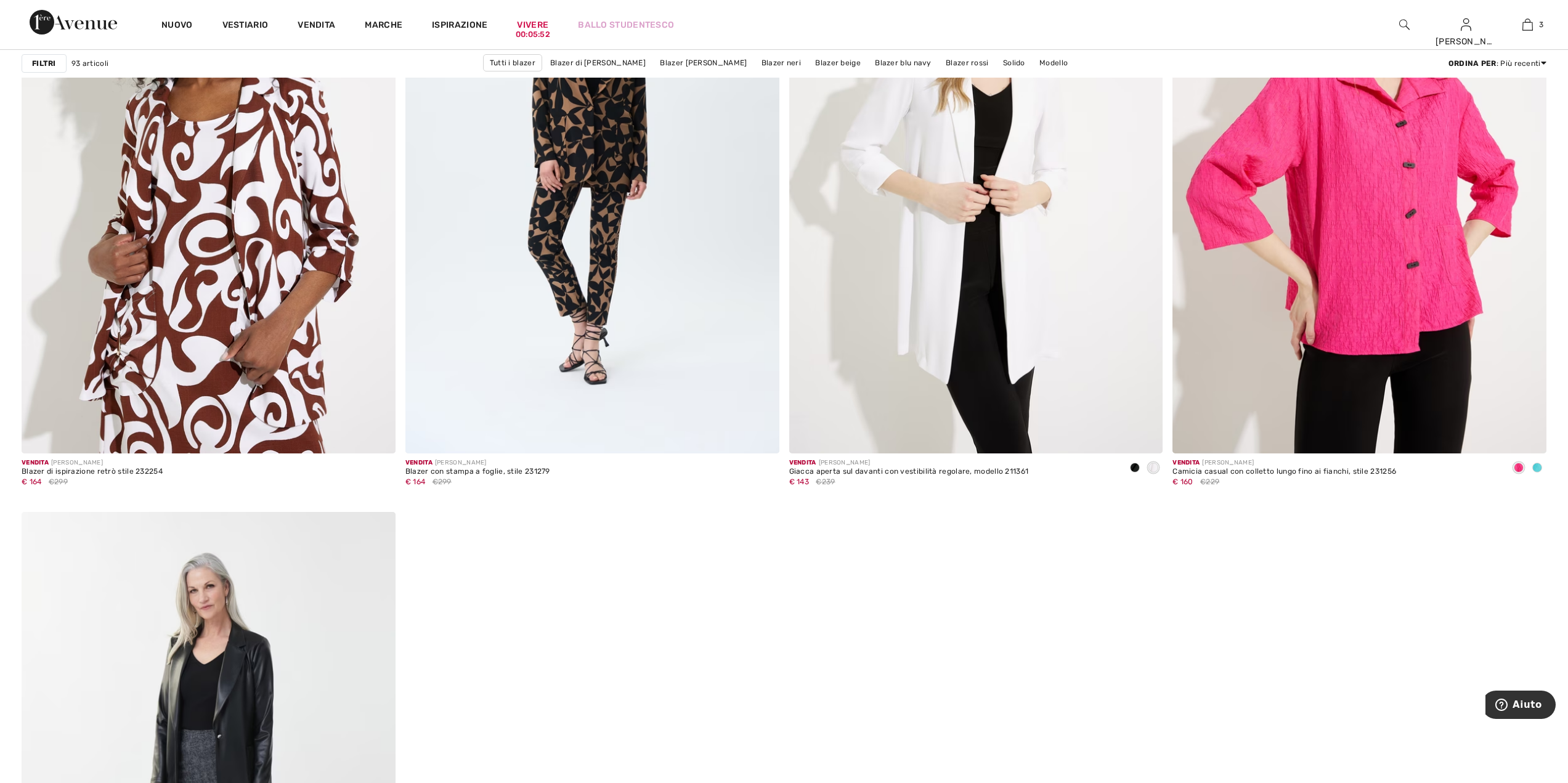
scroll to position [8193, 0]
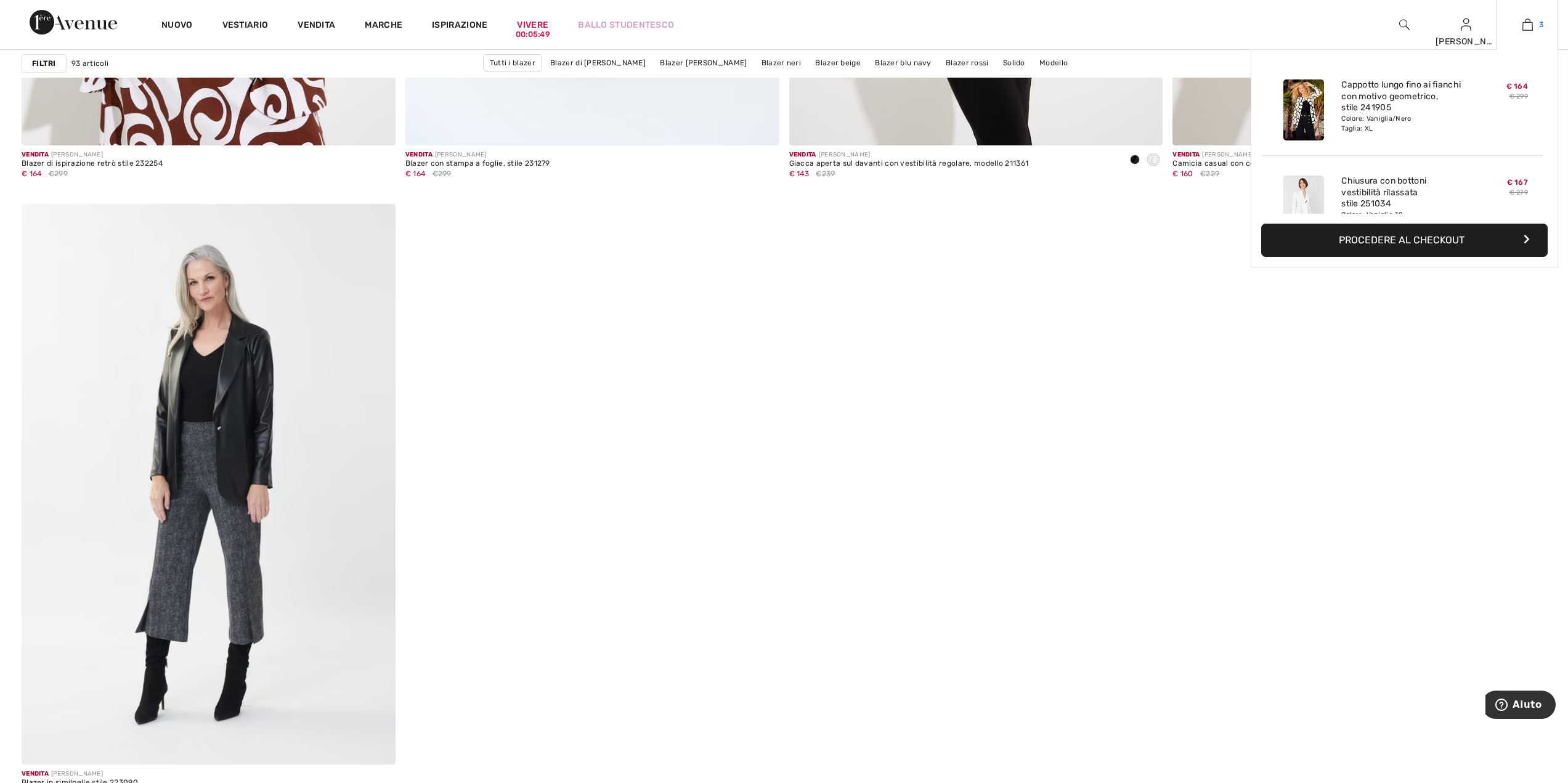
click at [1522, 26] on img at bounding box center [1528, 25] width 10 height 14
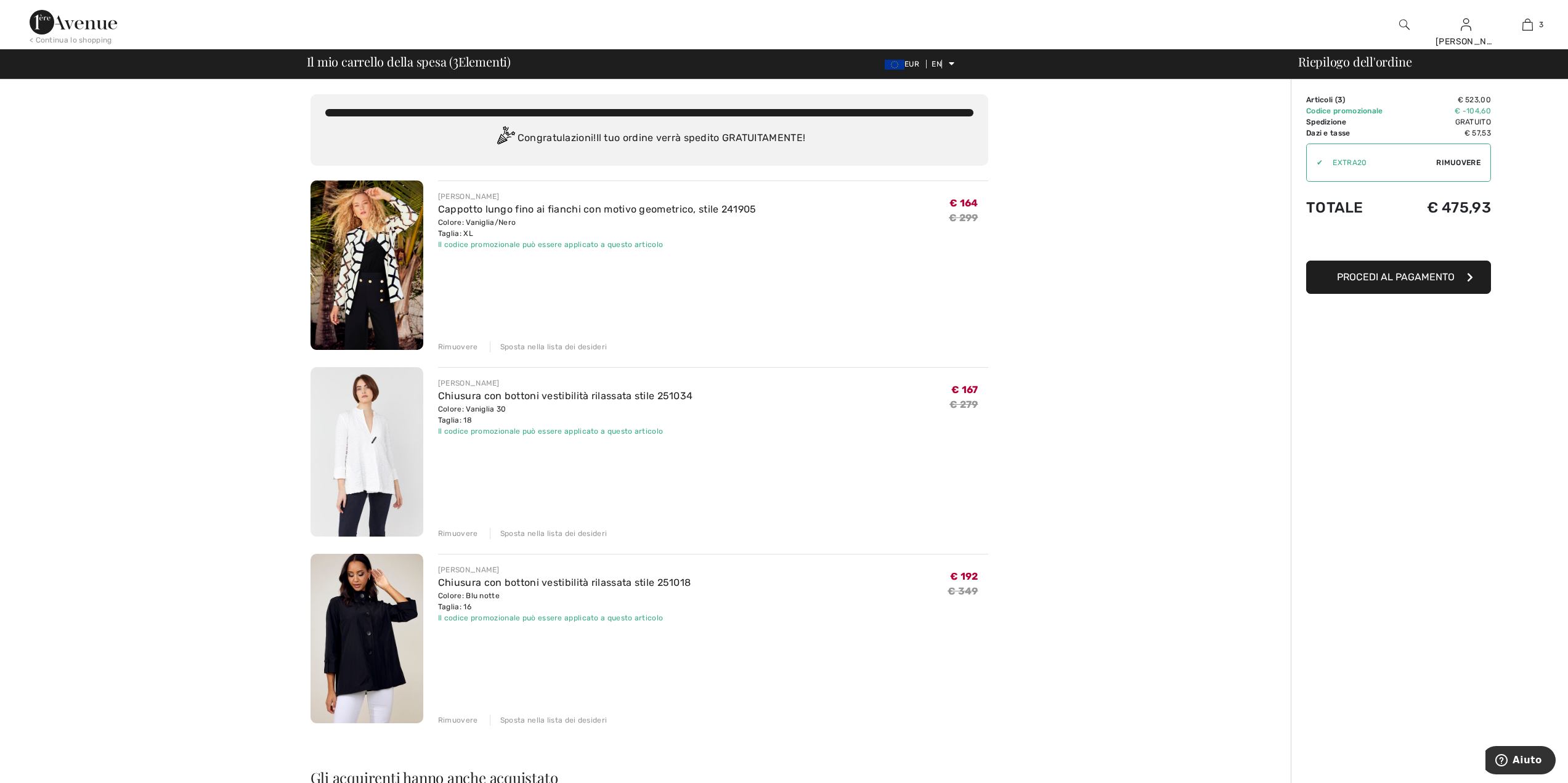
click at [375, 459] on img at bounding box center [367, 451] width 113 height 170
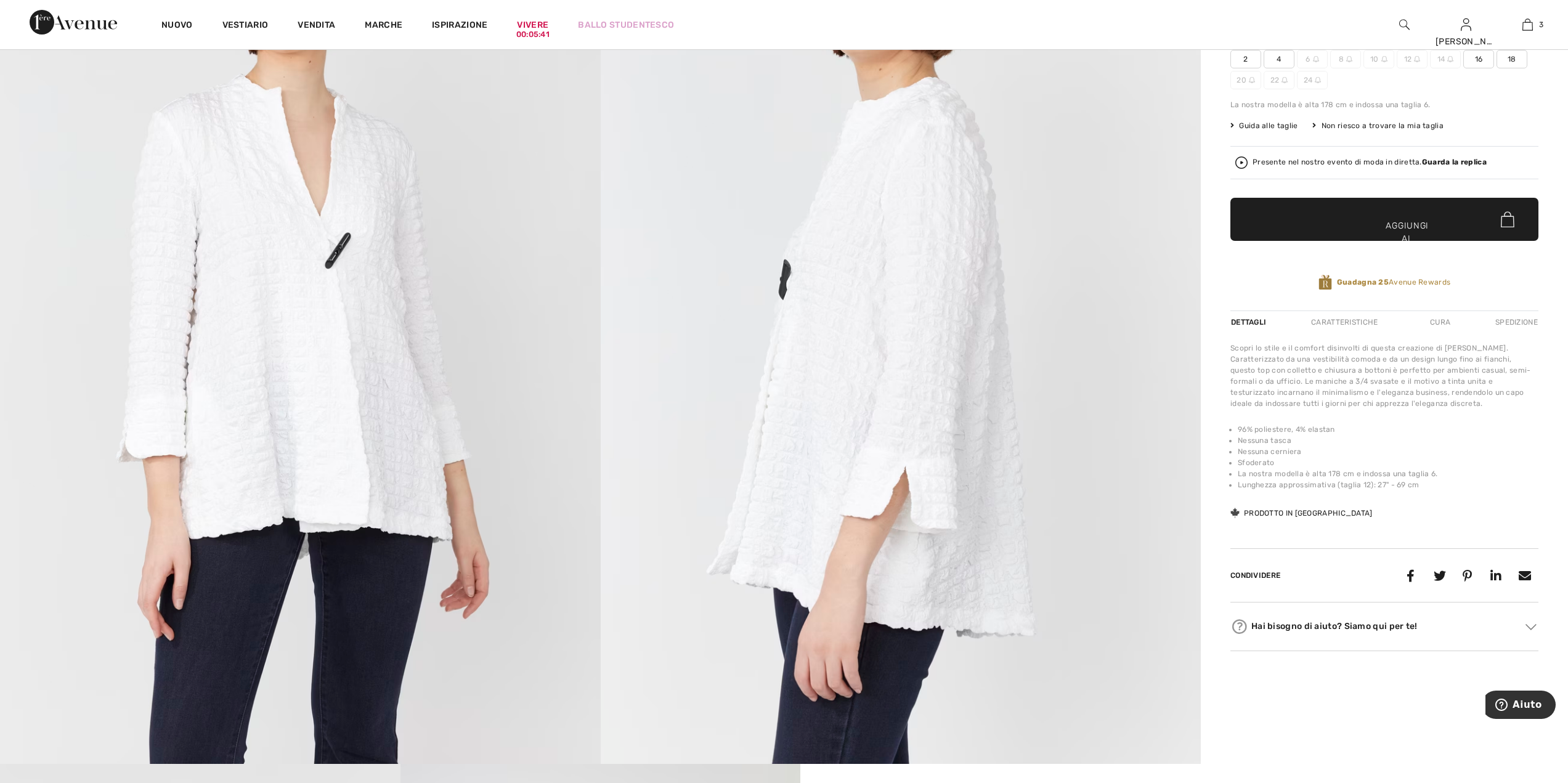
scroll to position [124, 0]
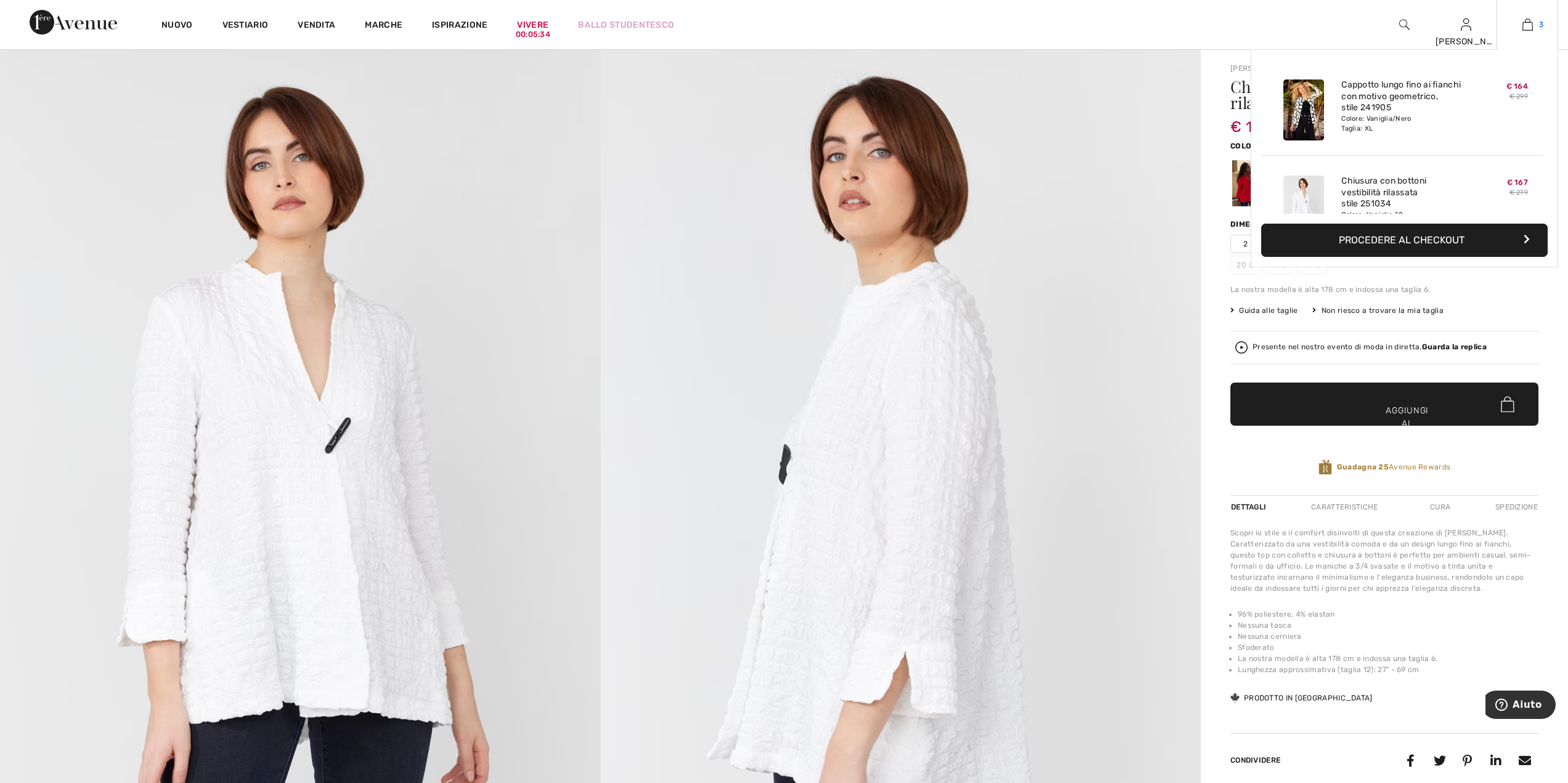
click at [1529, 23] on img at bounding box center [1528, 25] width 10 height 14
